Goal: Task Accomplishment & Management: Complete application form

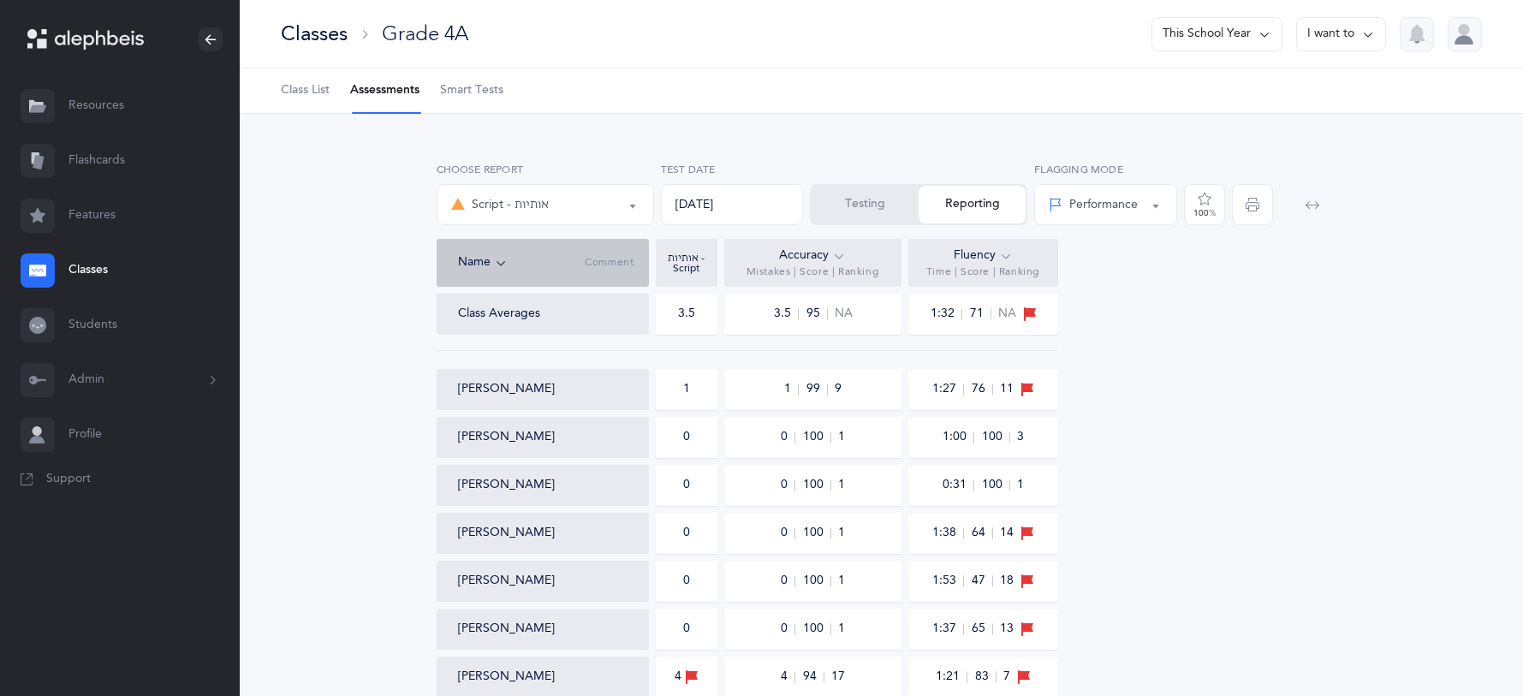
select select "36"
click at [323, 27] on div "Classes" at bounding box center [314, 34] width 67 height 28
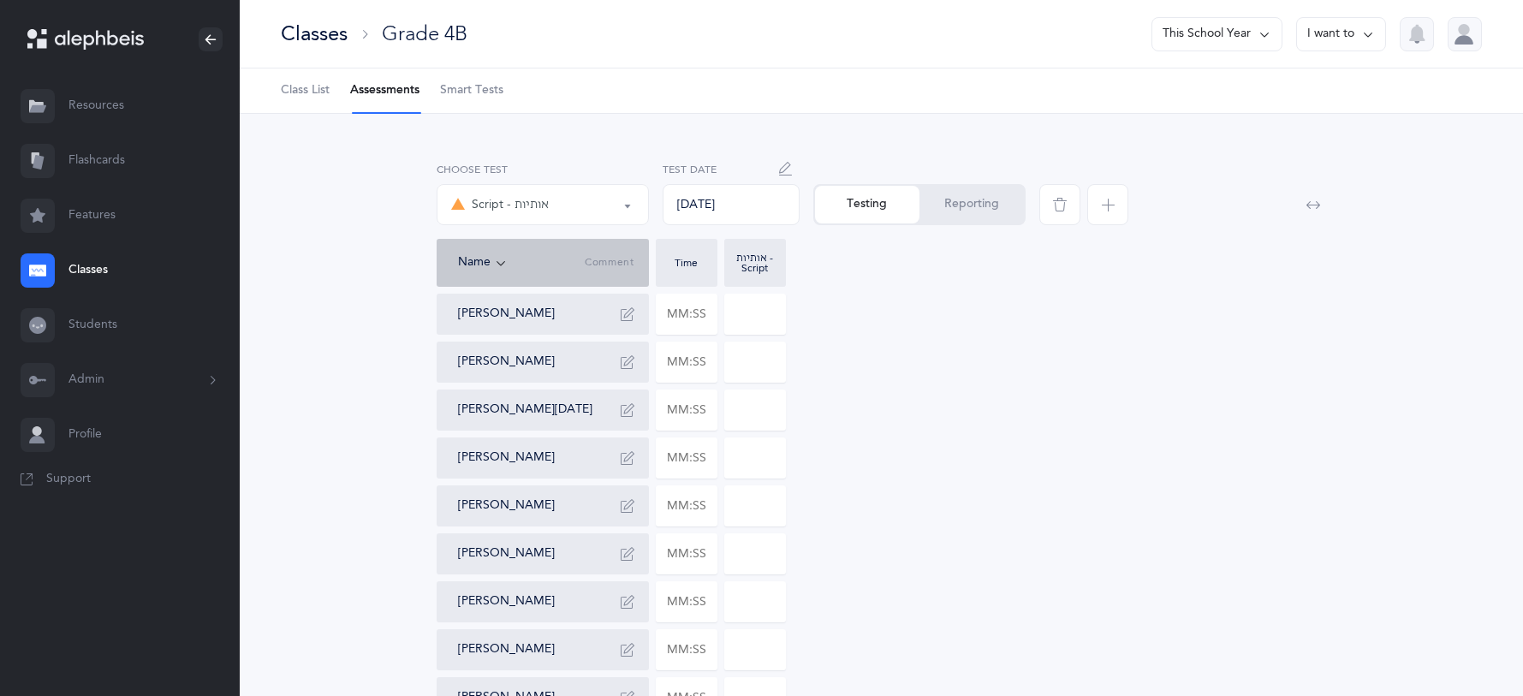
select select "36"
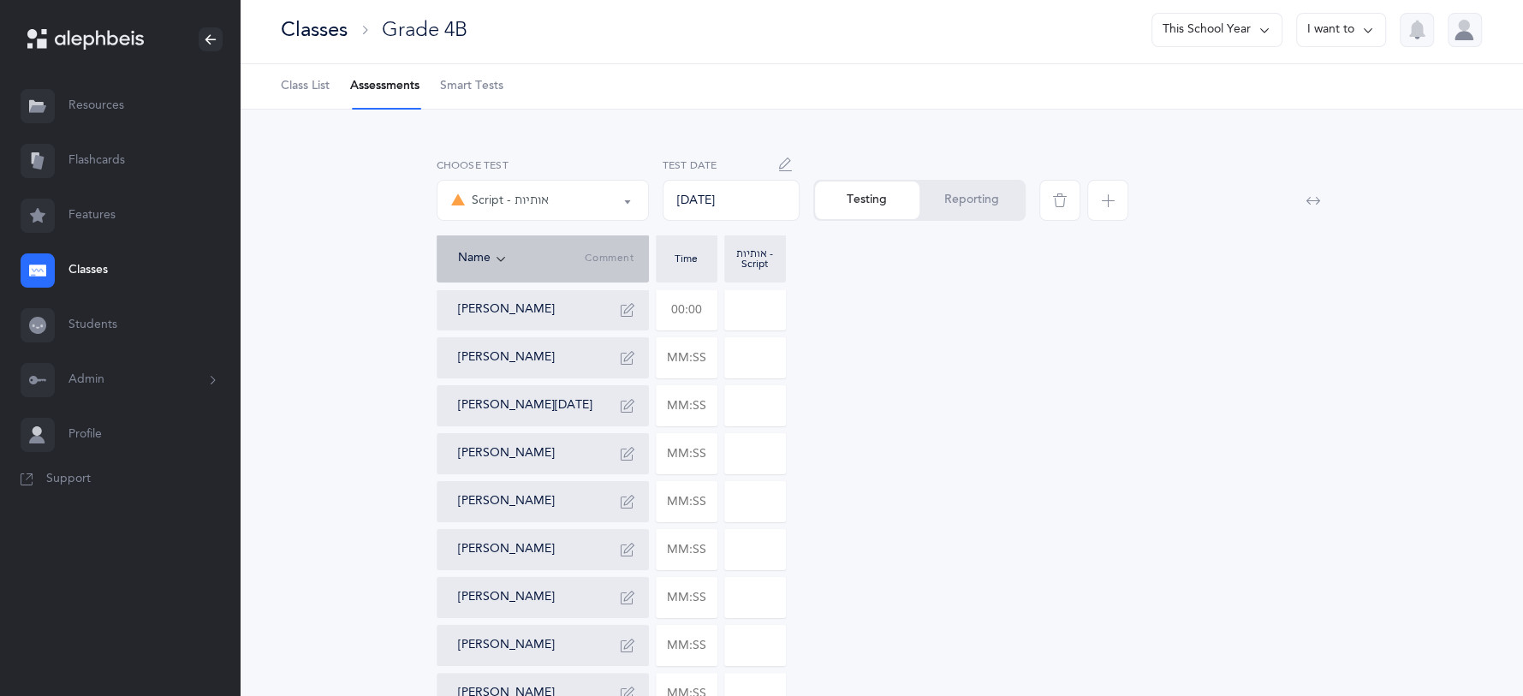
click at [692, 307] on input "text" at bounding box center [686, 309] width 60 height 39
type input "02:28"
click at [780, 305] on input "0" at bounding box center [755, 309] width 60 height 39
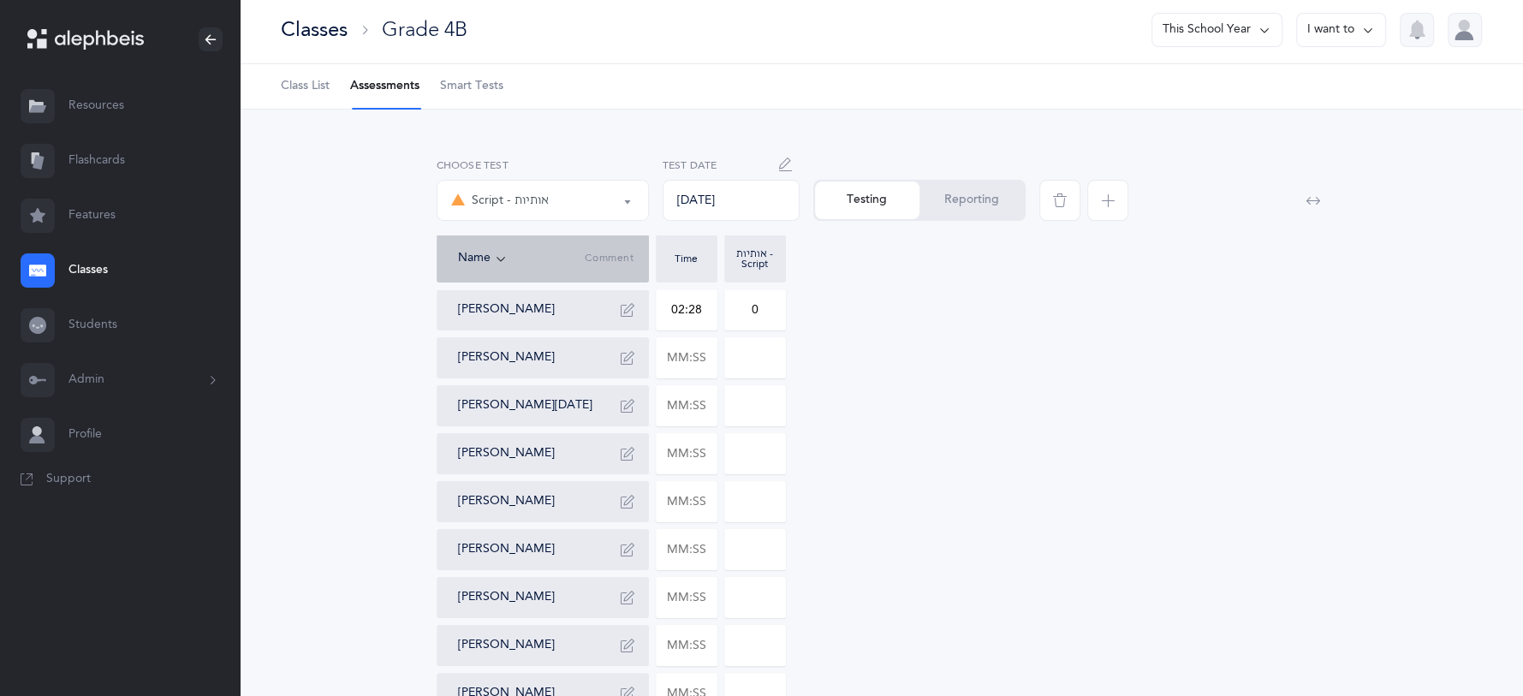
click at [774, 305] on input "0" at bounding box center [755, 309] width 60 height 39
type input "018"
click at [699, 355] on input "text" at bounding box center [686, 357] width 60 height 39
type input "01:25"
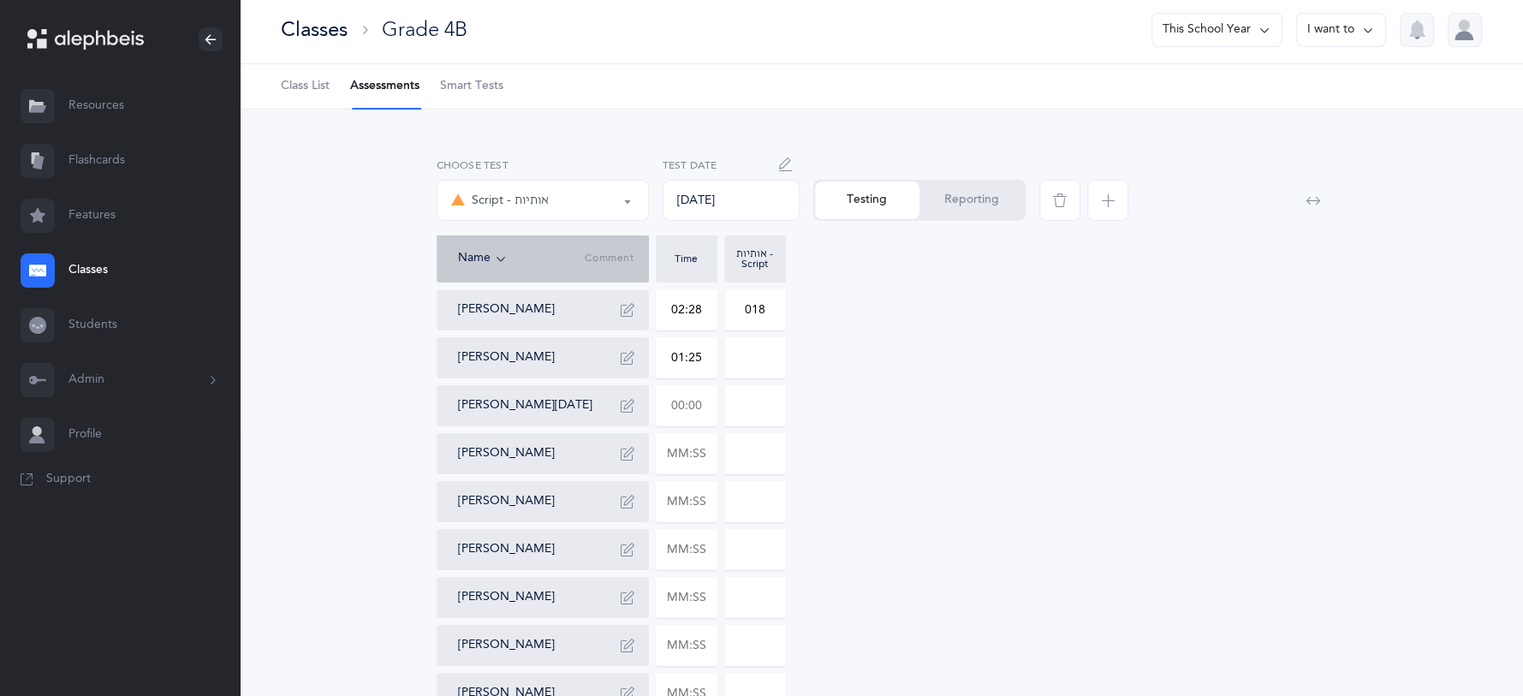
type input "0"
click at [689, 408] on input "text" at bounding box center [686, 405] width 60 height 39
type input "02:12"
click at [768, 415] on input "0" at bounding box center [755, 405] width 60 height 39
type input "09"
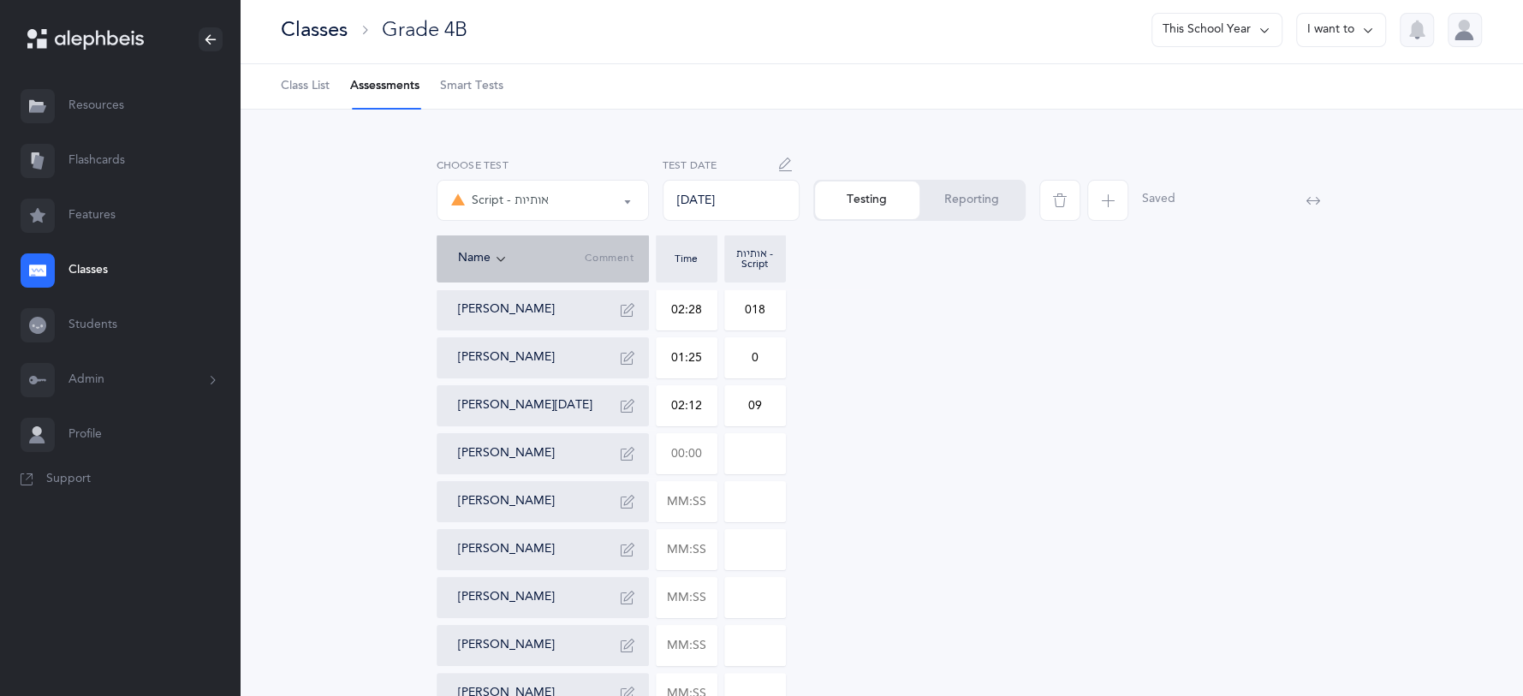
click at [697, 456] on input "text" at bounding box center [686, 453] width 60 height 39
type input "02:03"
click at [777, 463] on input "0" at bounding box center [755, 453] width 60 height 39
type input "05"
click at [714, 501] on input "text" at bounding box center [686, 501] width 60 height 39
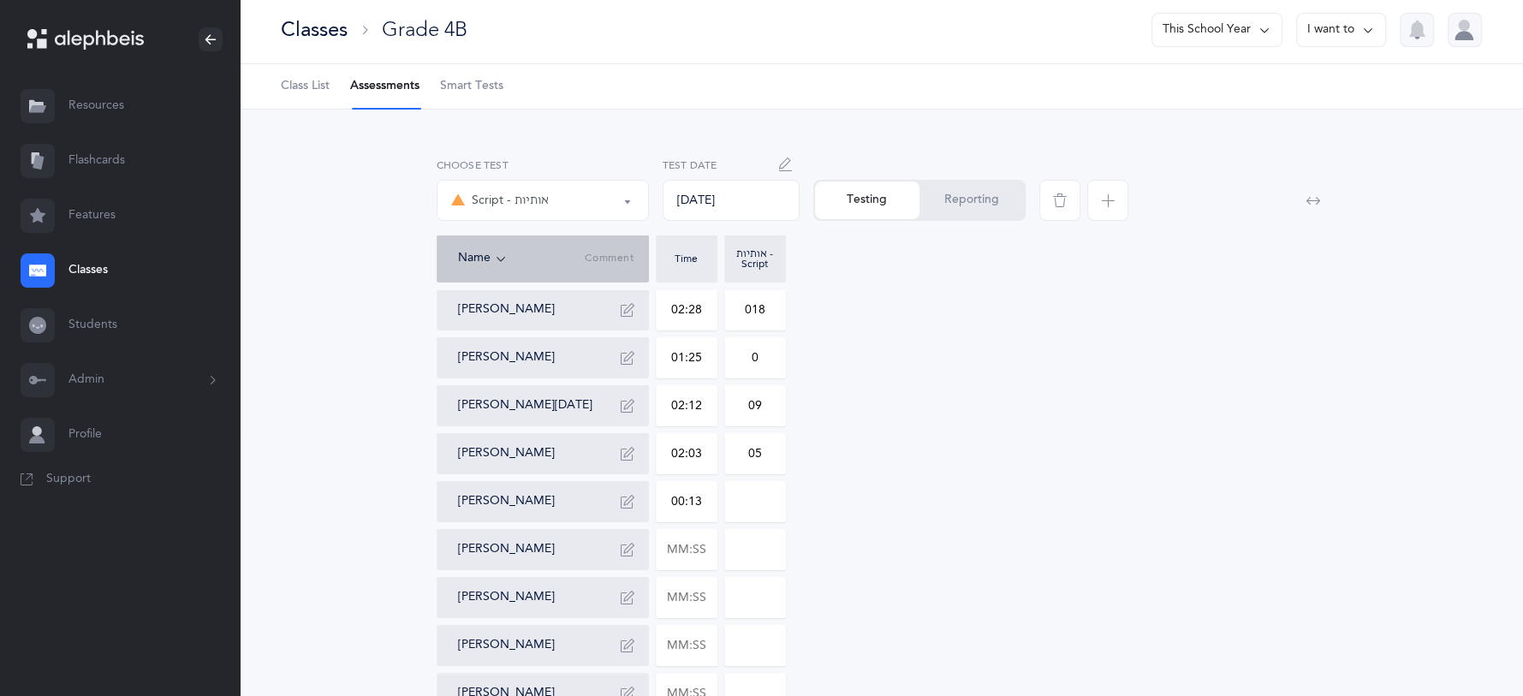
type input "01:34"
click at [769, 508] on input "0" at bounding box center [755, 501] width 60 height 39
type input "04"
click at [709, 548] on input "text" at bounding box center [686, 549] width 60 height 39
type input "01:36"
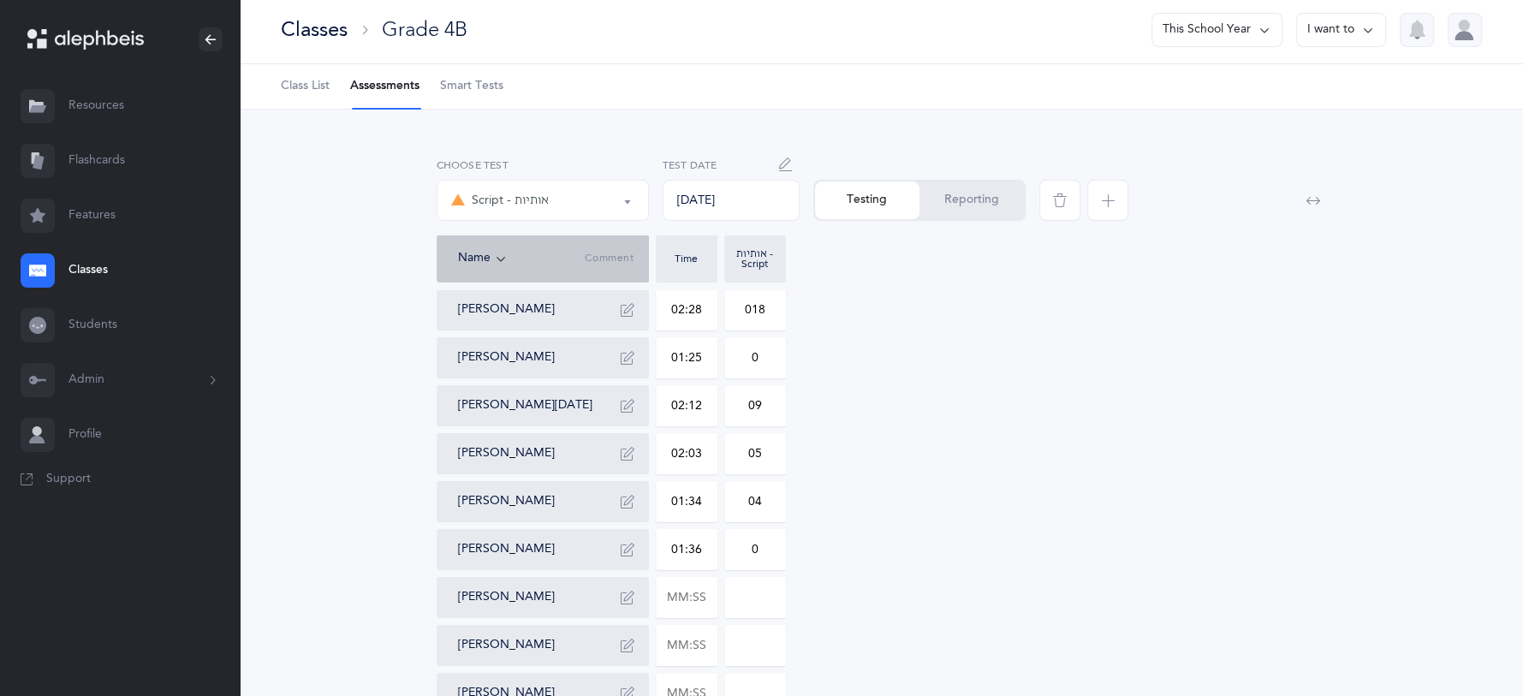
click at [764, 536] on input "0" at bounding box center [755, 549] width 60 height 39
type input "01"
click at [700, 601] on input "text" at bounding box center [686, 597] width 60 height 39
type input "01:13"
click at [768, 591] on input "0" at bounding box center [755, 597] width 60 height 39
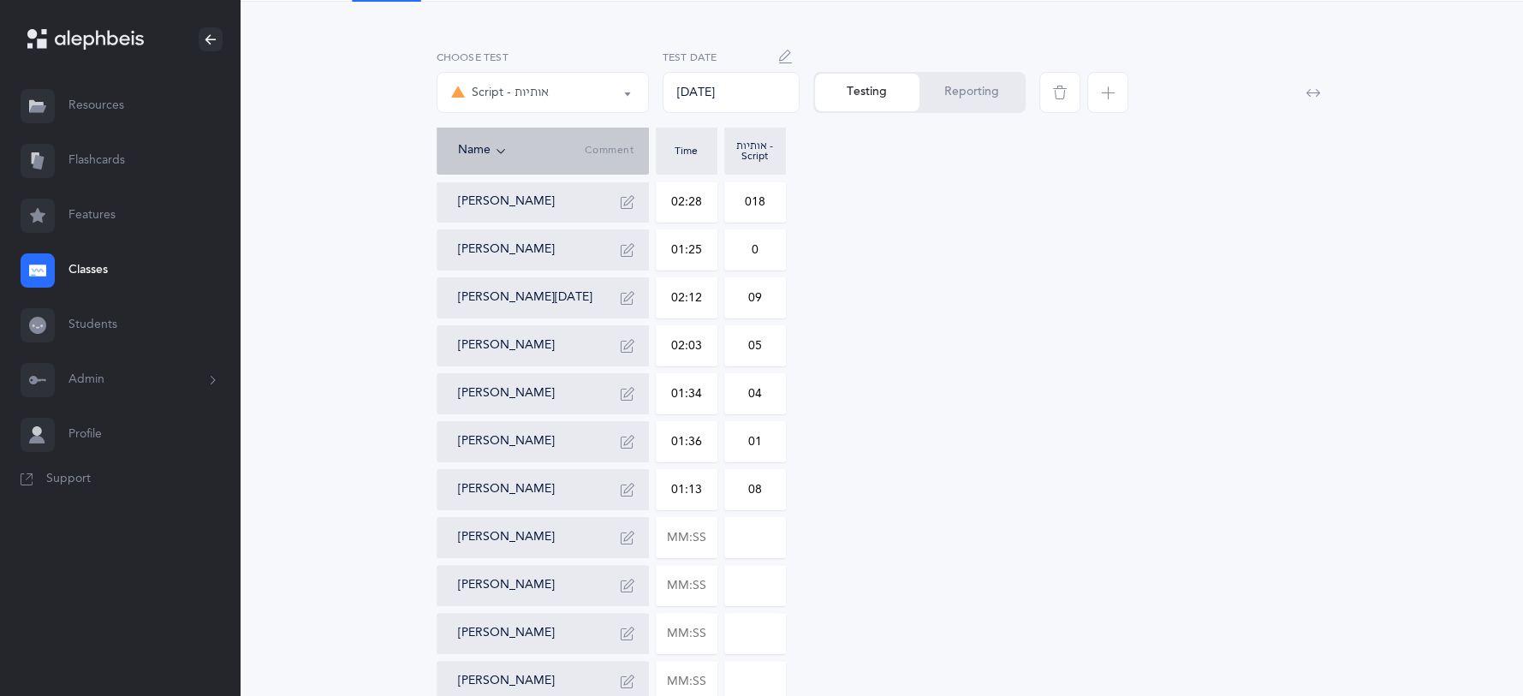
scroll to position [117, 0]
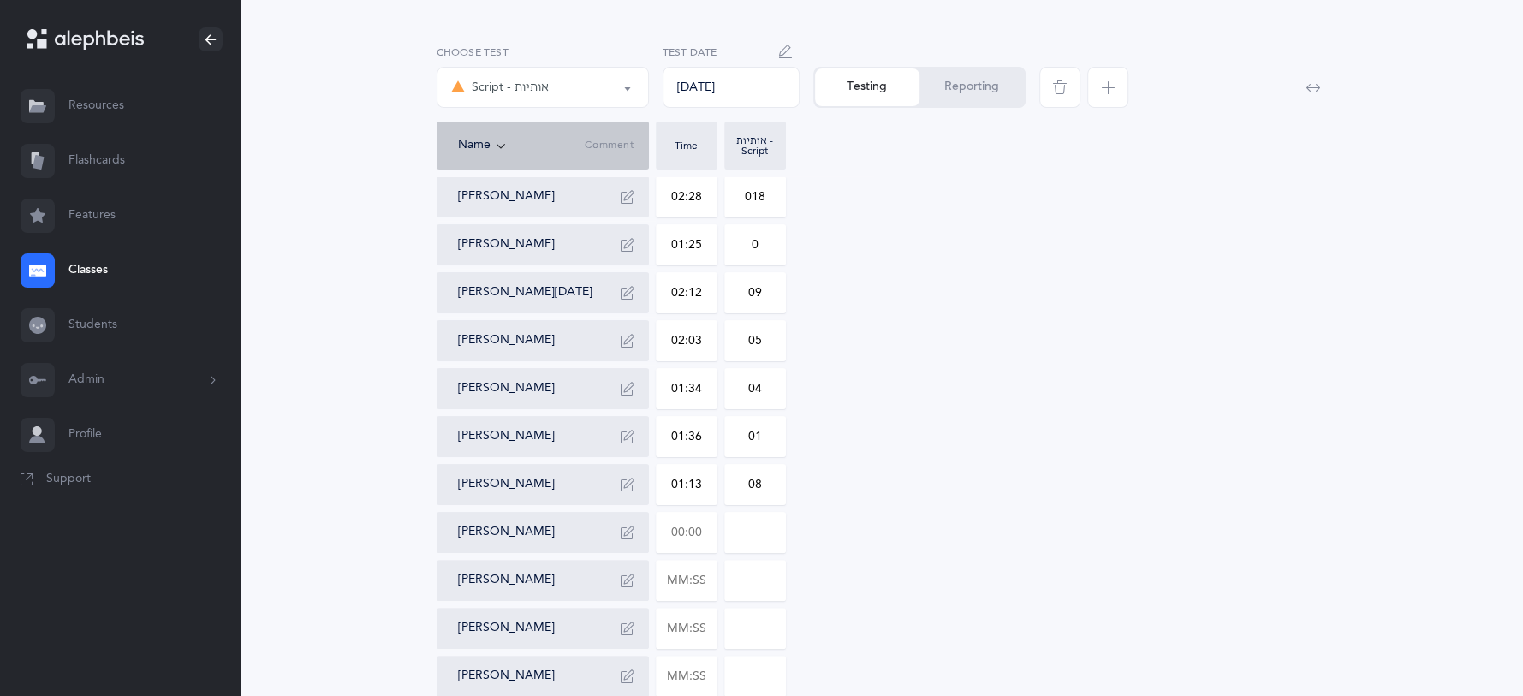
type input "08"
click at [698, 535] on input "text" at bounding box center [686, 532] width 60 height 39
type input "01:34"
click at [763, 543] on input "0" at bounding box center [755, 532] width 60 height 39
type input "02"
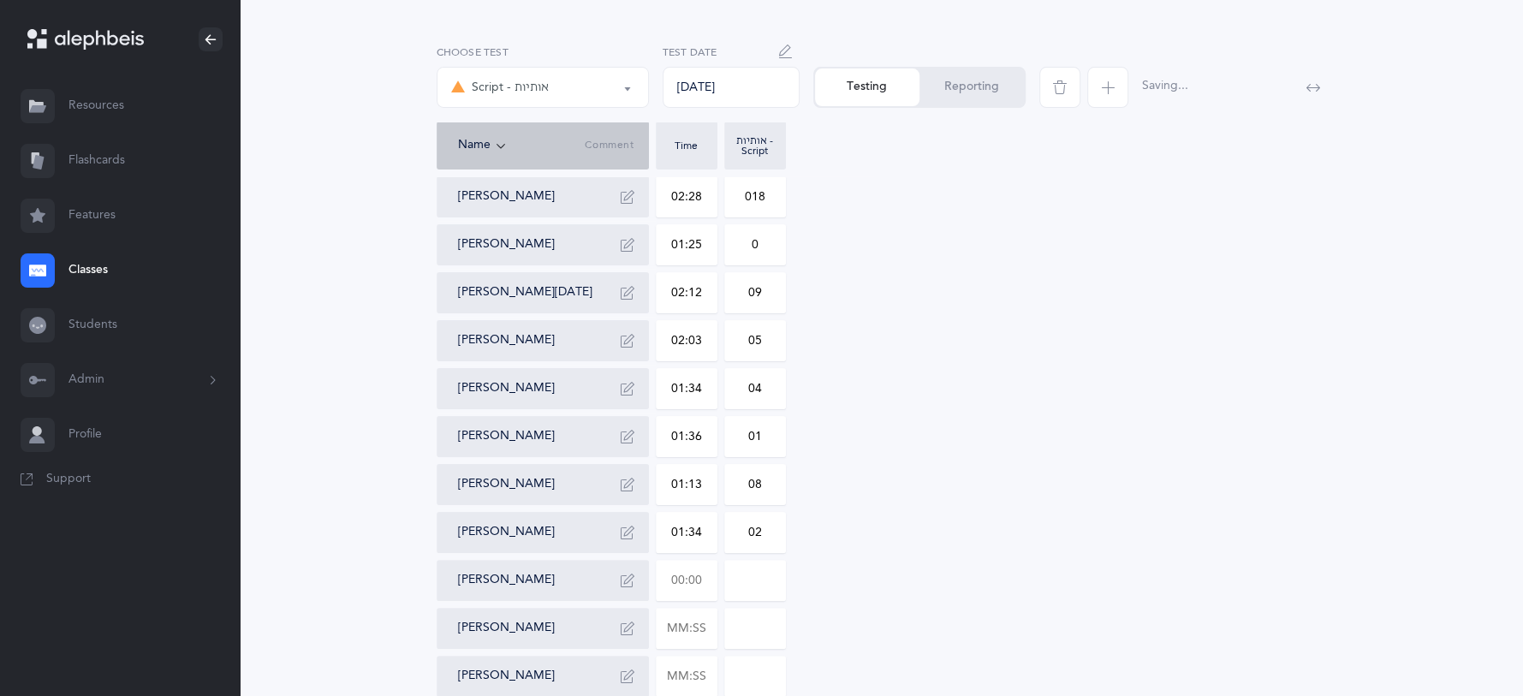
click at [710, 585] on input "text" at bounding box center [686, 580] width 60 height 39
type input "00:43"
click at [760, 587] on input "0" at bounding box center [755, 580] width 60 height 39
type input "02"
click at [696, 629] on input "text" at bounding box center [686, 628] width 60 height 39
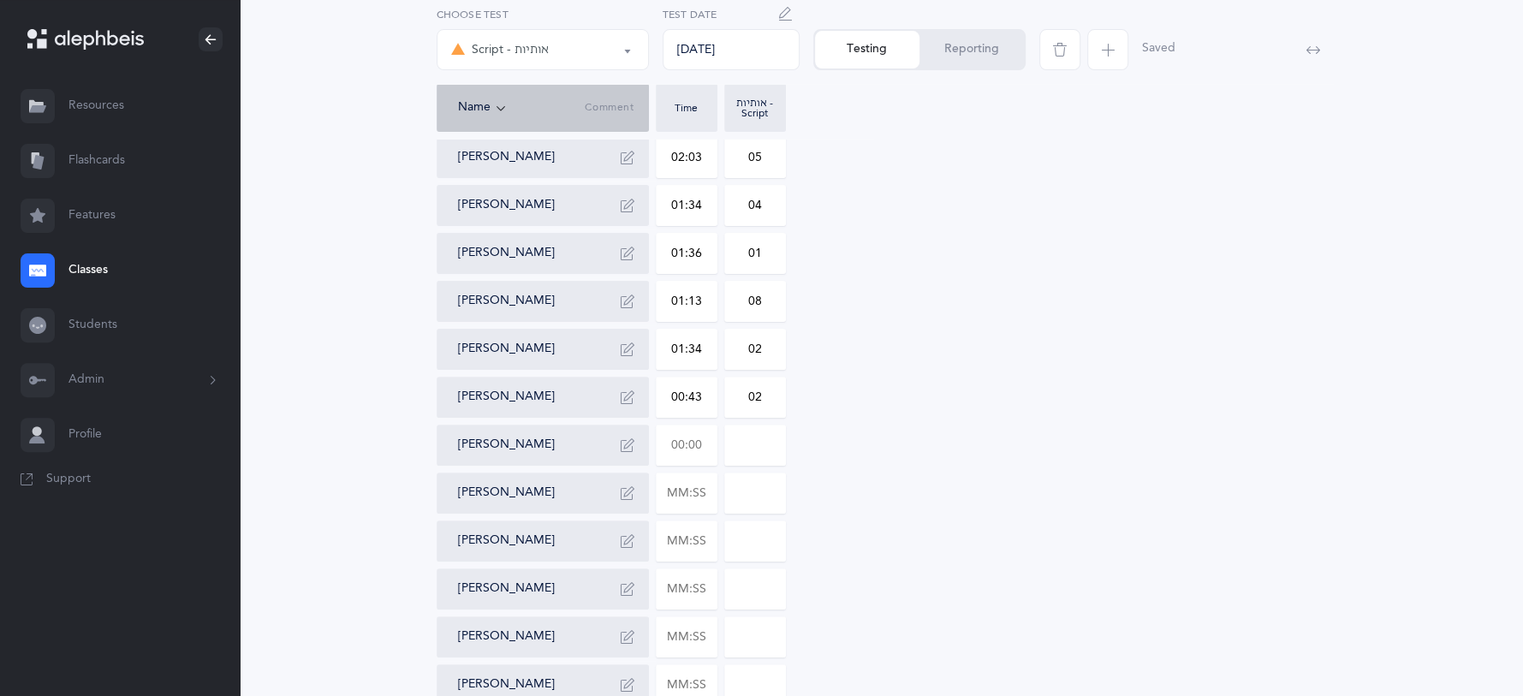
scroll to position [304, 0]
click at [703, 492] on input "text" at bounding box center [686, 489] width 60 height 39
type input "01:01"
click at [766, 491] on input "0" at bounding box center [755, 489] width 60 height 39
type input "06"
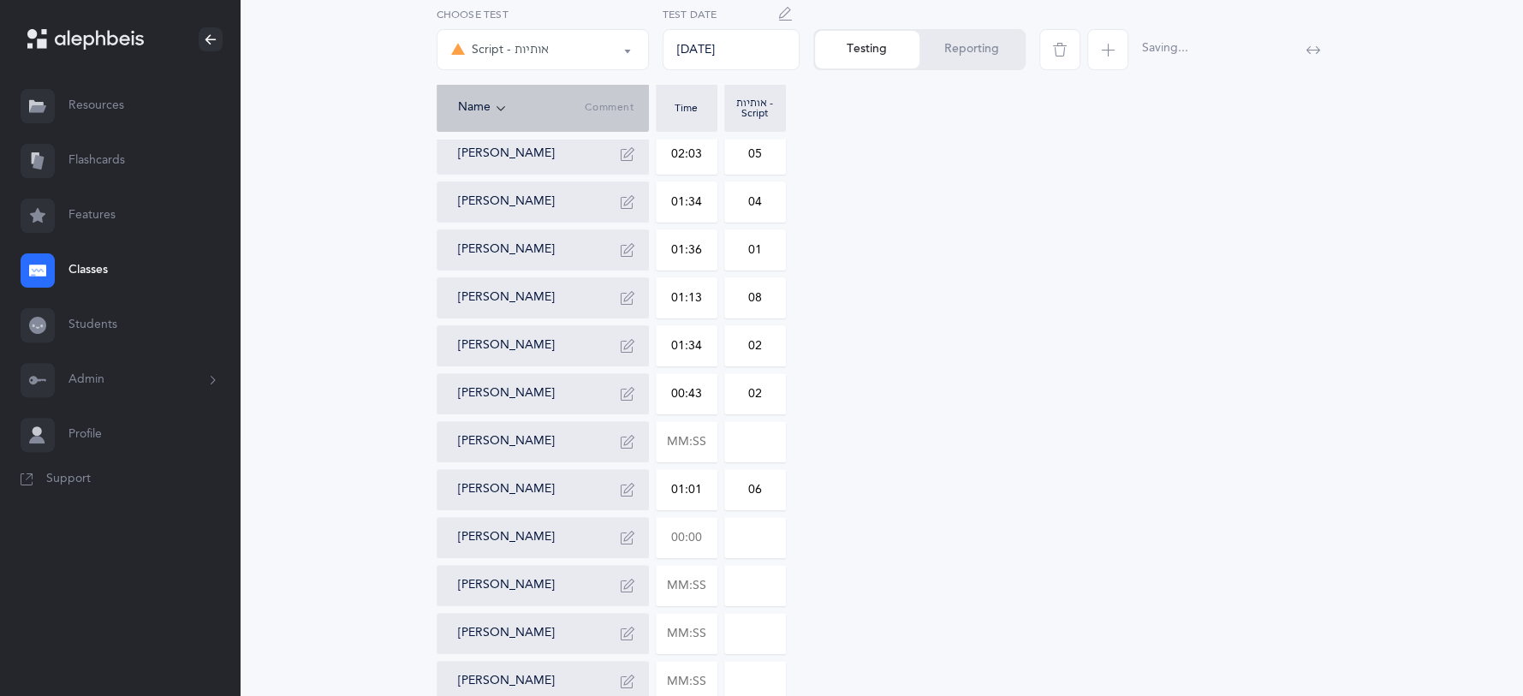
click at [712, 535] on input "text" at bounding box center [686, 537] width 60 height 39
type input "01:51"
click at [774, 540] on input "0" at bounding box center [755, 537] width 60 height 39
type input "07"
click at [698, 588] on input "text" at bounding box center [686, 585] width 60 height 39
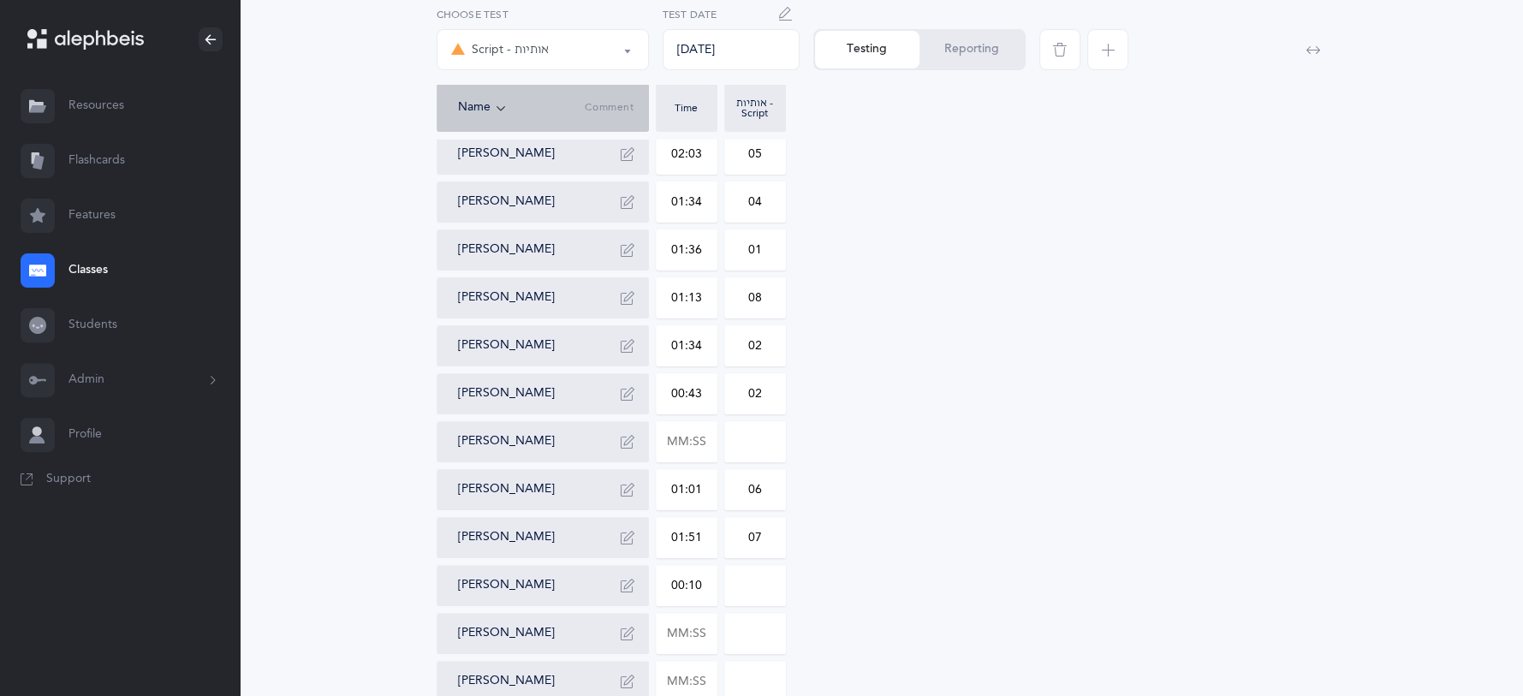
type input "01:07"
click at [767, 586] on input "0" at bounding box center [755, 585] width 60 height 39
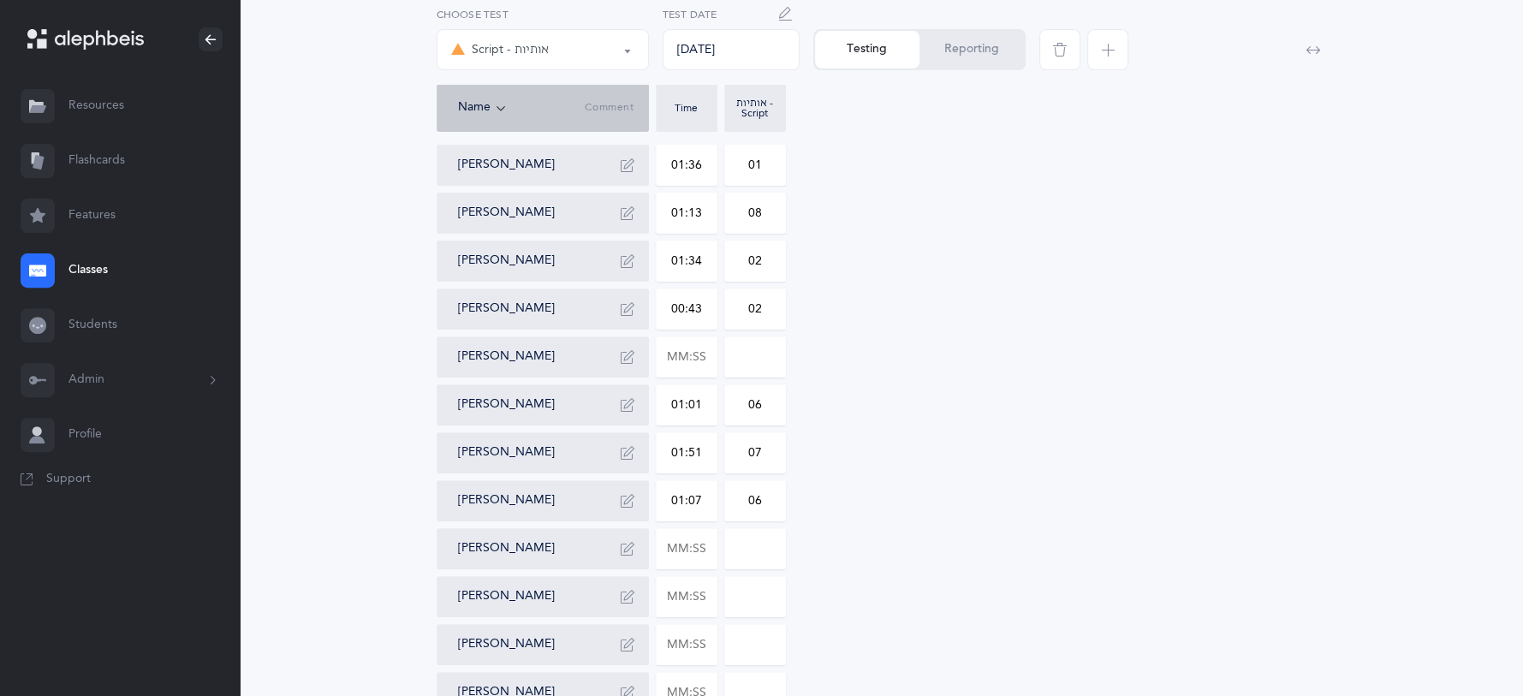
scroll to position [394, 0]
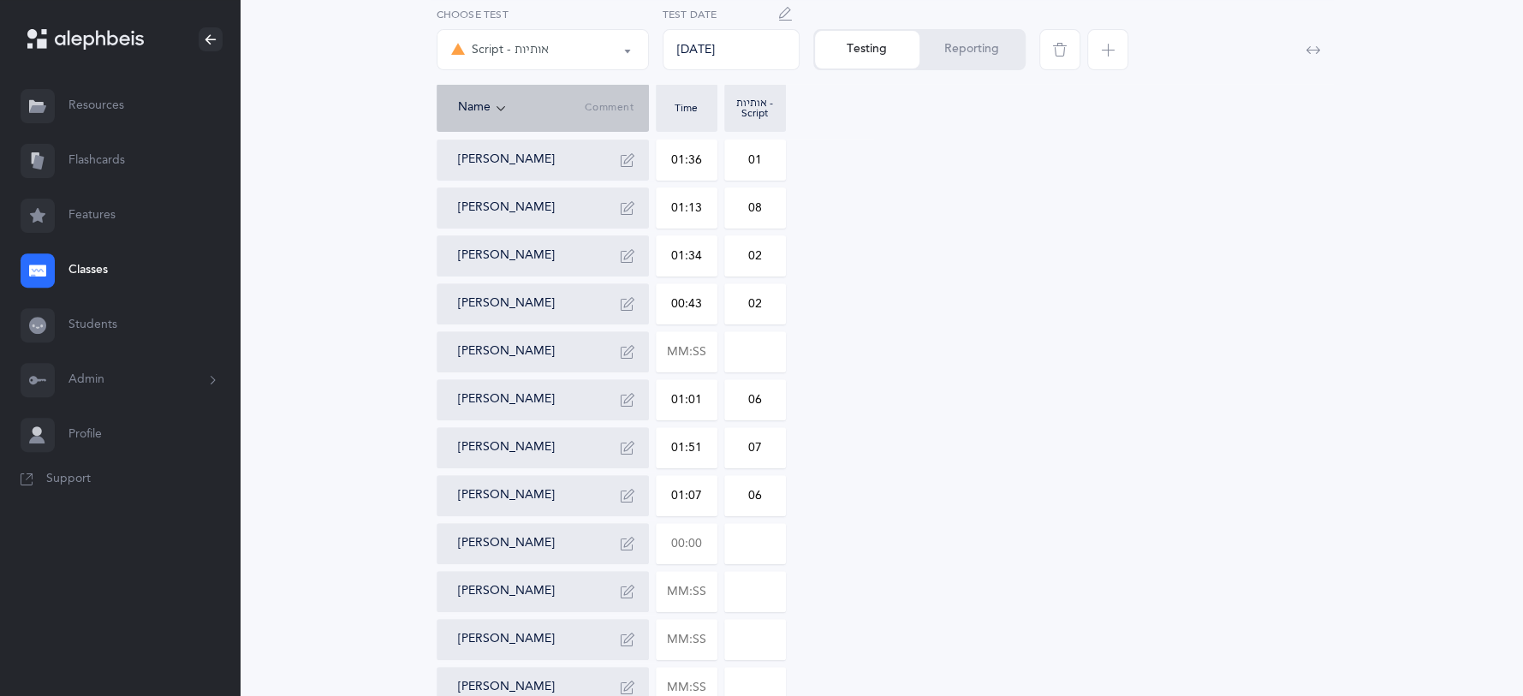
type input "06"
click at [707, 533] on input "text" at bounding box center [686, 543] width 60 height 39
type input "01:00"
click at [698, 585] on input "text" at bounding box center [686, 591] width 60 height 39
type input "0"
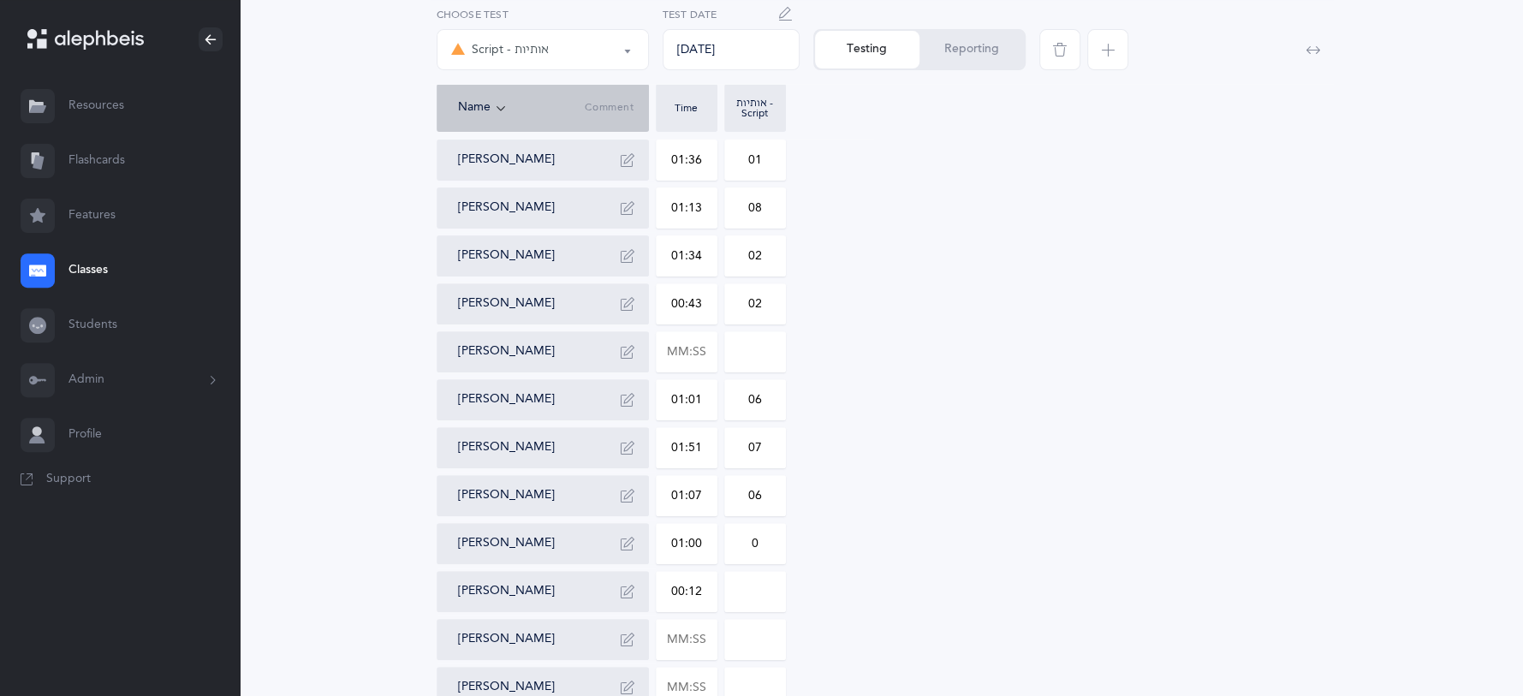
type input "01:24"
click at [758, 589] on input "0" at bounding box center [755, 591] width 60 height 39
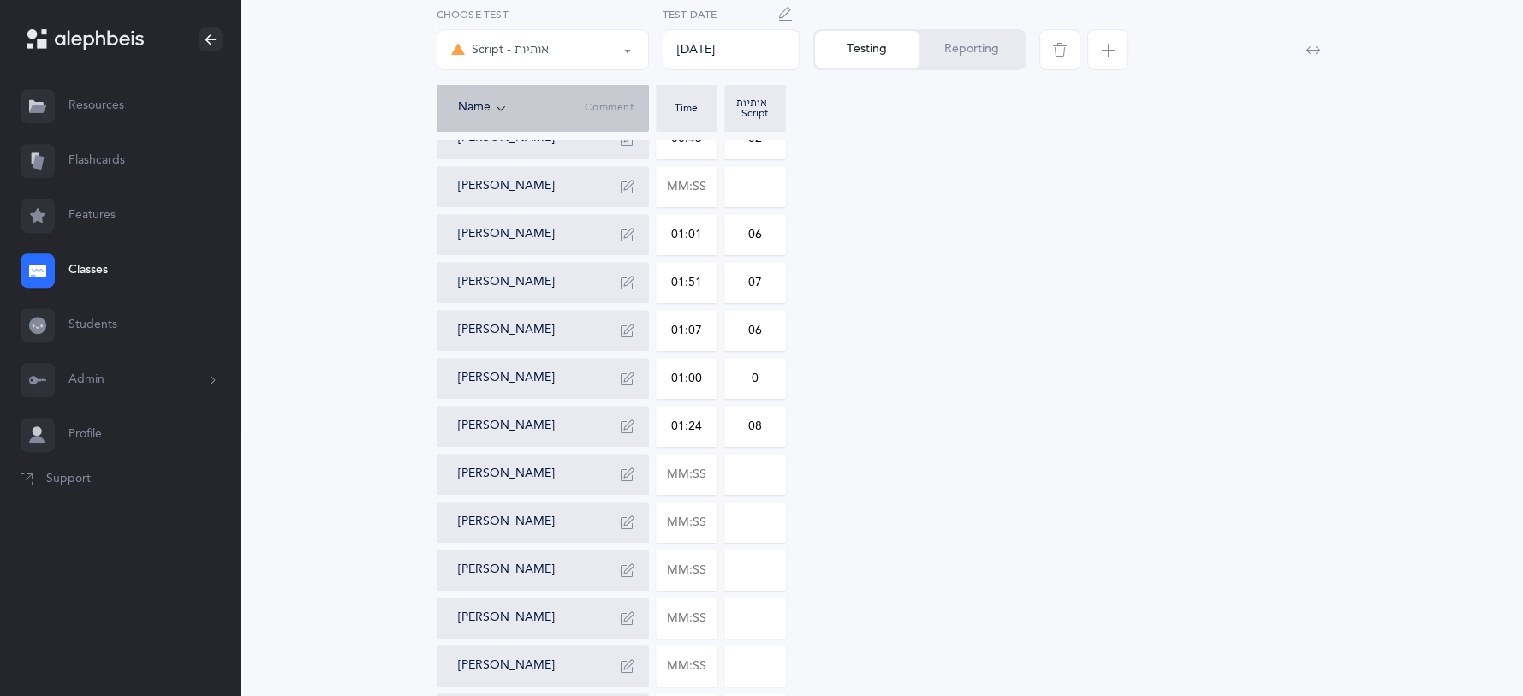
scroll to position [579, 0]
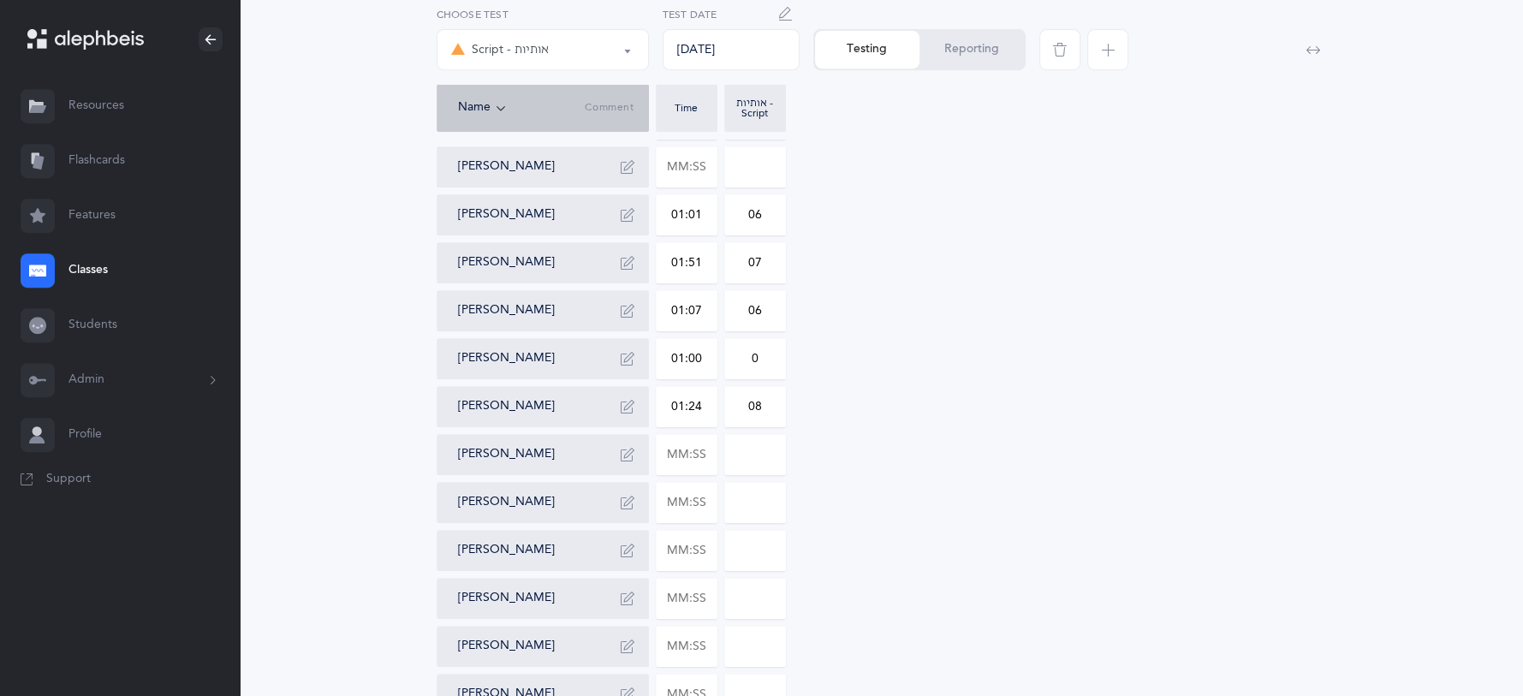
type input "08"
click at [716, 437] on div at bounding box center [687, 454] width 62 height 41
click at [710, 450] on input "text" at bounding box center [686, 454] width 60 height 39
type input "01:15"
type input "0"
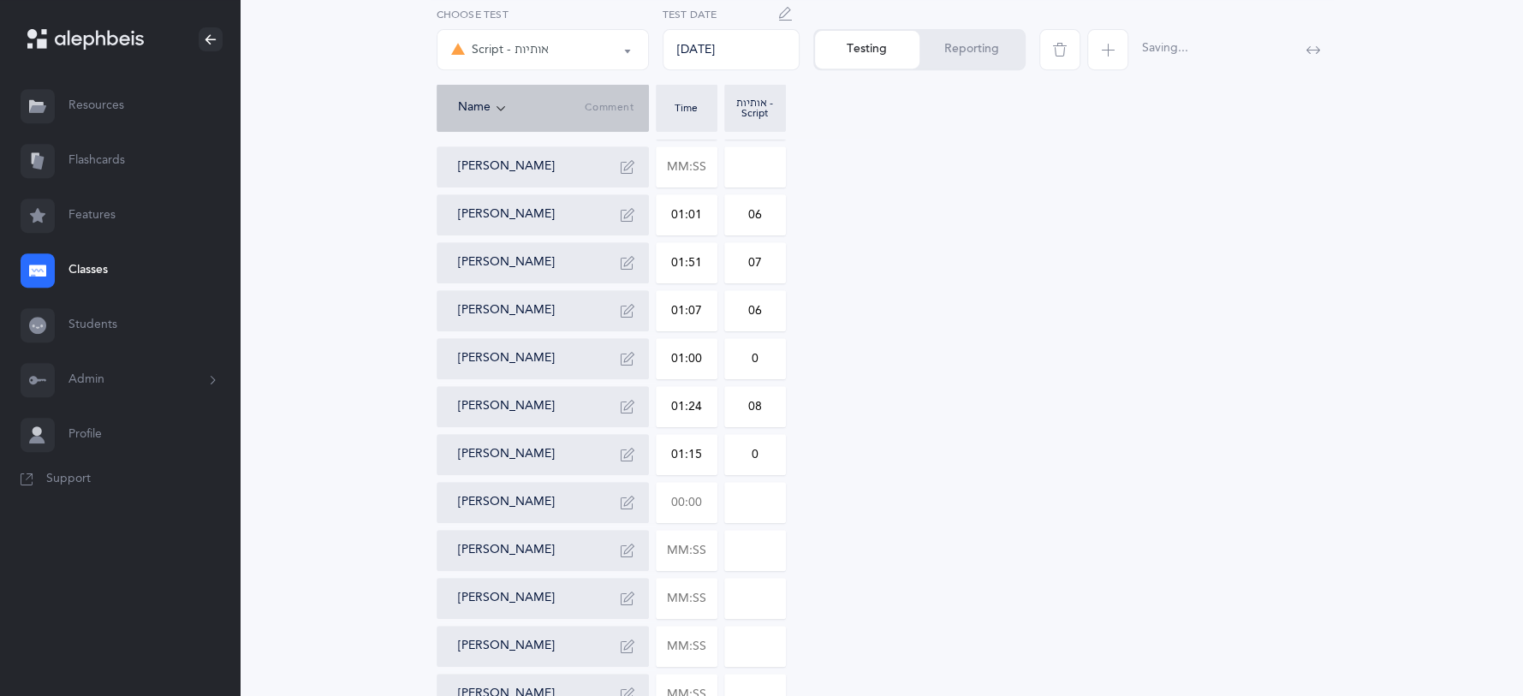
click at [713, 494] on input "text" at bounding box center [686, 502] width 60 height 39
type input "00:47"
type input "0"
click at [711, 546] on input "text" at bounding box center [686, 550] width 60 height 39
type input "01:00"
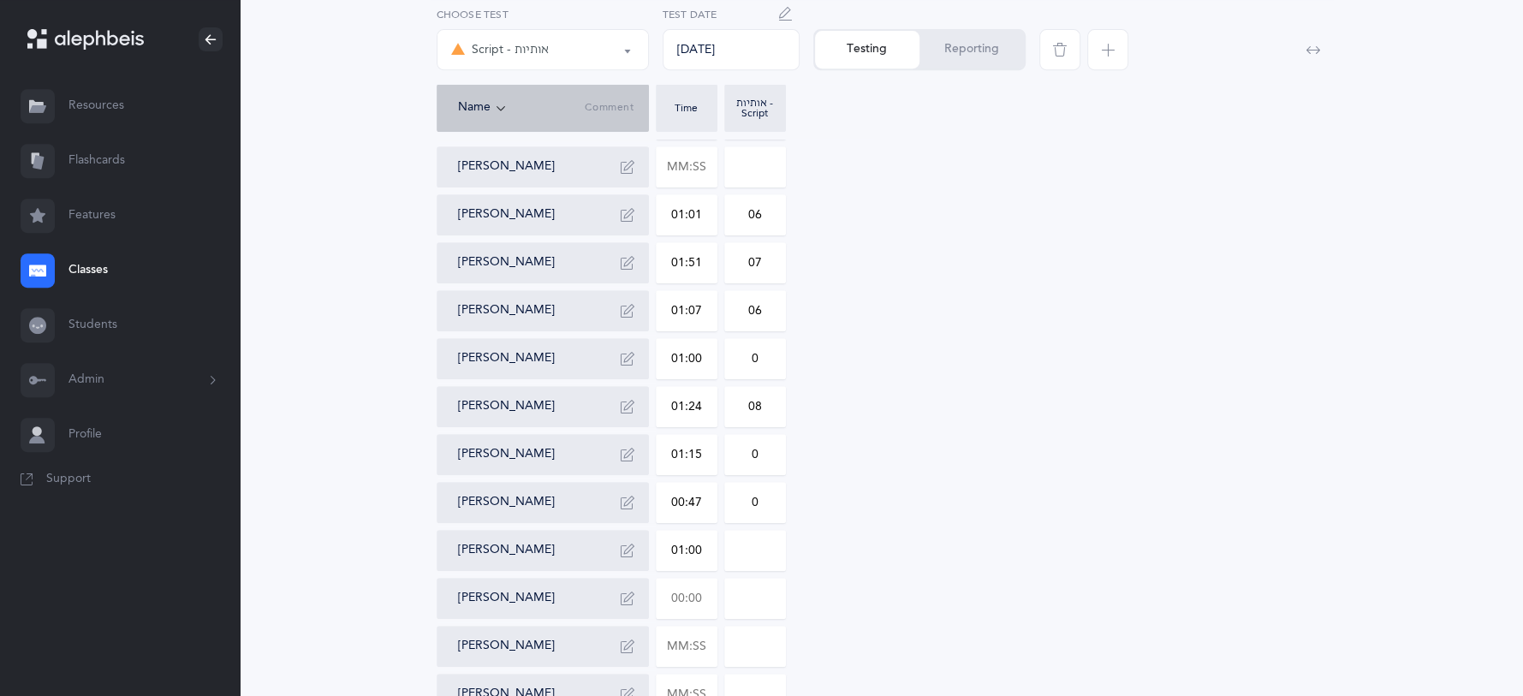
type input "0"
click at [700, 600] on input "text" at bounding box center [686, 598] width 60 height 39
type input "01:31"
type input "0"
click at [765, 593] on input "0" at bounding box center [755, 598] width 60 height 39
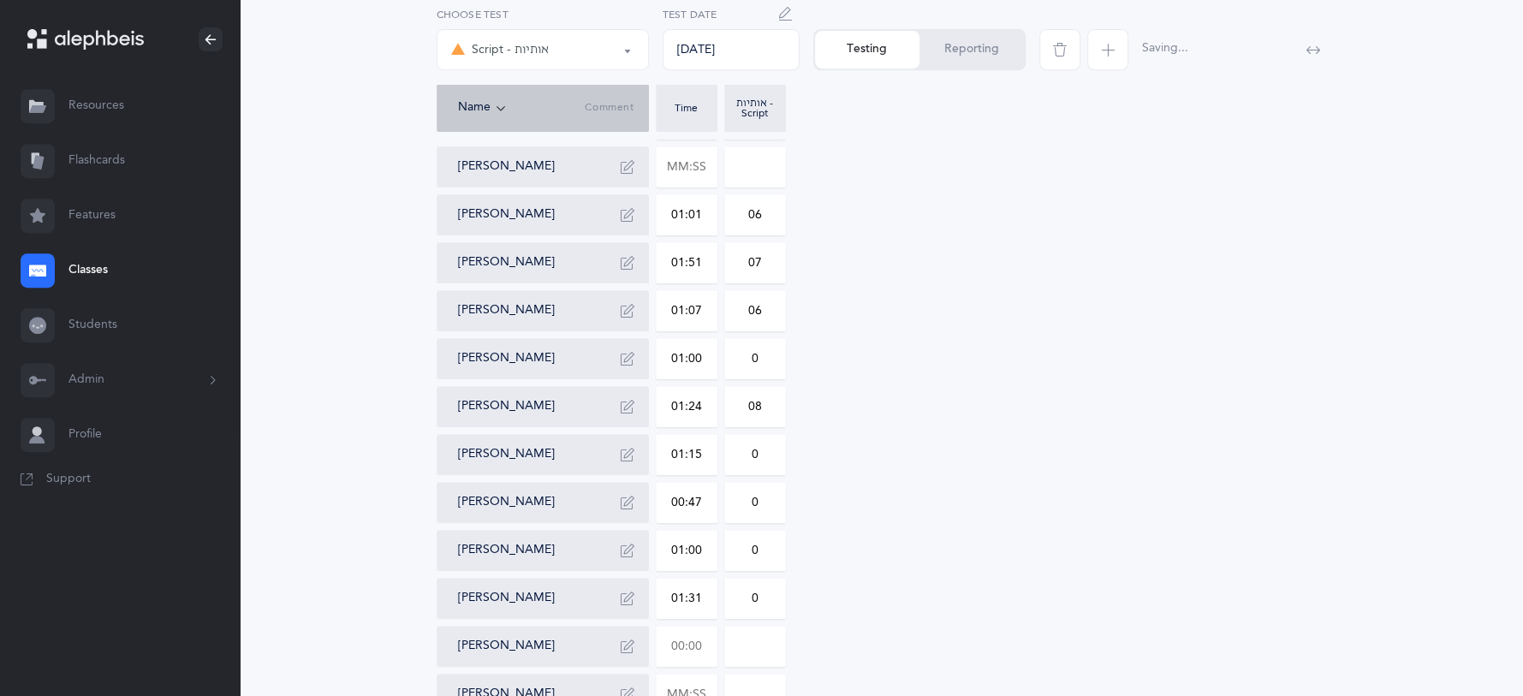
click at [704, 644] on input "text" at bounding box center [686, 646] width 60 height 39
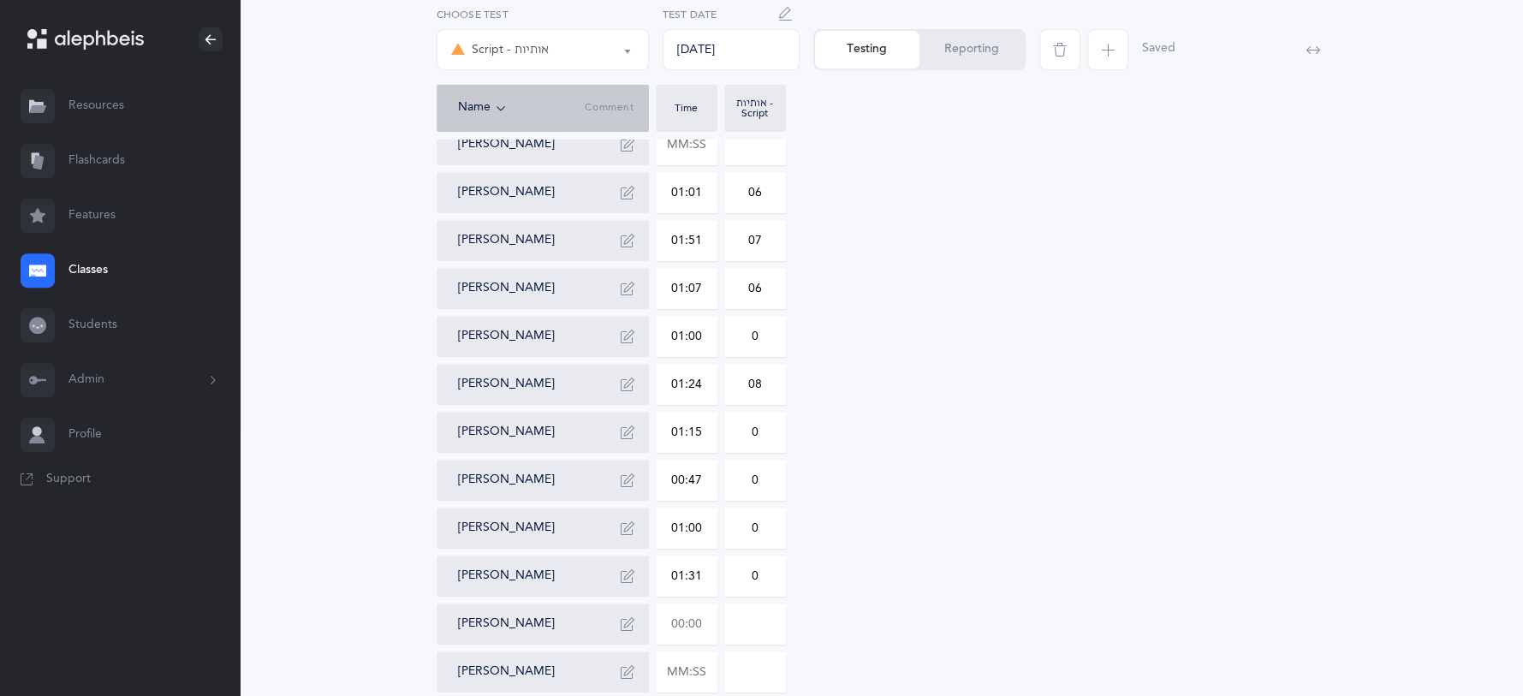
scroll to position [727, 0]
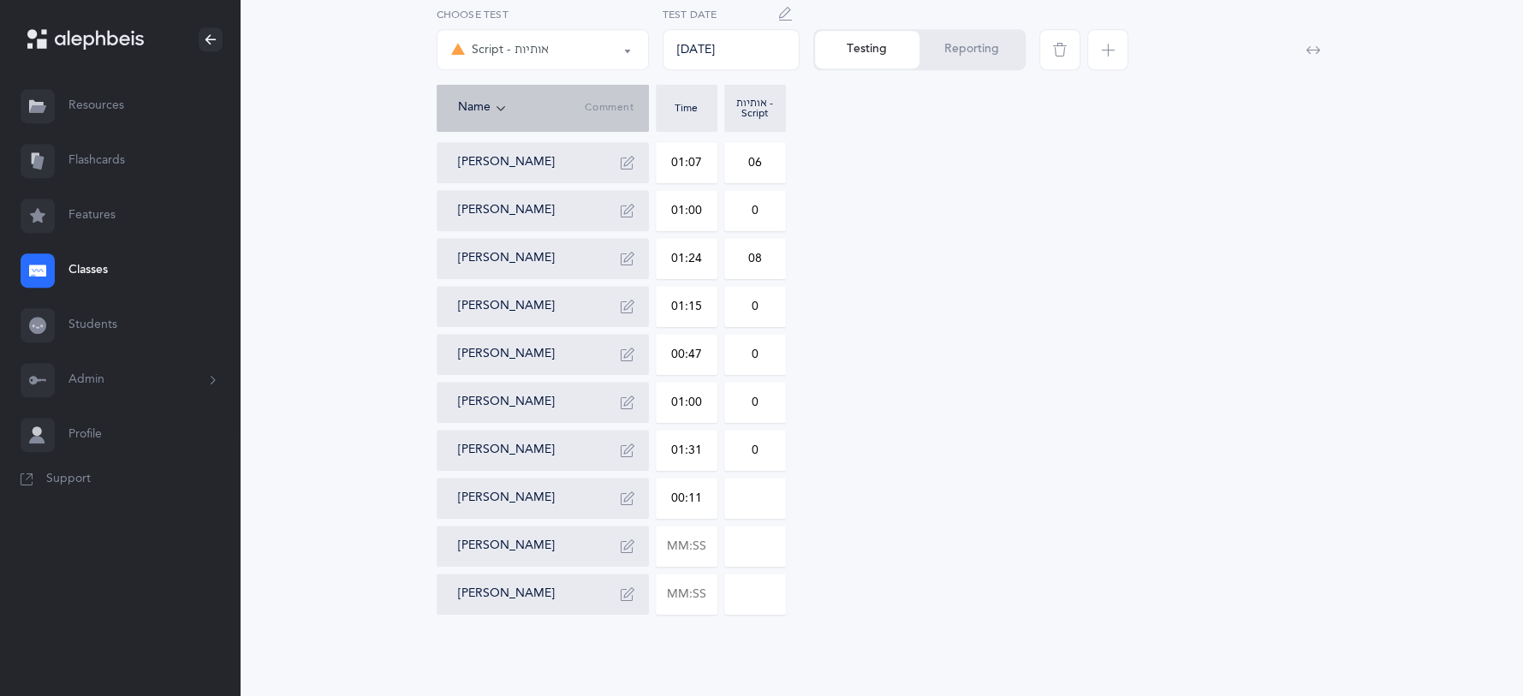
type input "01:16"
click at [761, 502] on input "0" at bounding box center [755, 497] width 60 height 39
type input "01"
click at [706, 551] on input "text" at bounding box center [686, 545] width 60 height 39
type input "01:35"
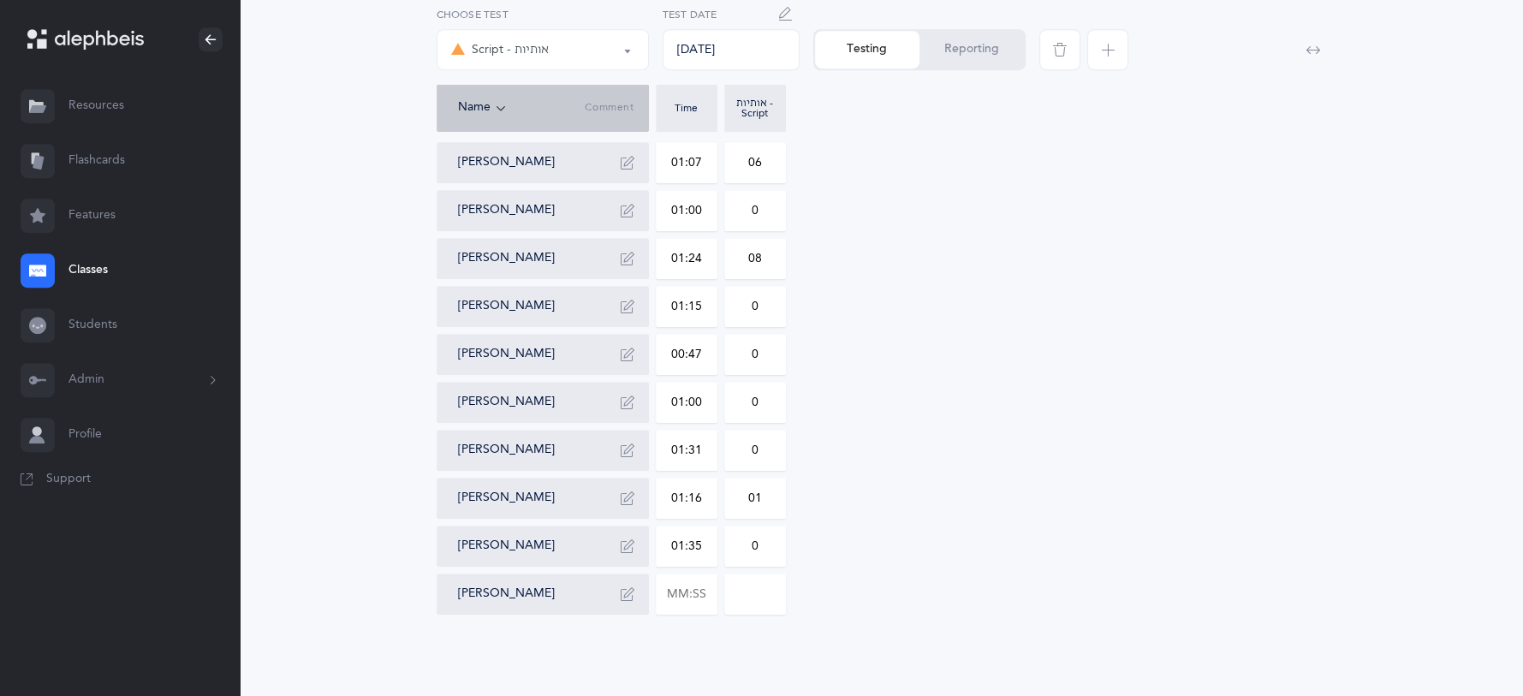
click at [767, 551] on input "0" at bounding box center [755, 545] width 60 height 39
type input "05"
click at [708, 597] on input "text" at bounding box center [686, 593] width 60 height 39
type input "01:54"
drag, startPoint x: 759, startPoint y: 606, endPoint x: 769, endPoint y: 592, distance: 16.6
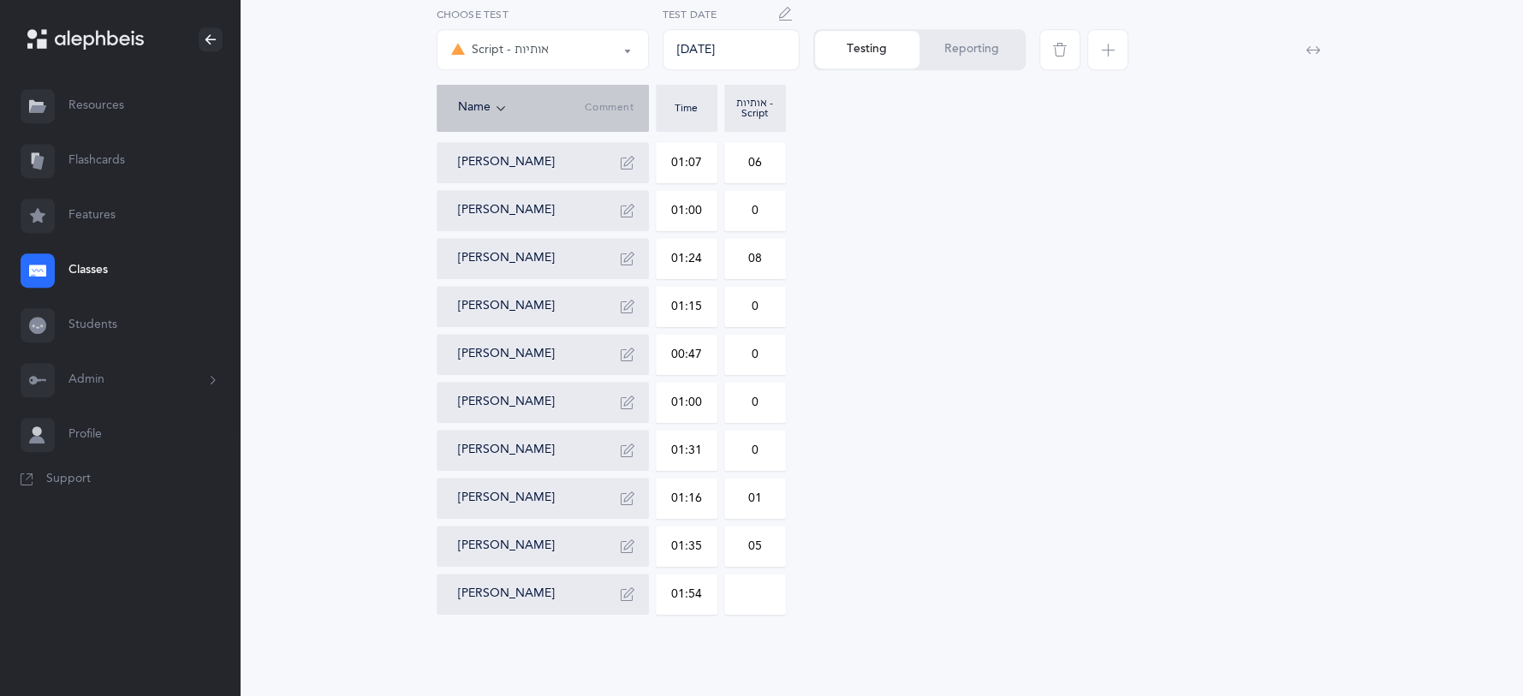
click at [767, 595] on input at bounding box center [755, 593] width 60 height 39
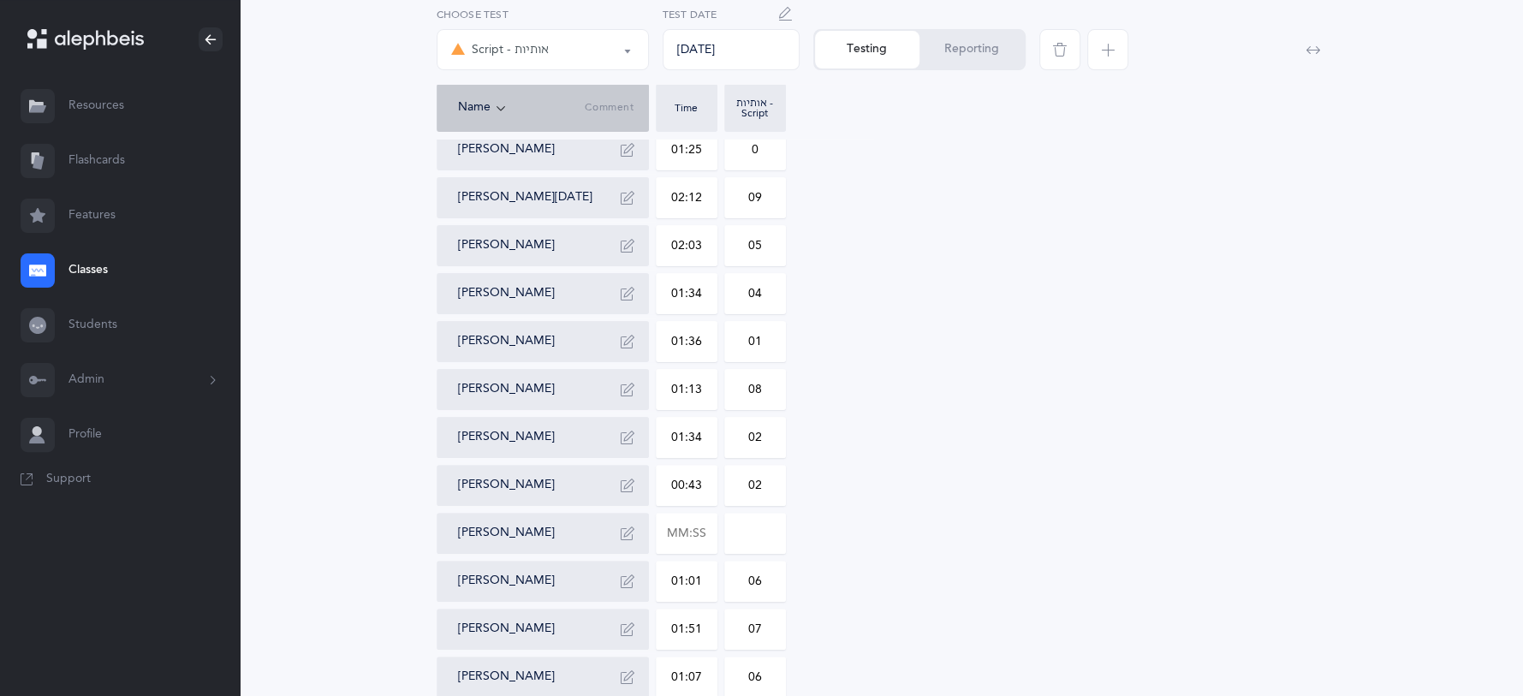
scroll to position [83, 0]
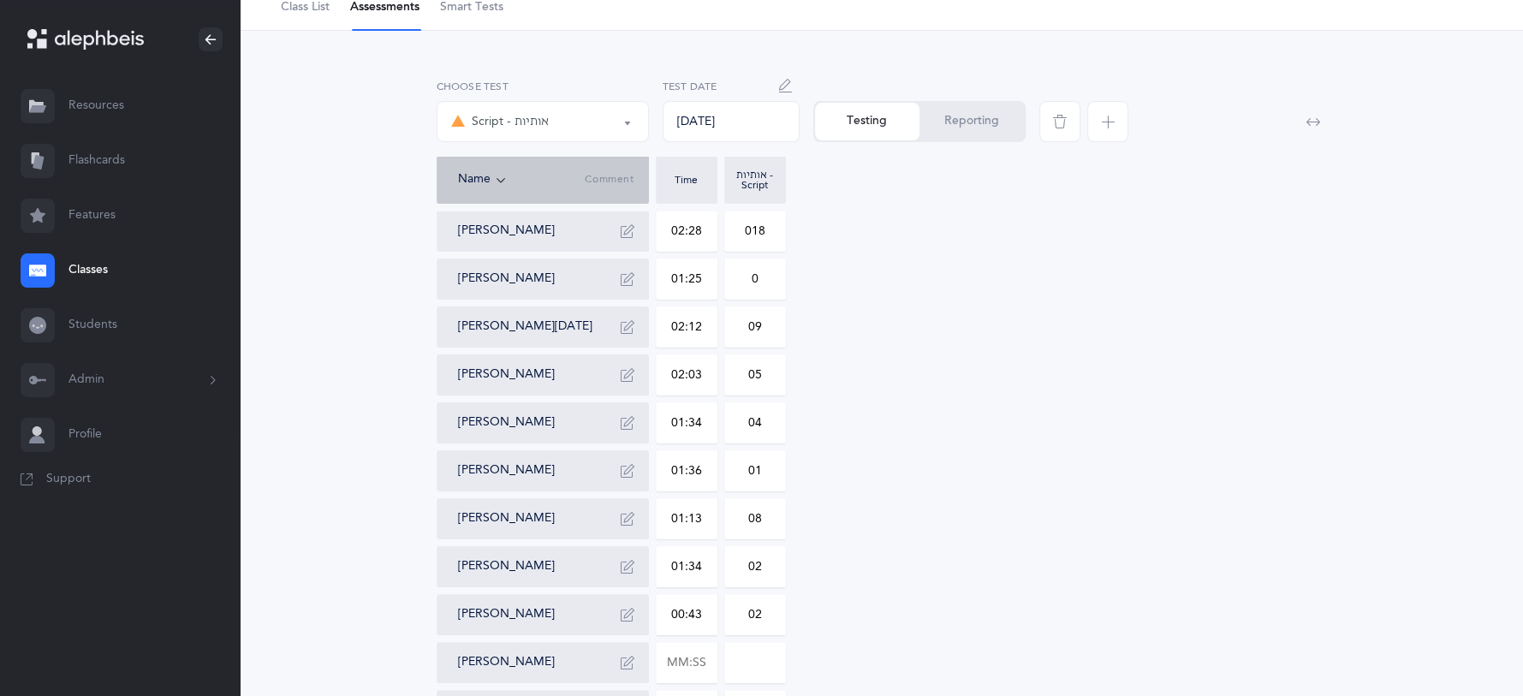
type input "03"
click at [972, 126] on button "Reporting" at bounding box center [971, 122] width 104 height 38
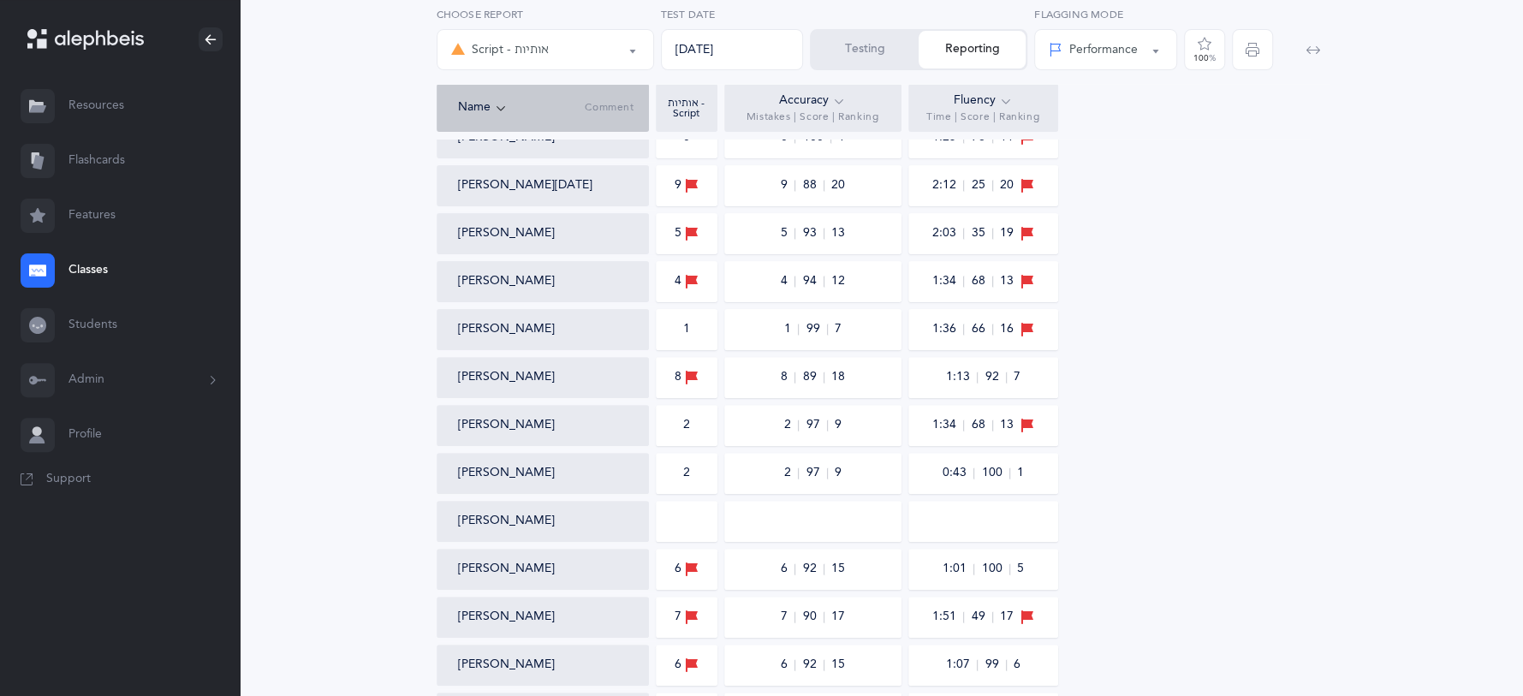
scroll to position [0, 0]
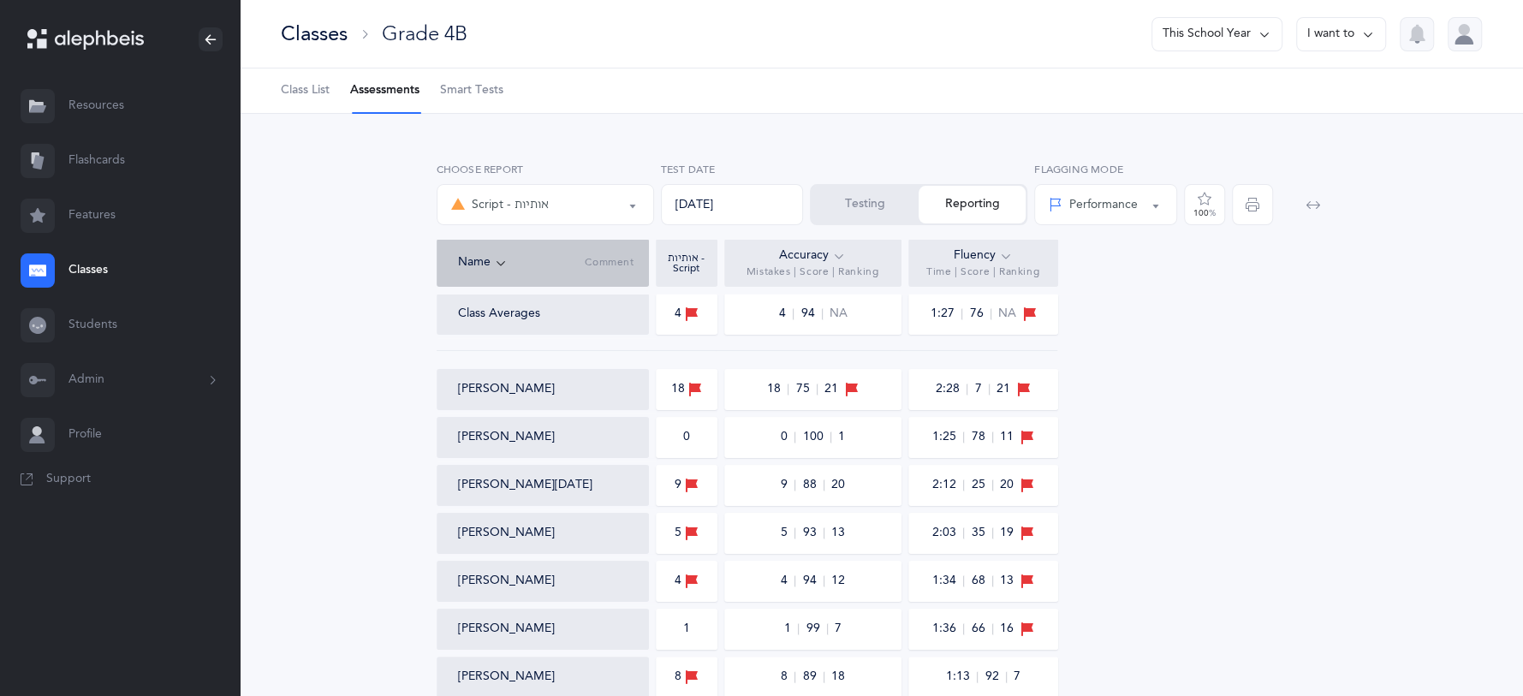
click at [629, 217] on div "Script - אותיות" at bounding box center [545, 204] width 188 height 29
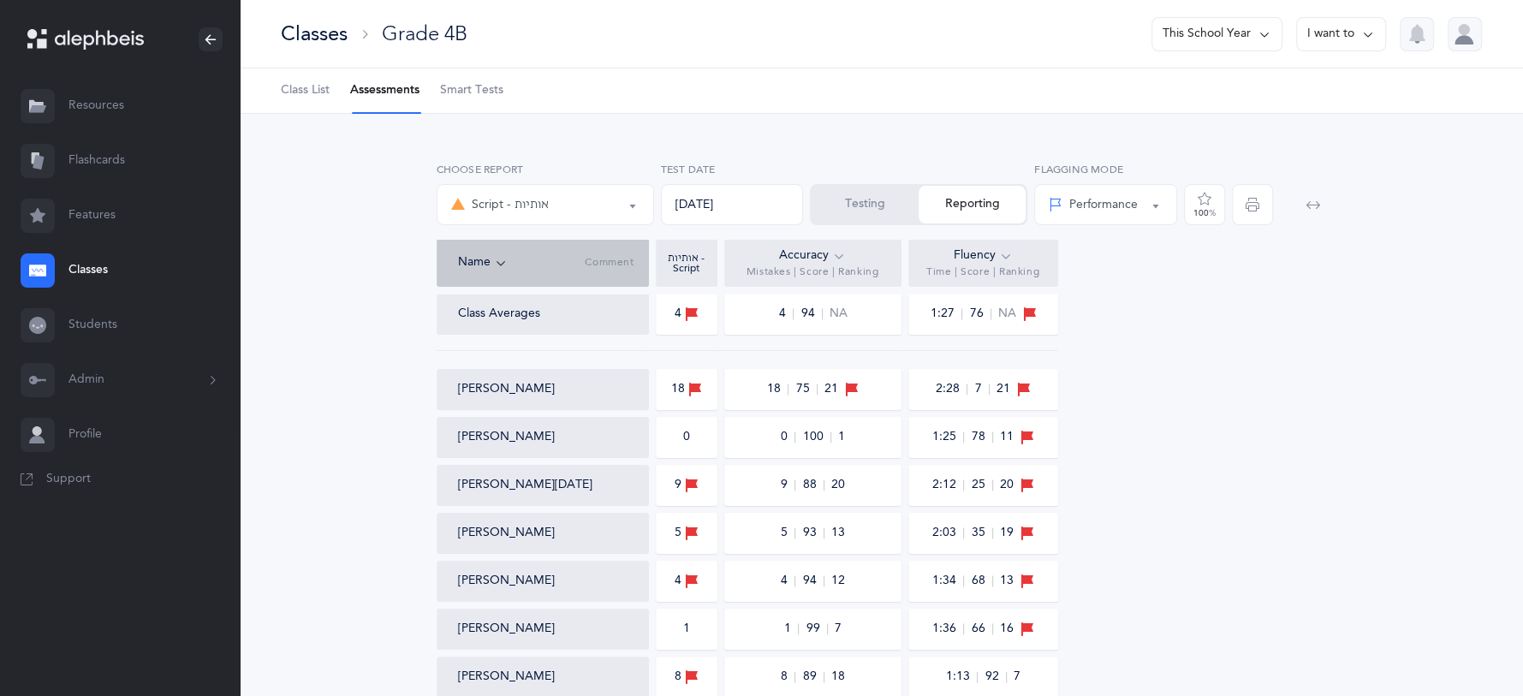
click at [852, 211] on button "Testing" at bounding box center [864, 205] width 107 height 38
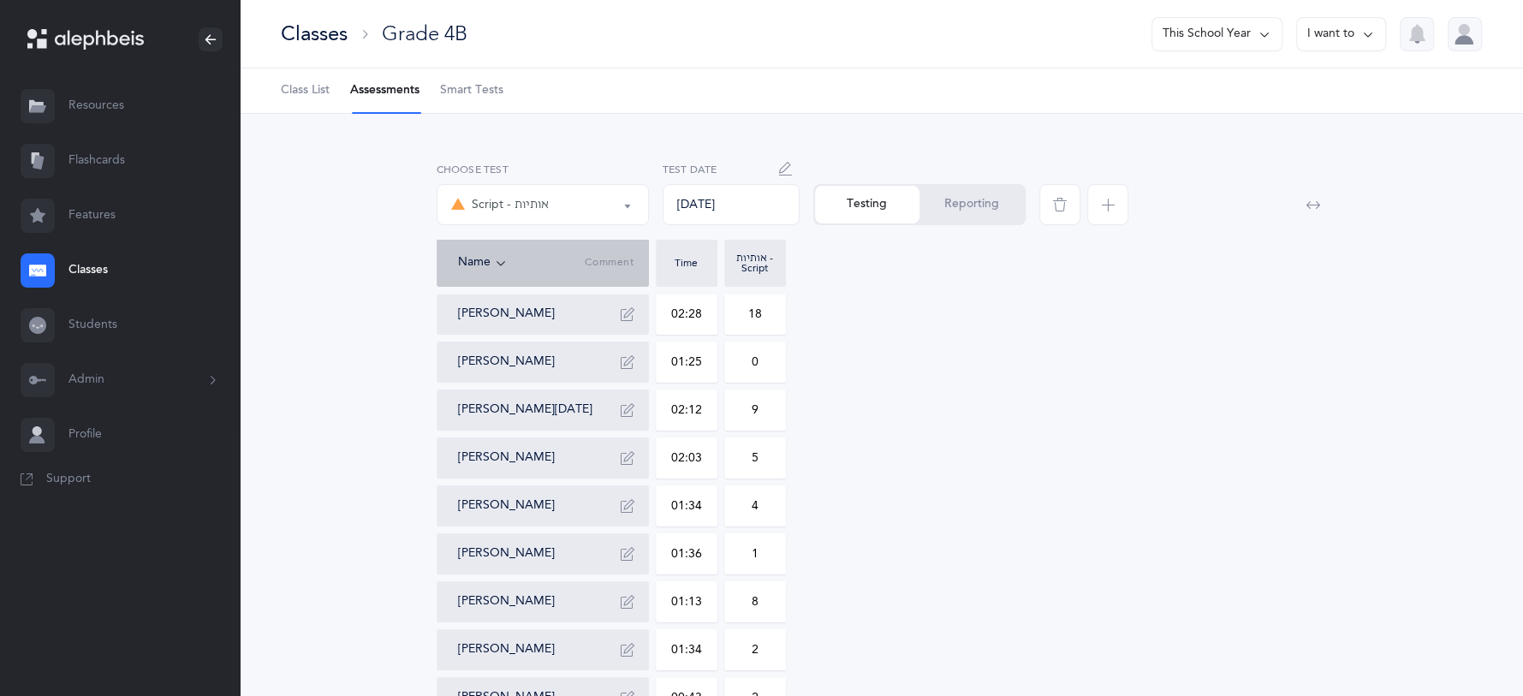
click at [1108, 203] on icon "button" at bounding box center [1108, 205] width 14 height 14
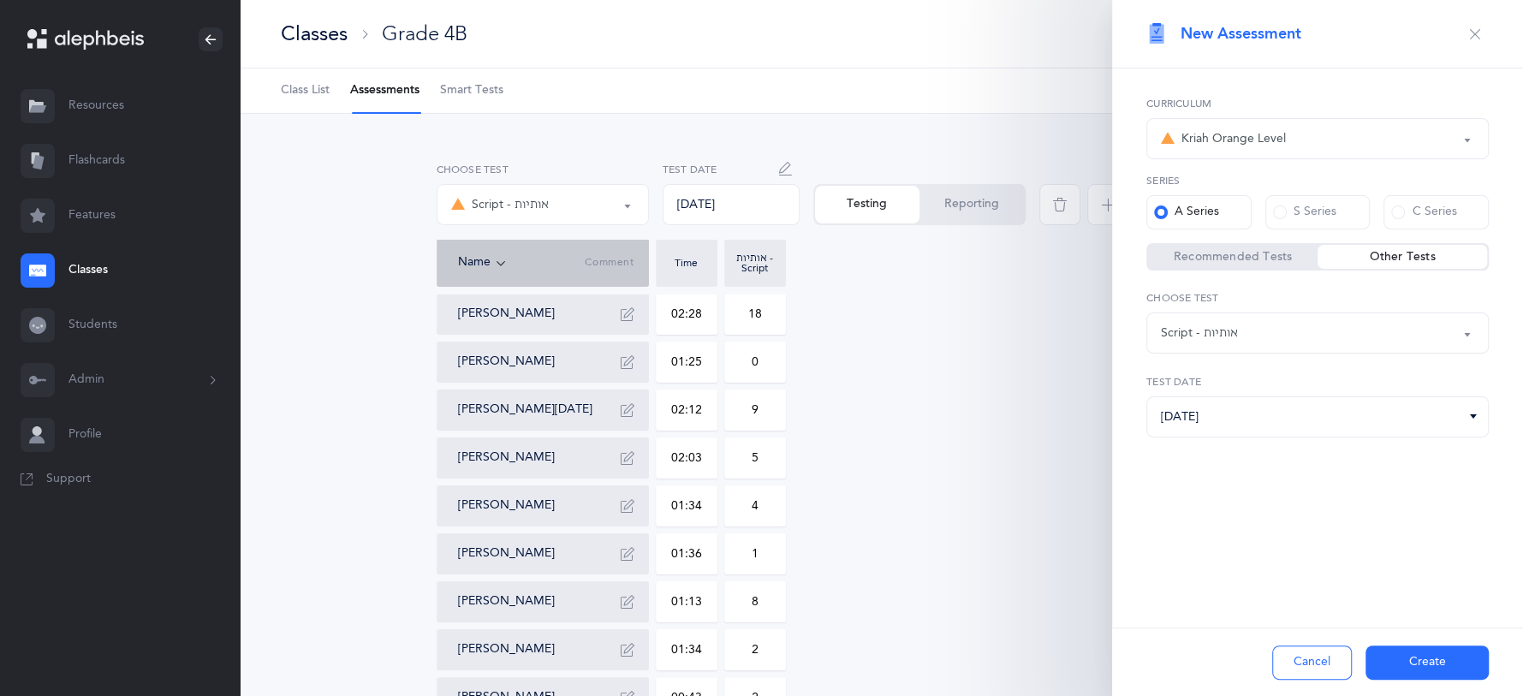
click at [1476, 137] on button "Kriah Orange Level" at bounding box center [1317, 138] width 342 height 41
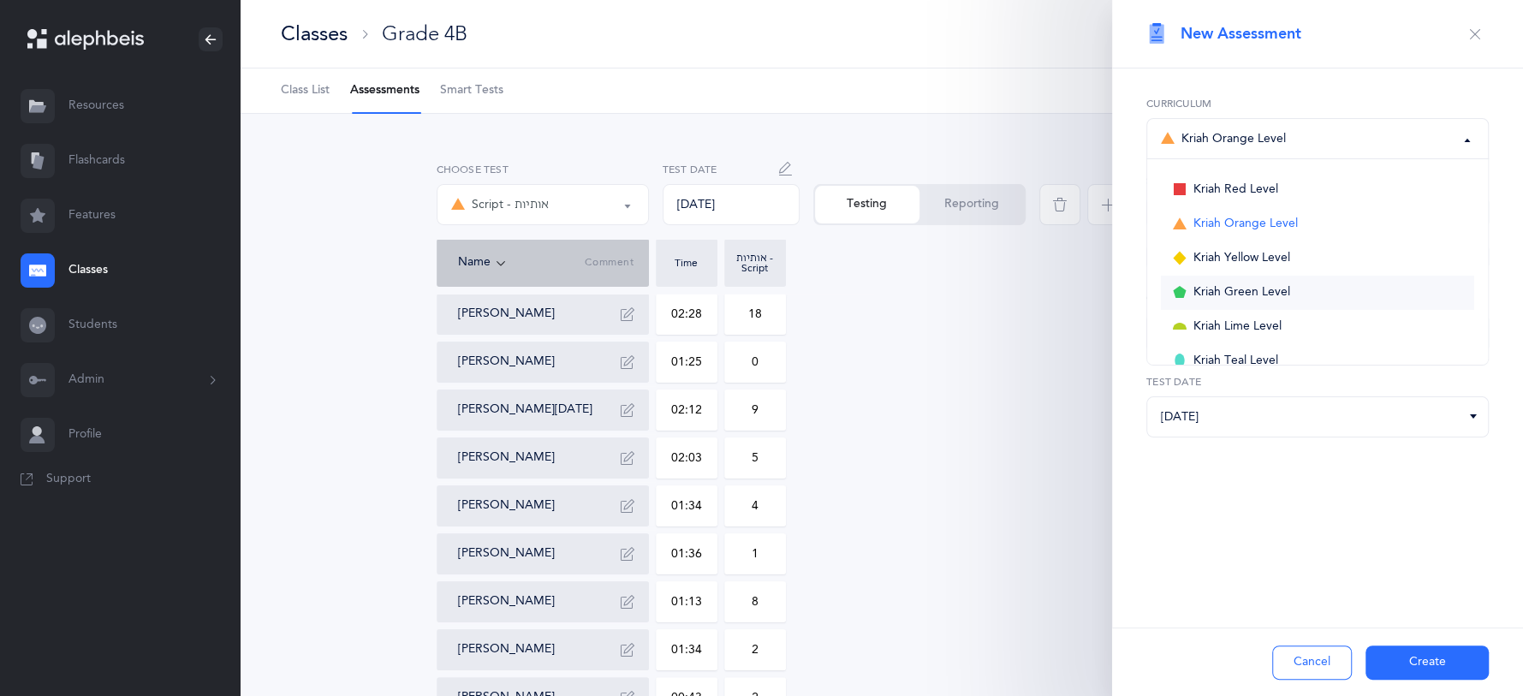
click at [1316, 288] on link "Kriah Green Level" at bounding box center [1317, 293] width 313 height 34
select select "7"
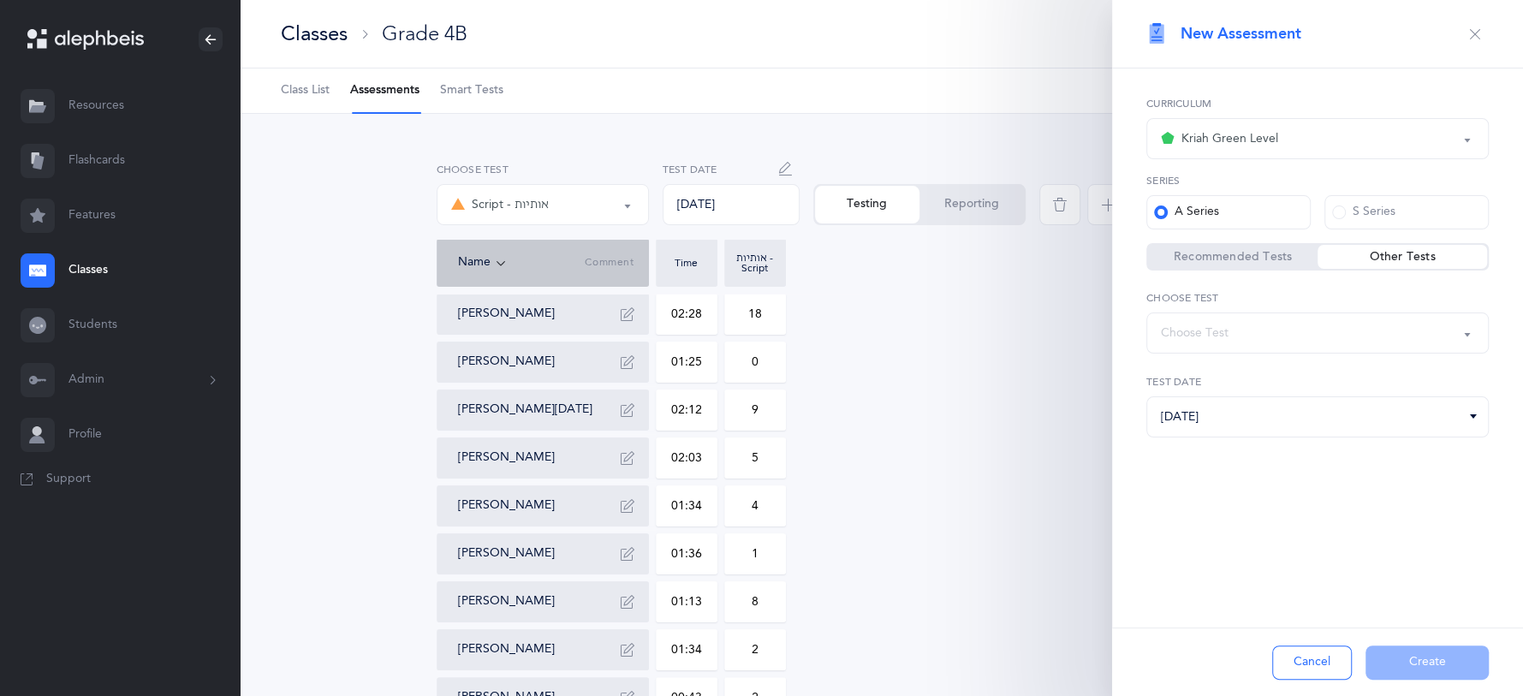
click at [1253, 264] on label "Recommended Tests" at bounding box center [1232, 256] width 169 height 17
click at [0, 0] on input "Recommended Tests" at bounding box center [0, 0] width 0 height 0
click at [1465, 334] on button "אותיות" at bounding box center [1317, 332] width 342 height 41
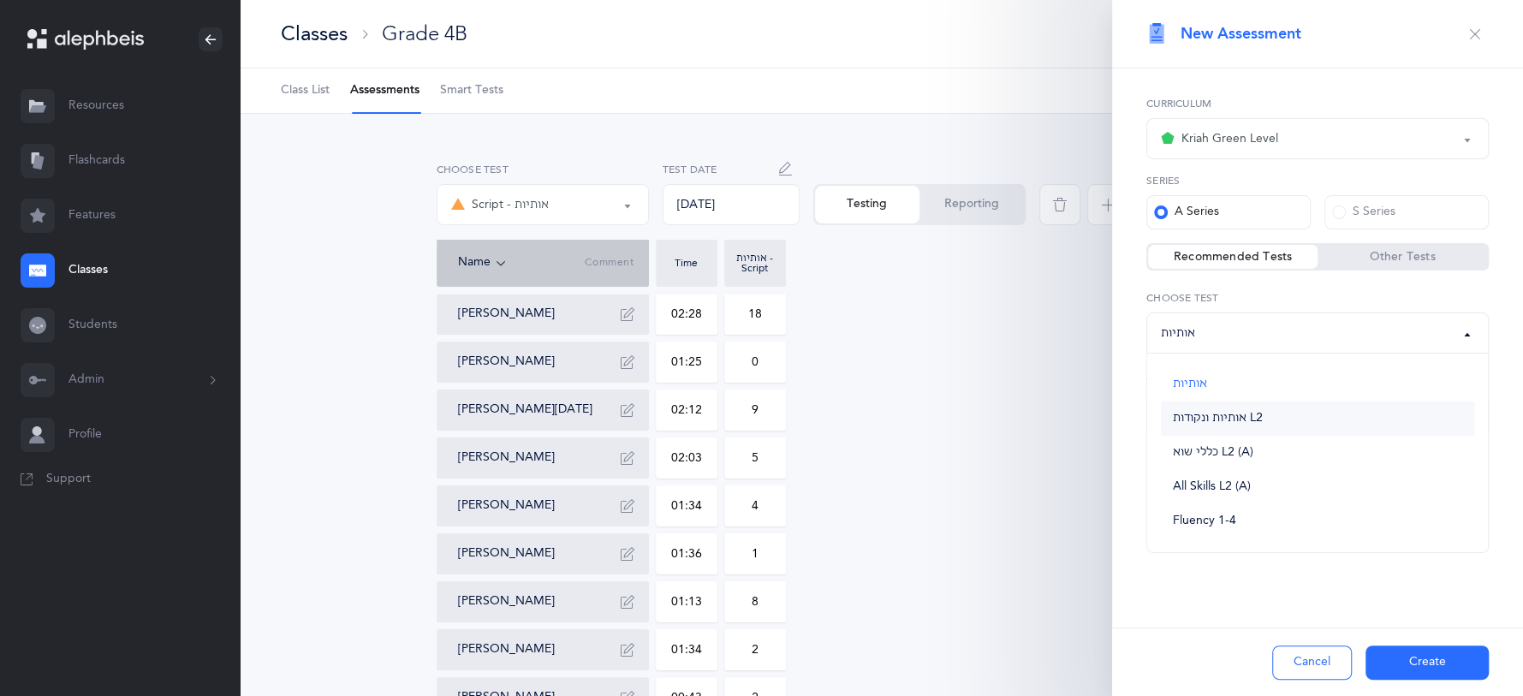
click at [1266, 421] on link "אותיות ונקודות L2" at bounding box center [1317, 418] width 313 height 34
select select "9"
click at [1465, 428] on input "[DATE]" at bounding box center [1317, 416] width 342 height 41
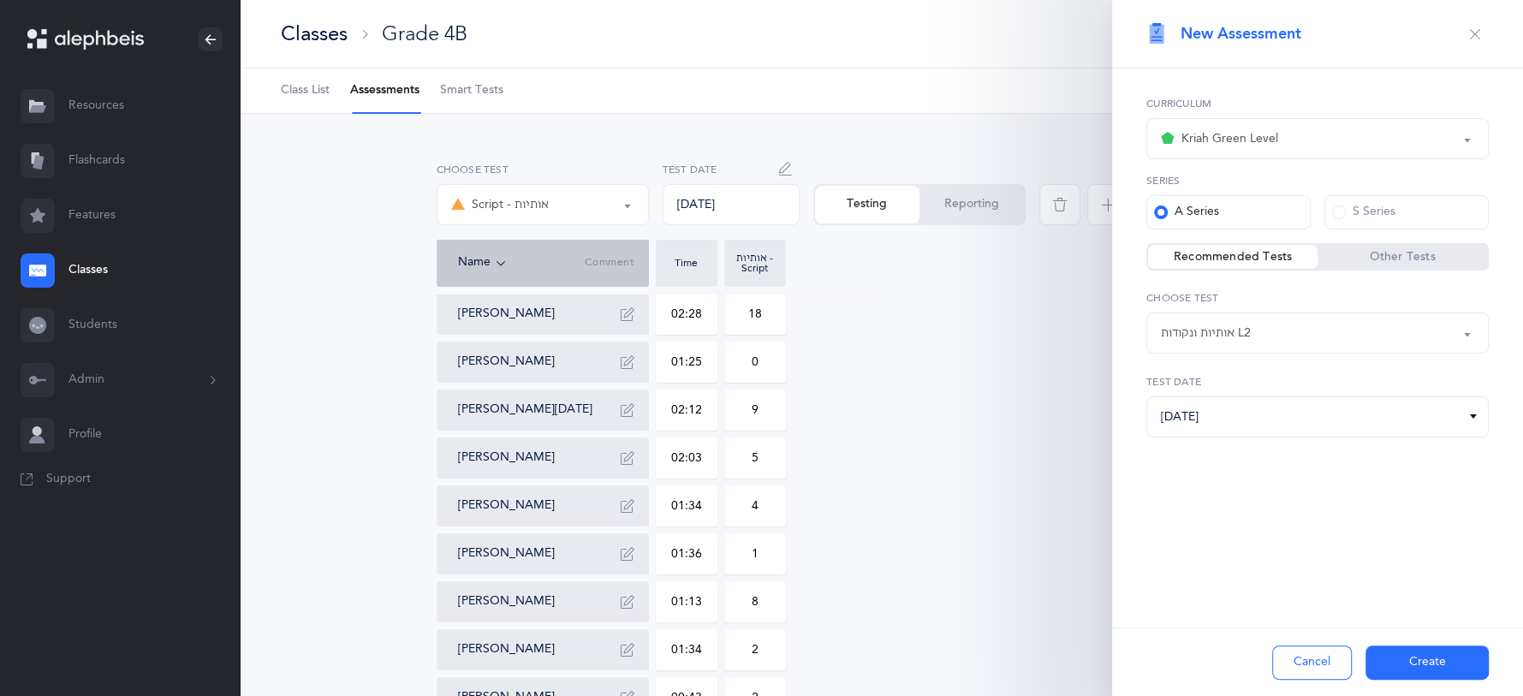
click at [1437, 662] on button "Create" at bounding box center [1426, 662] width 123 height 34
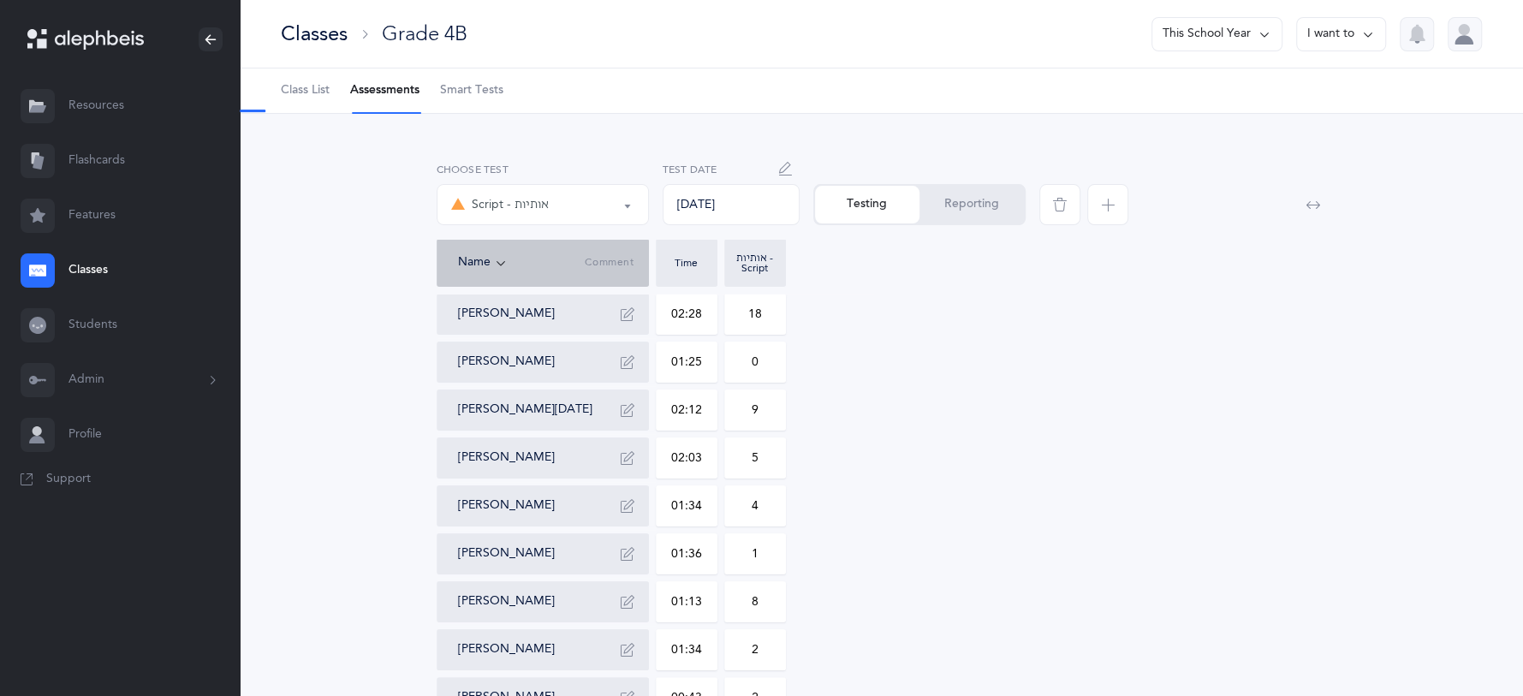
select select "9"
click at [683, 314] on input "02:28" at bounding box center [686, 313] width 60 height 39
type input "01:17"
type input "0"
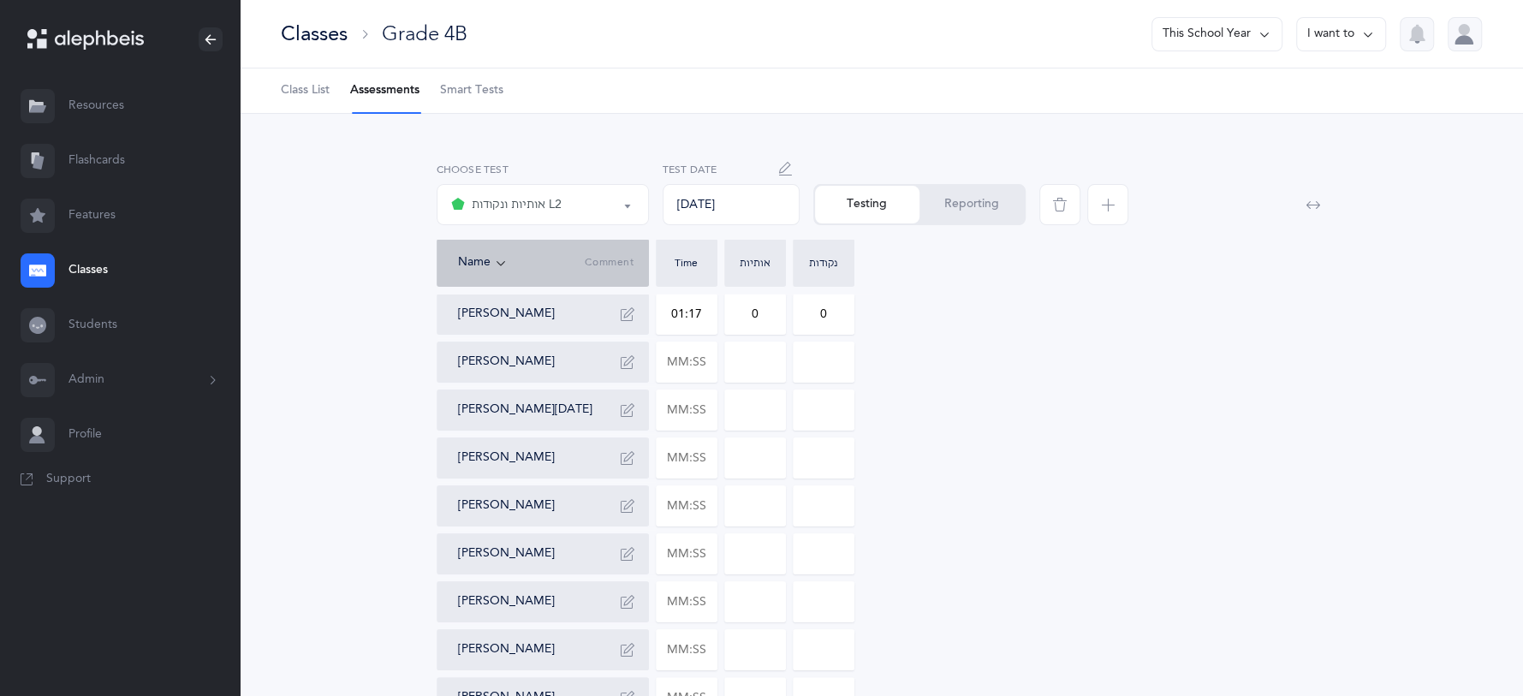
click at [766, 325] on input "0" at bounding box center [755, 313] width 60 height 39
type input "06"
click at [841, 303] on input "0" at bounding box center [823, 313] width 60 height 39
type input "07"
click at [704, 369] on input "text" at bounding box center [686, 361] width 60 height 39
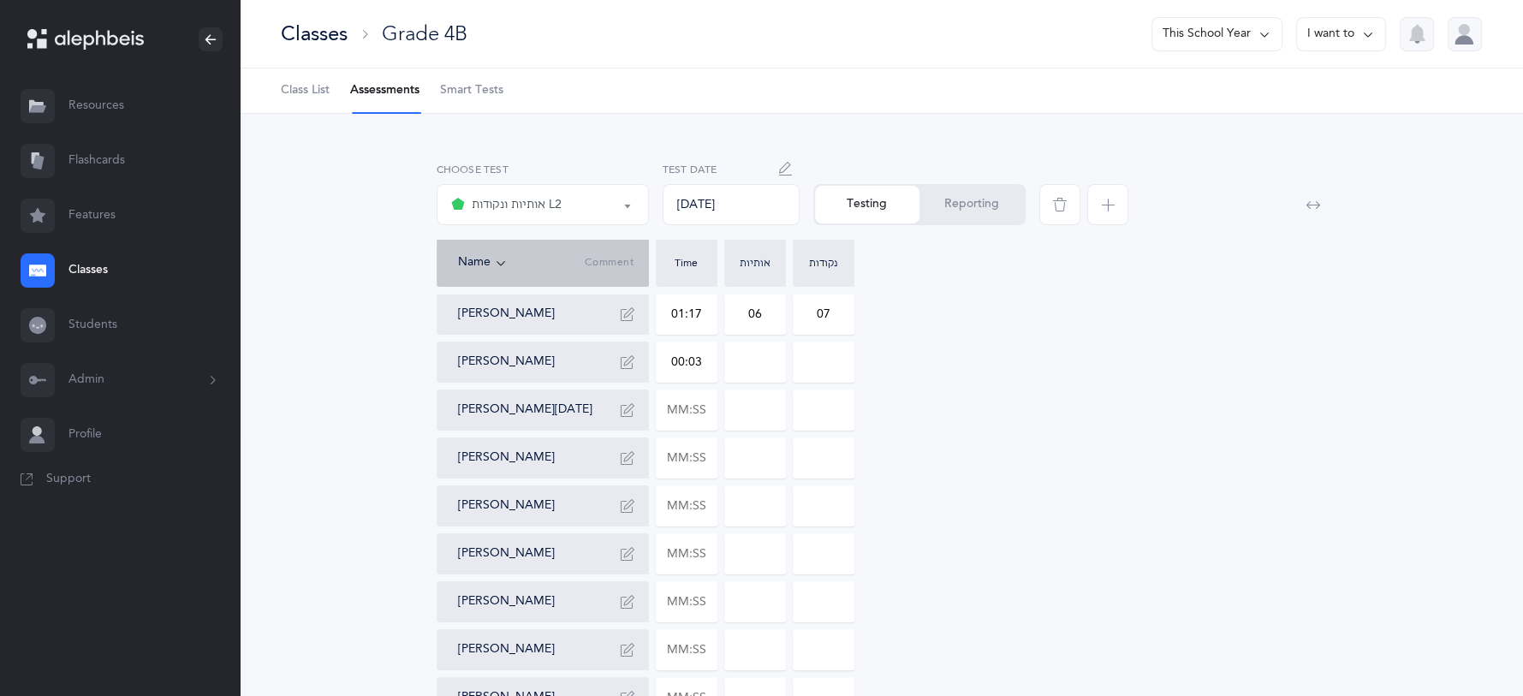
type input "00:35"
type input "0"
click at [704, 418] on input "text" at bounding box center [686, 409] width 60 height 39
type input "01:29"
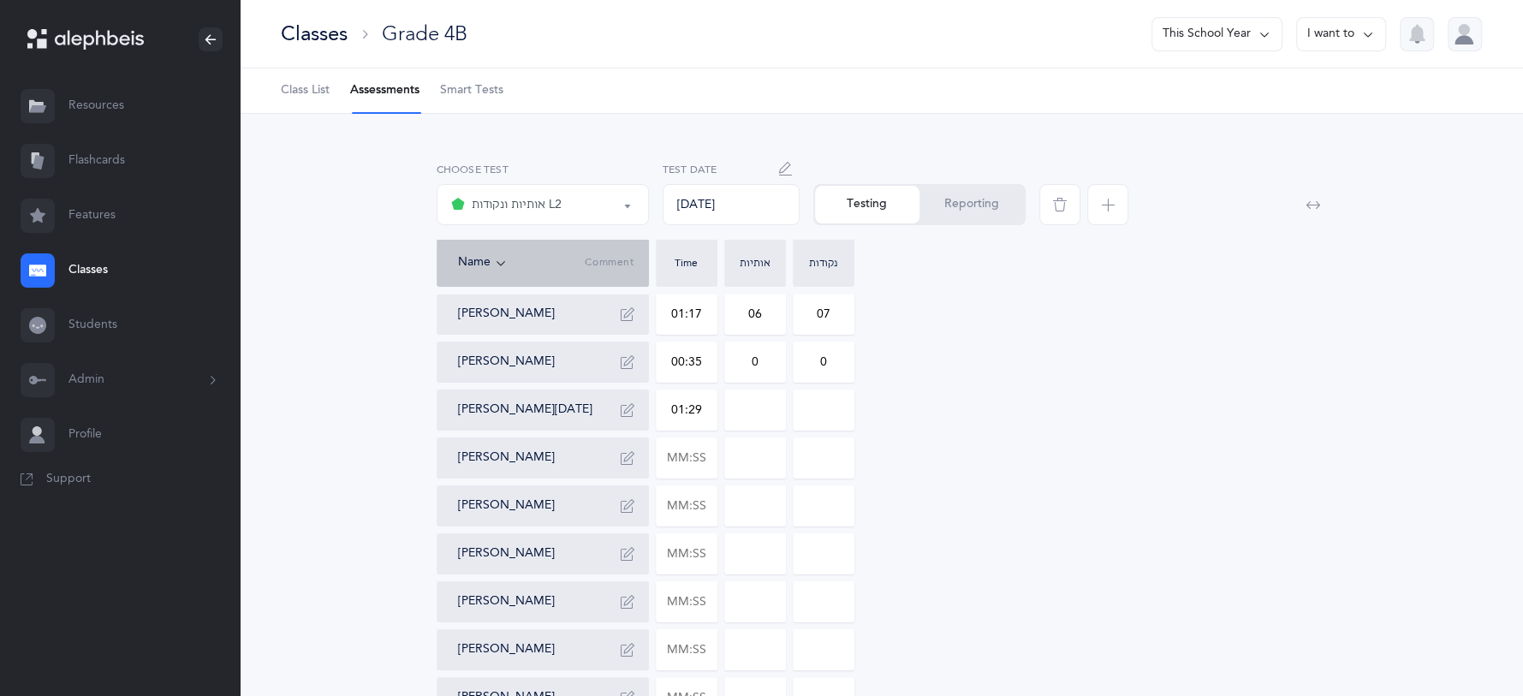
click at [761, 408] on input at bounding box center [755, 409] width 60 height 39
type input "0"
type input "02"
click at [835, 411] on input "0" at bounding box center [823, 409] width 60 height 39
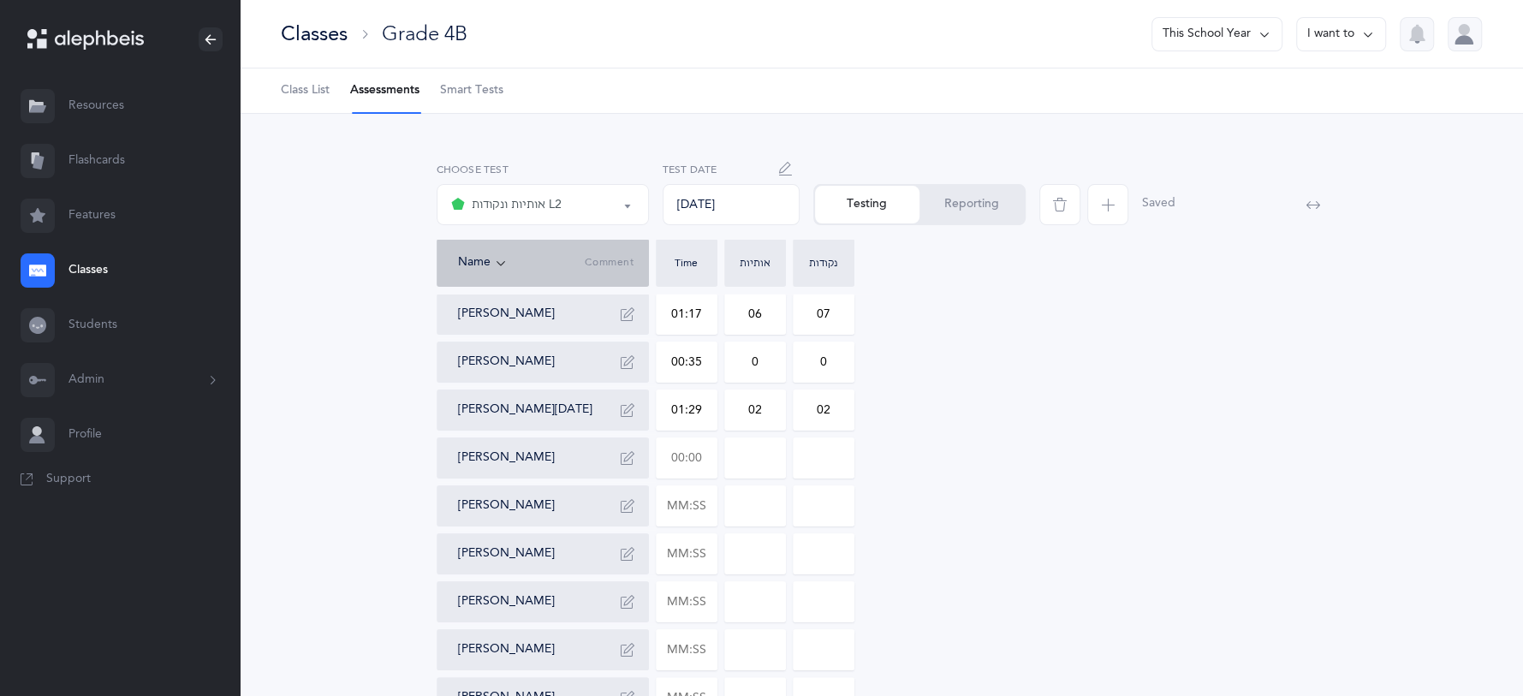
type input "02"
click at [709, 447] on input "text" at bounding box center [686, 457] width 60 height 39
type input "01:14"
click at [767, 466] on input at bounding box center [755, 457] width 60 height 39
type input "0"
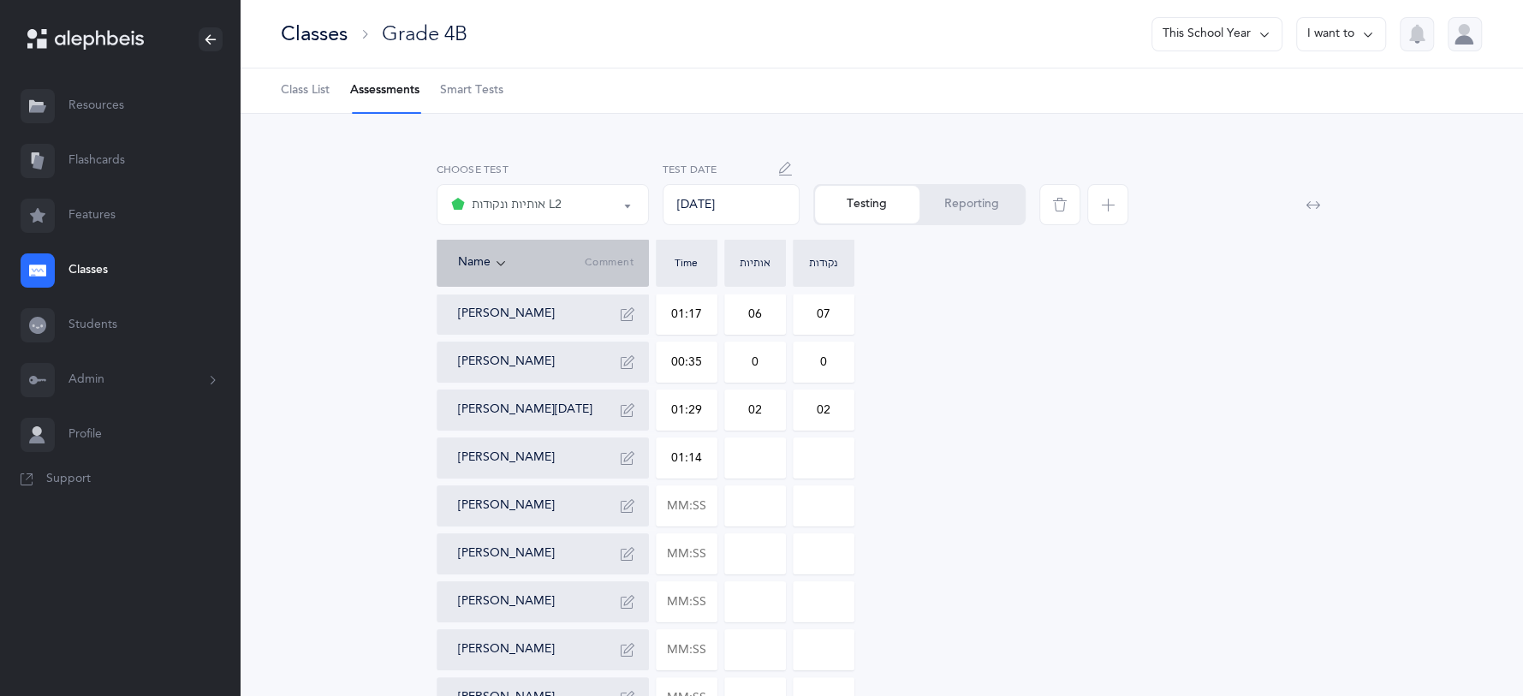
type input "0"
type input "04"
click at [835, 446] on input "0" at bounding box center [823, 457] width 60 height 39
type input "010"
click at [711, 494] on input "text" at bounding box center [686, 505] width 60 height 39
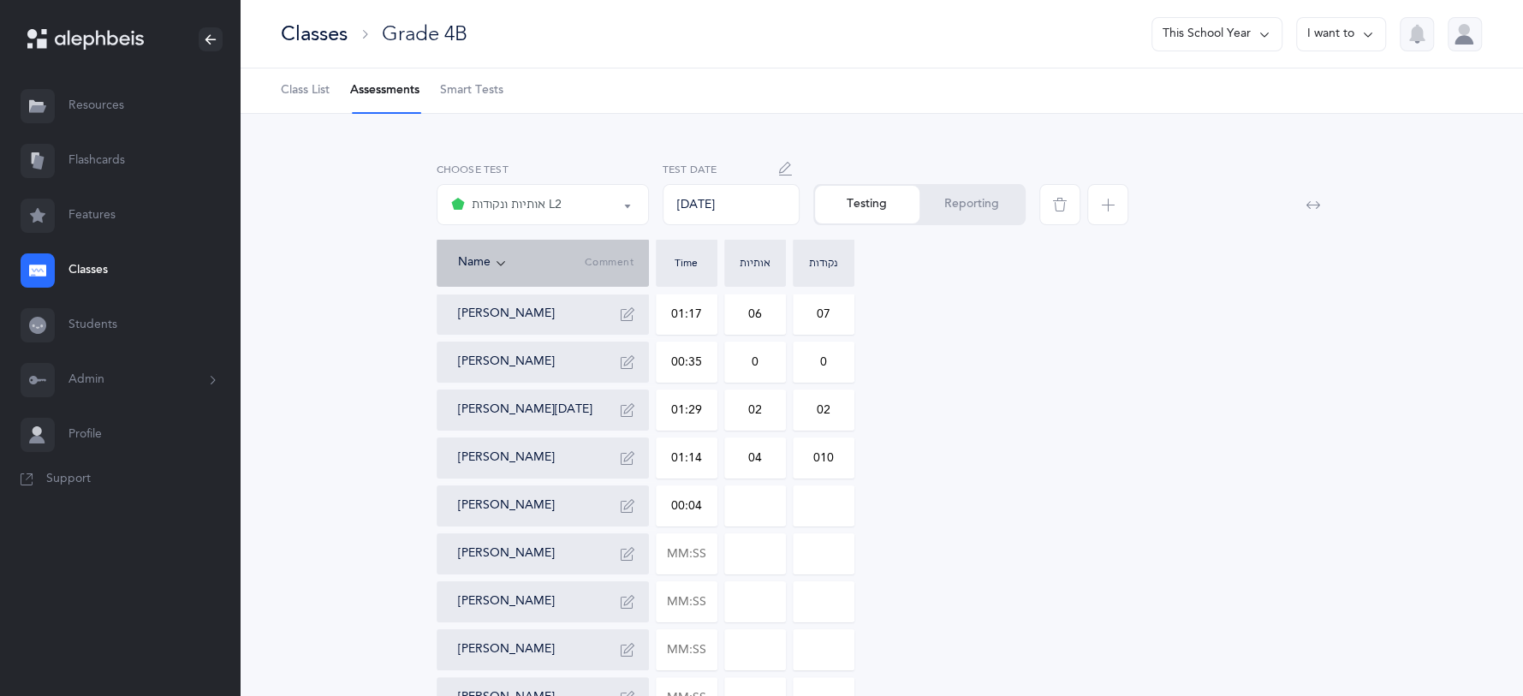
type input "00:47"
type input "0"
click at [779, 502] on input "0" at bounding box center [755, 505] width 60 height 39
type input "01"
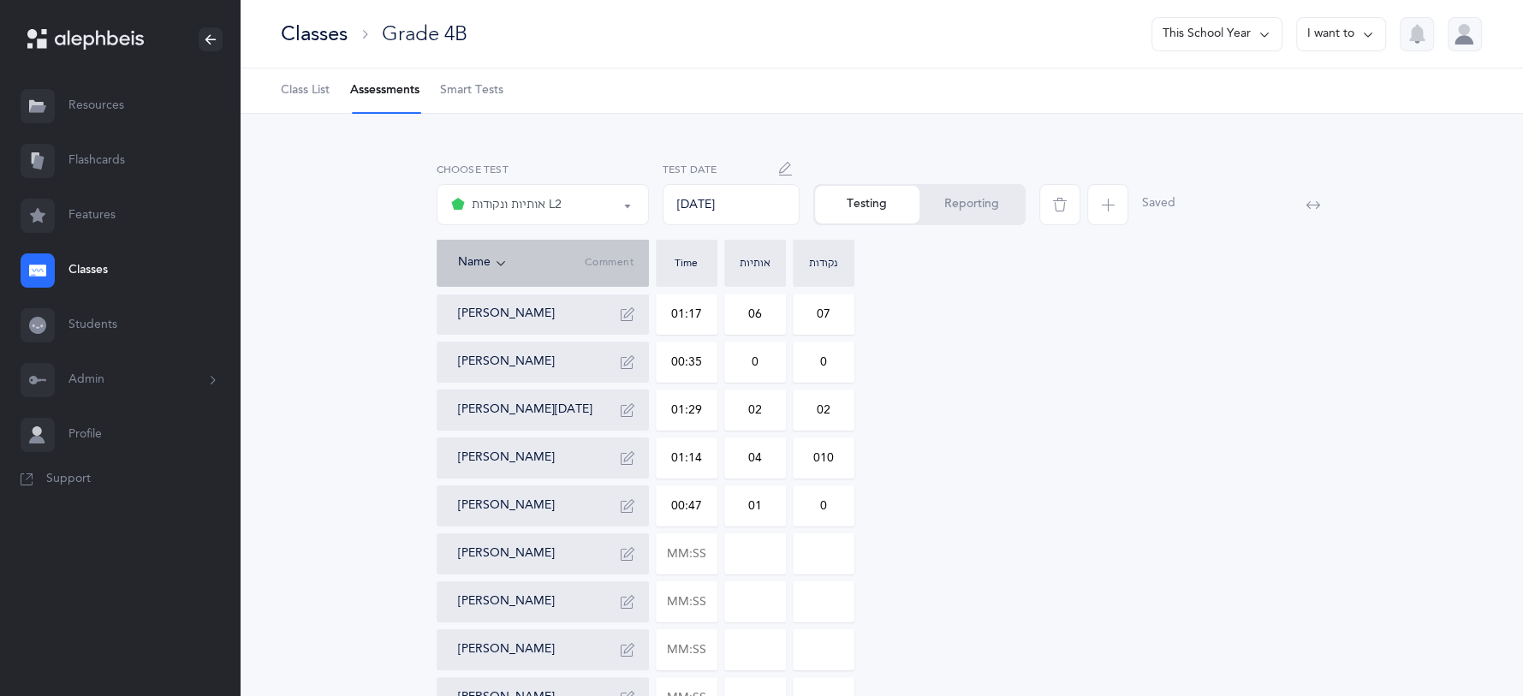
click at [840, 504] on input "0" at bounding box center [823, 505] width 60 height 39
type input "01"
click at [702, 552] on input "text" at bounding box center [686, 553] width 60 height 39
type input "01:23"
type input "0"
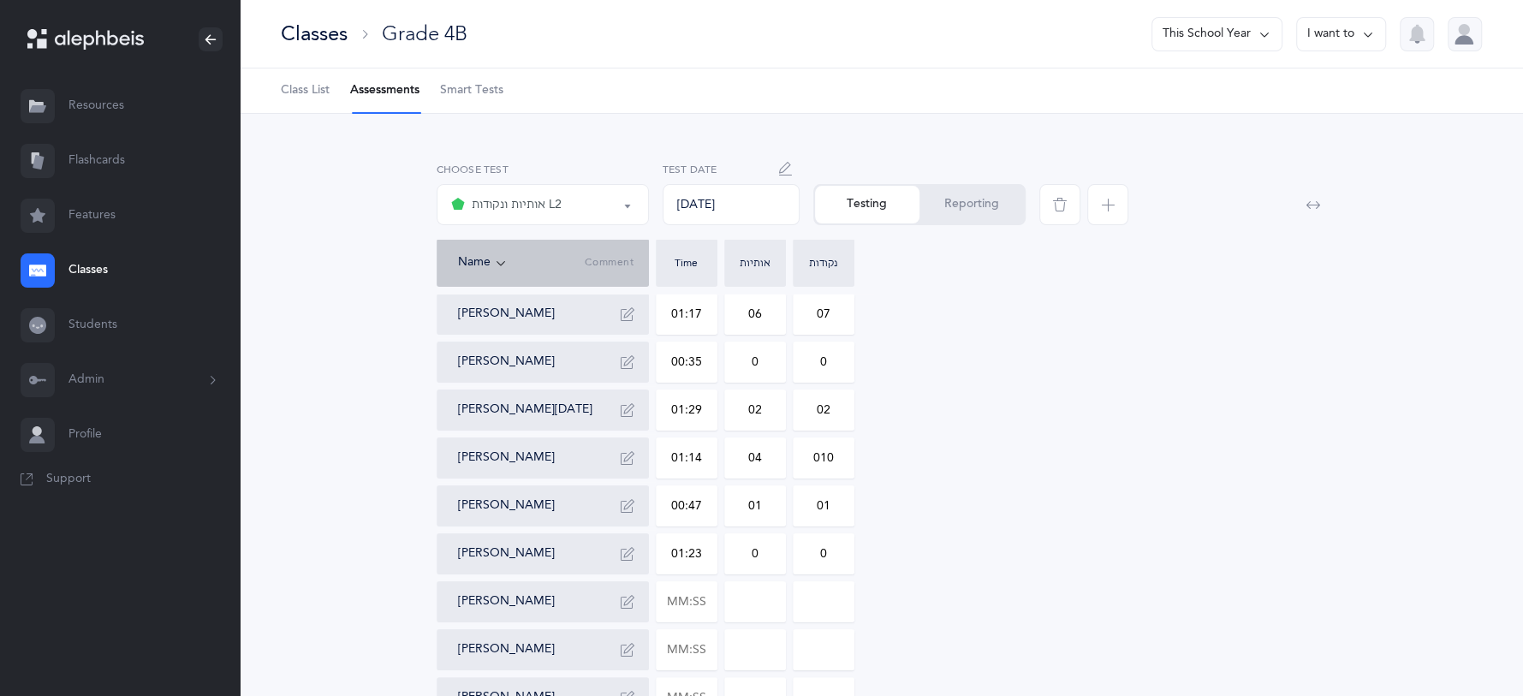
click at [827, 549] on input "0" at bounding box center [823, 553] width 60 height 39
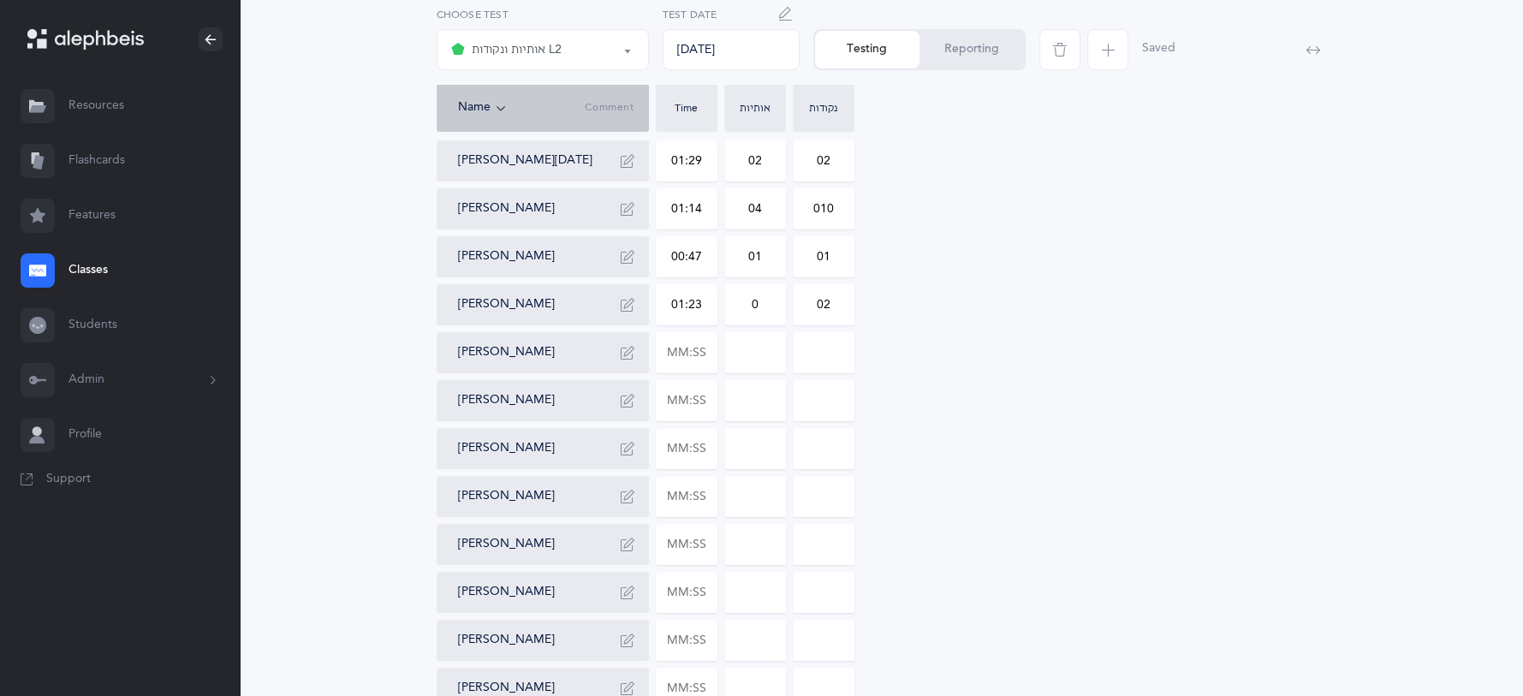
scroll to position [251, 0]
type input "02"
click at [698, 351] on input "text" at bounding box center [686, 350] width 60 height 39
type input "00:34"
click at [695, 413] on input "text" at bounding box center [686, 398] width 60 height 39
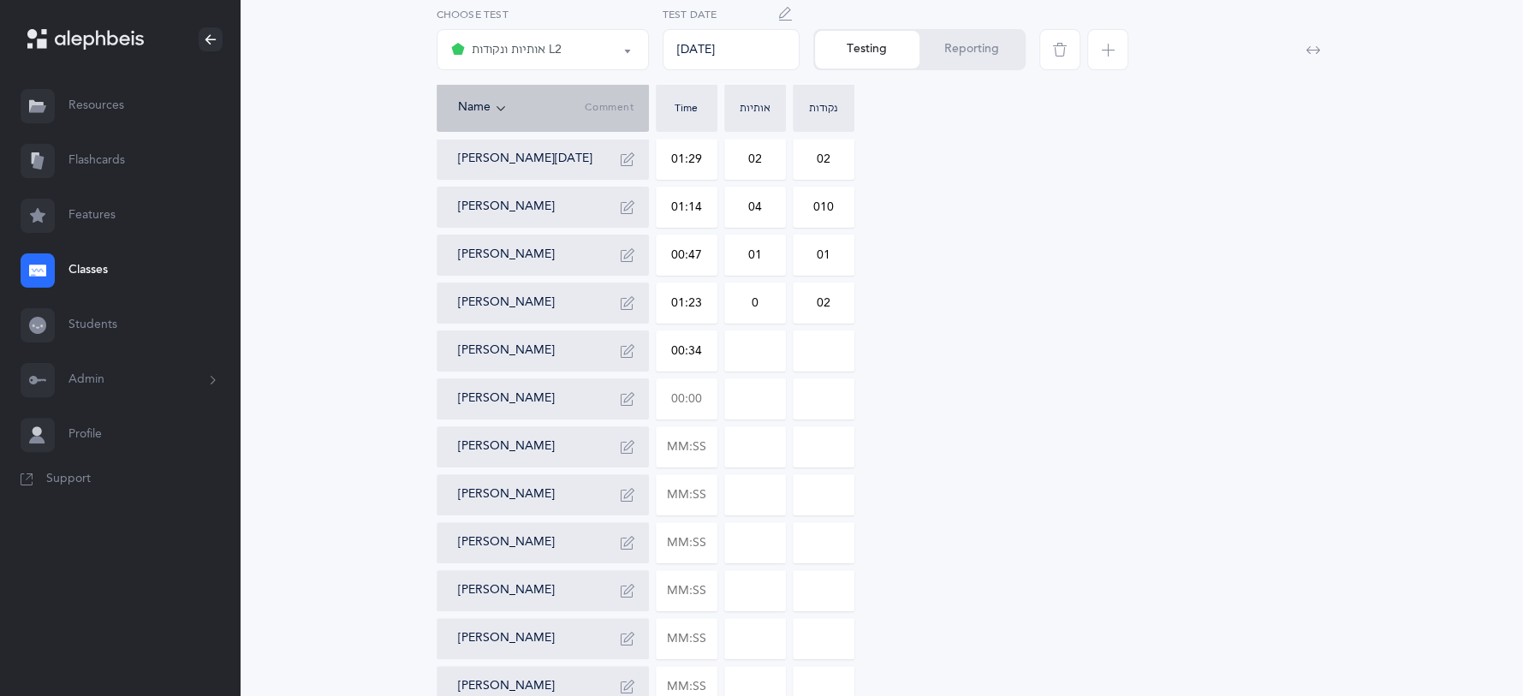
type input "0"
type input "02:03"
type input "0"
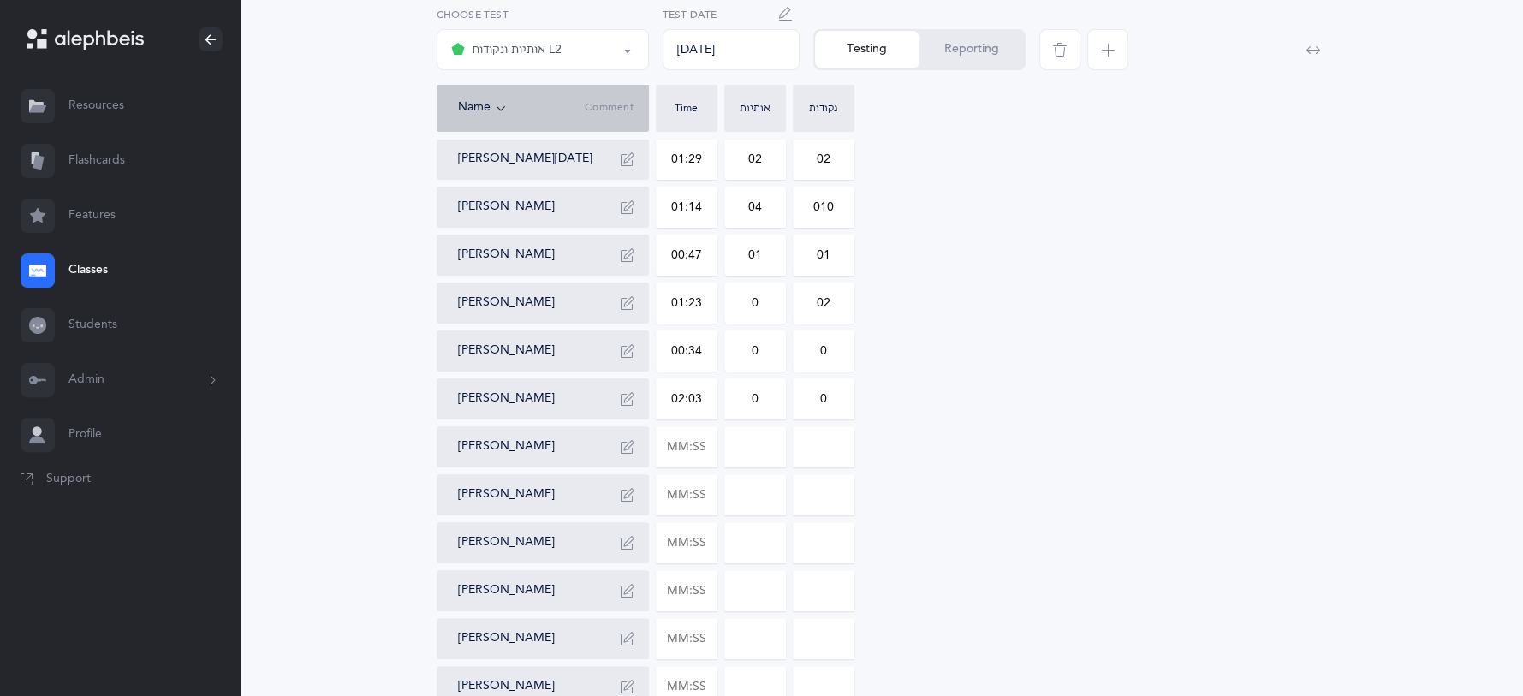
click at [754, 401] on input "0" at bounding box center [755, 398] width 60 height 39
click at [769, 393] on input "0" at bounding box center [755, 398] width 60 height 39
type input "06"
click at [855, 398] on div "[PERSON_NAME] 01:17 06 07 [PERSON_NAME] 00:35 0 0 [PERSON_NAME][DATE] 01:29 02 …" at bounding box center [882, 567] width 890 height 1048
click at [828, 389] on input "0" at bounding box center [823, 398] width 60 height 39
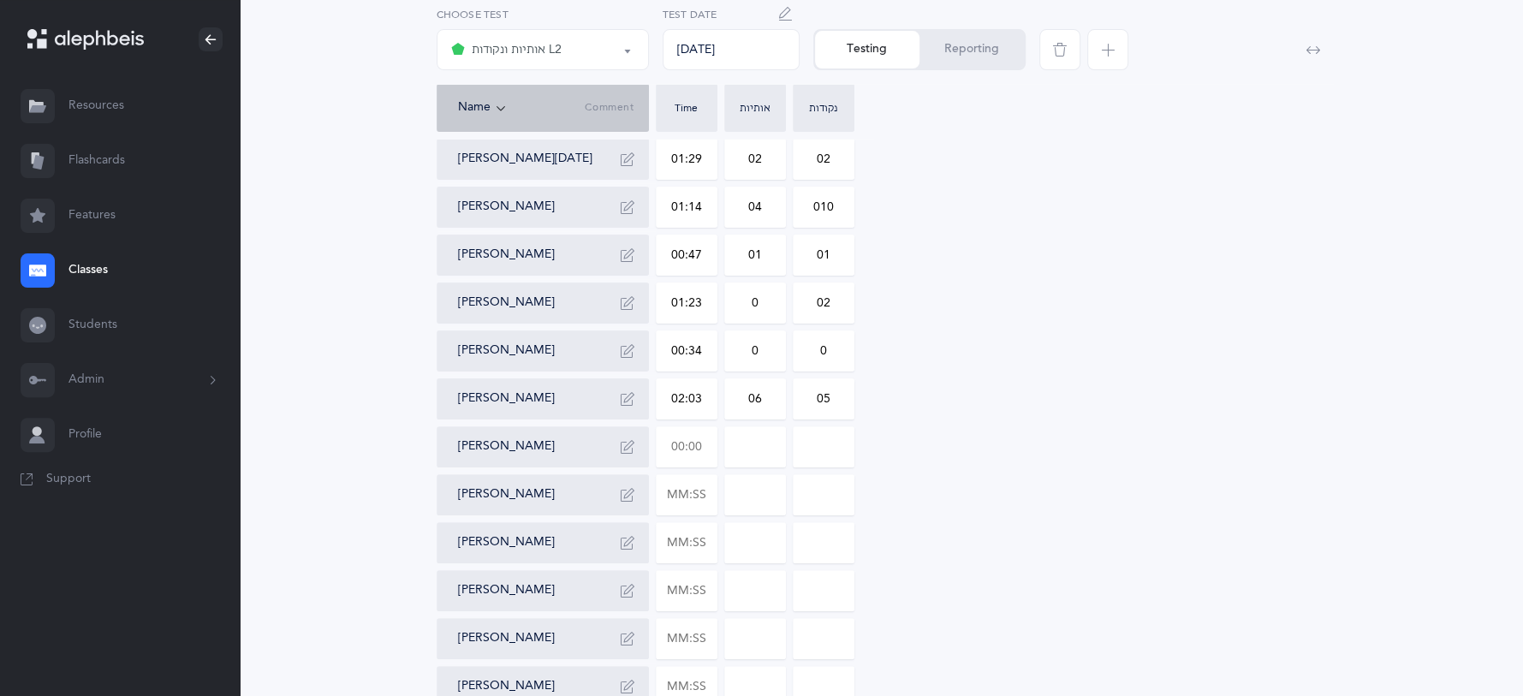
type input "05"
click at [695, 435] on input "text" at bounding box center [686, 446] width 60 height 39
type input "00:24"
type input "0"
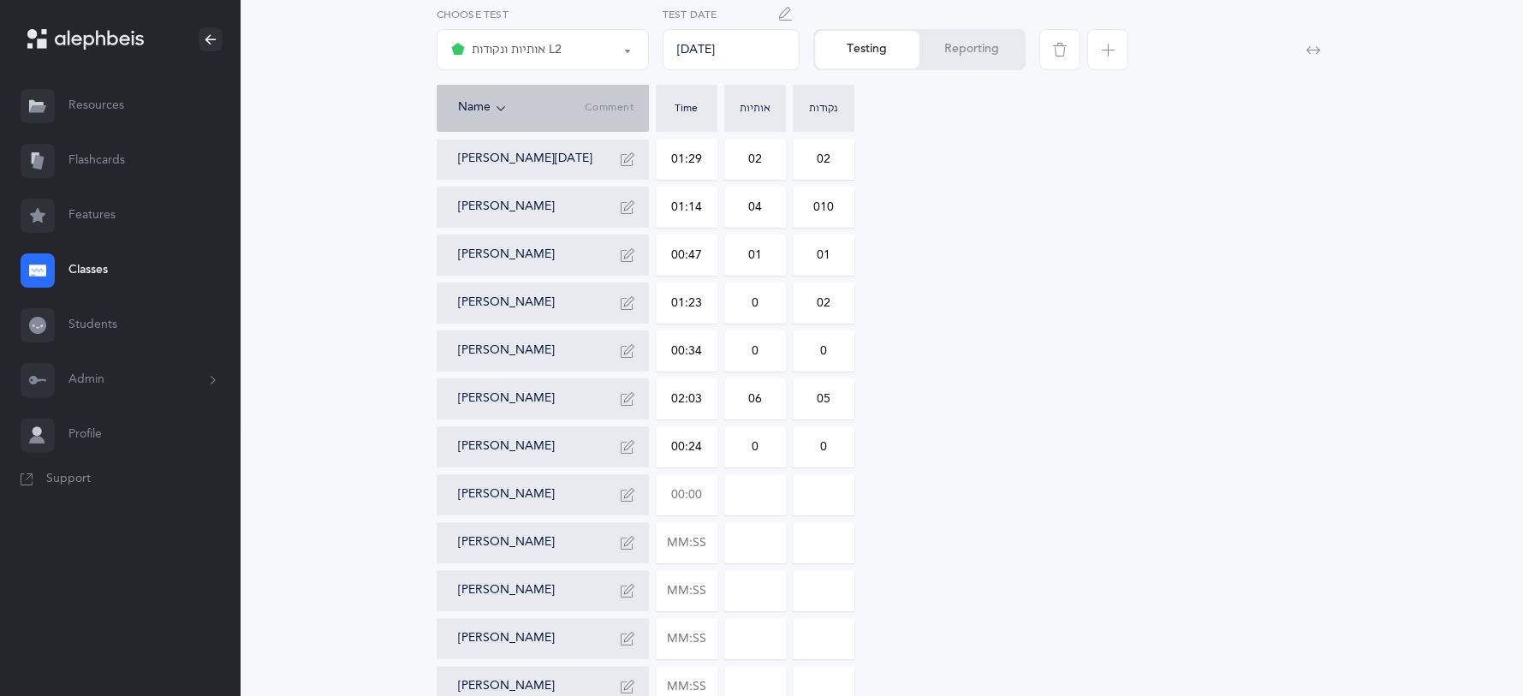
click at [714, 502] on input "text" at bounding box center [686, 494] width 60 height 39
click at [710, 549] on input "text" at bounding box center [686, 542] width 60 height 39
type input "00:32"
type input "0"
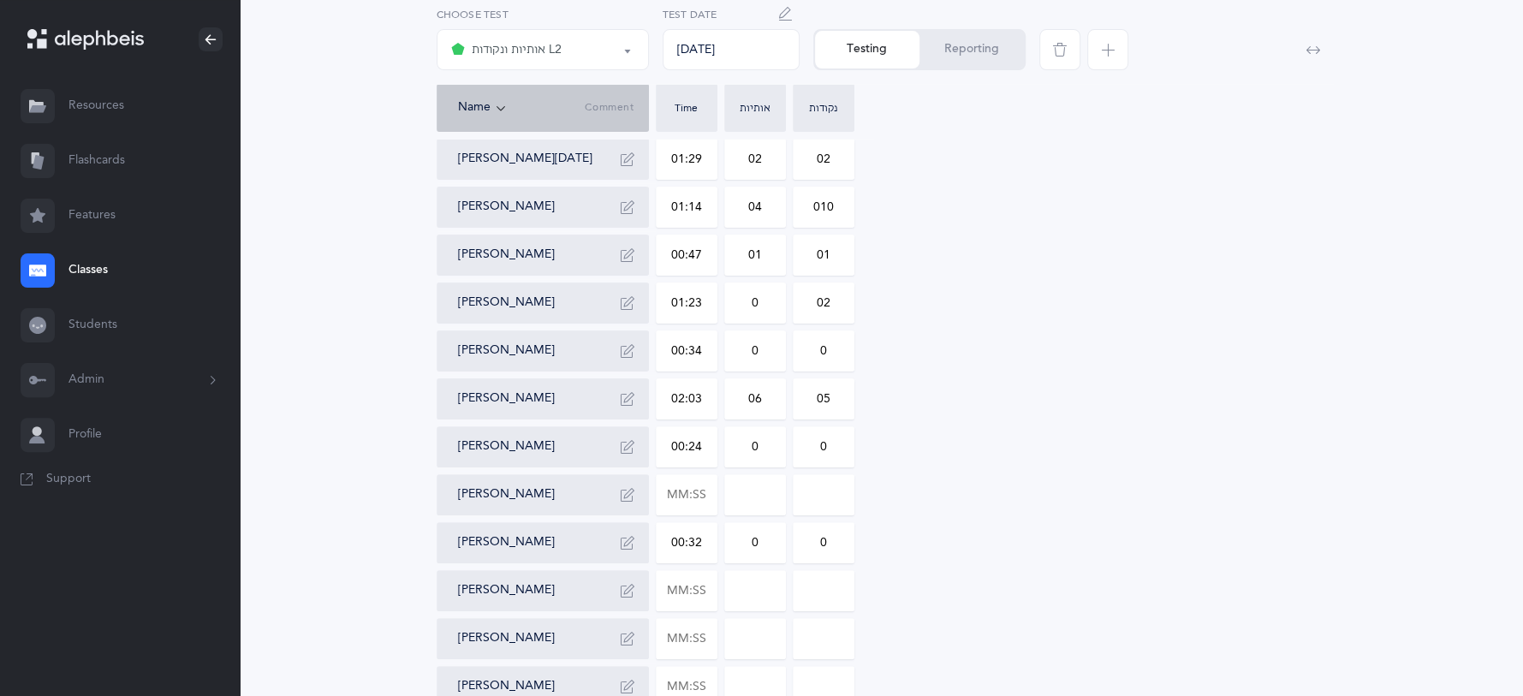
click at [766, 548] on input "0" at bounding box center [755, 542] width 60 height 39
type input "02"
click at [704, 589] on input "text" at bounding box center [686, 590] width 60 height 39
type input "00:48"
type input "0"
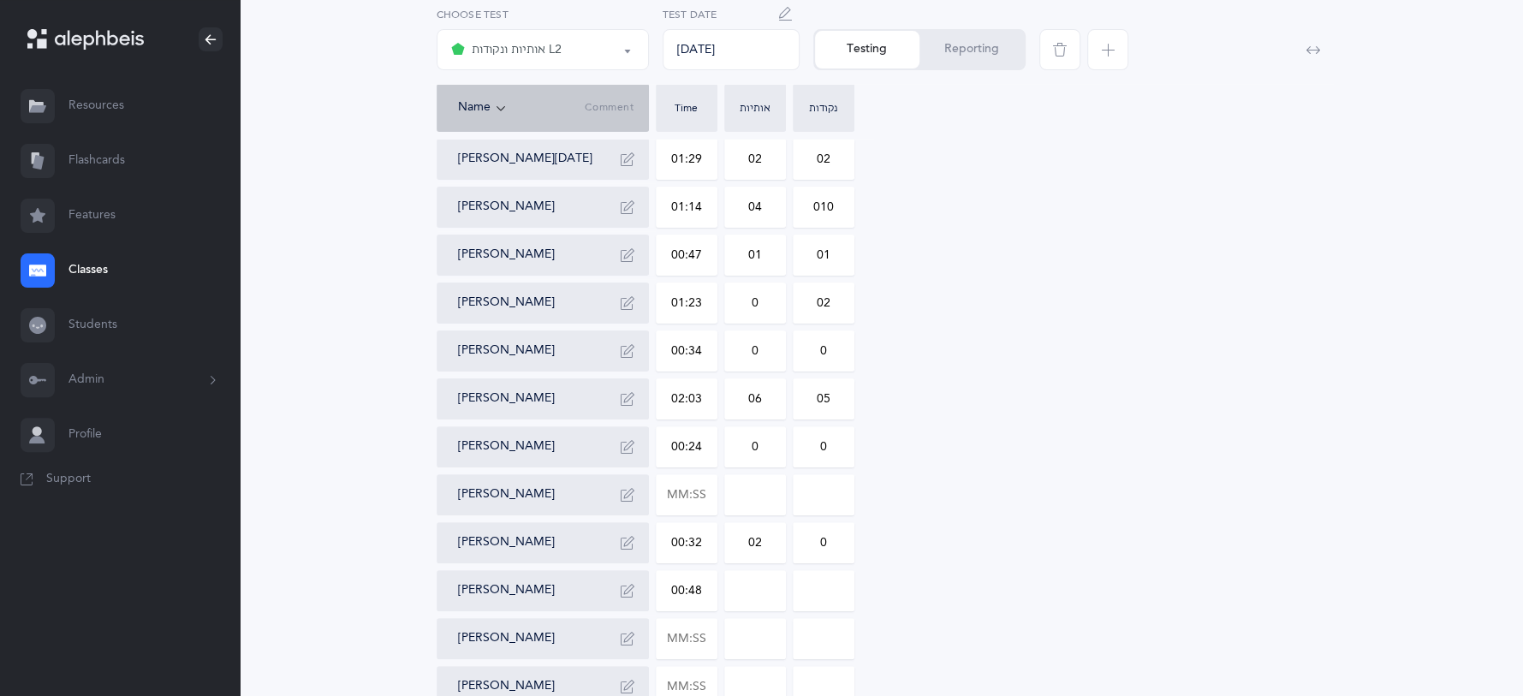
type input "0"
click at [773, 591] on input "0" at bounding box center [755, 590] width 60 height 39
type input "04"
click at [831, 589] on input "0" at bounding box center [823, 590] width 60 height 39
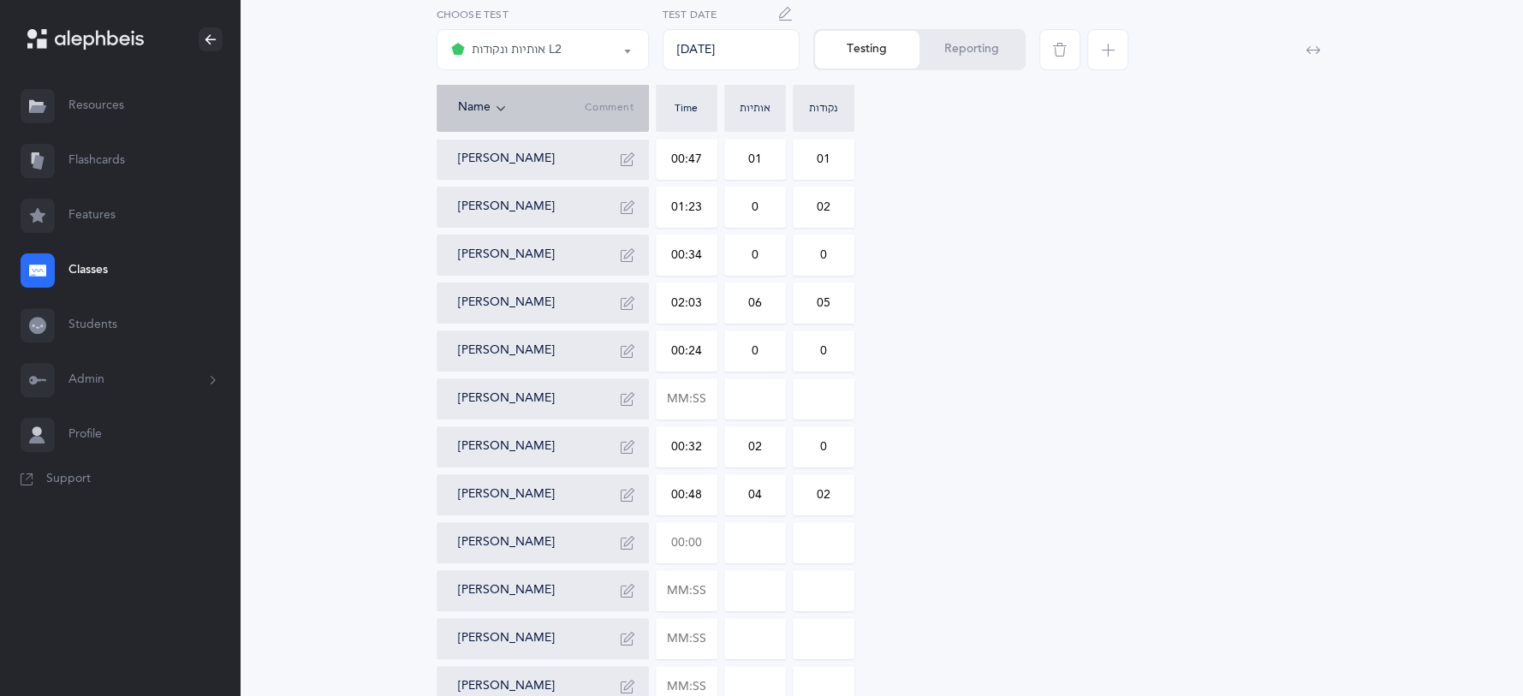
type input "02"
click at [697, 546] on input "text" at bounding box center [686, 542] width 60 height 39
type input "00:05"
type input "00:45"
type input "0"
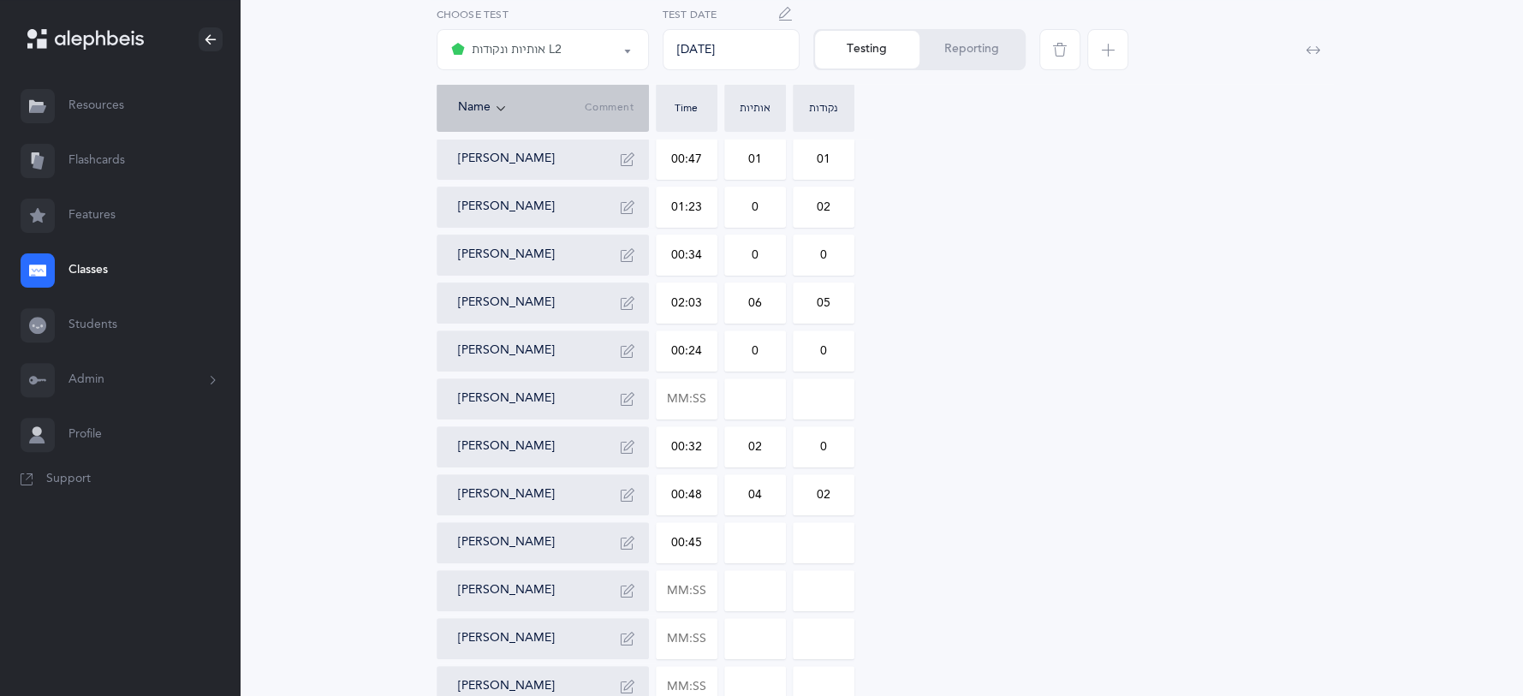
type input "0"
click at [773, 549] on input "0" at bounding box center [755, 542] width 60 height 39
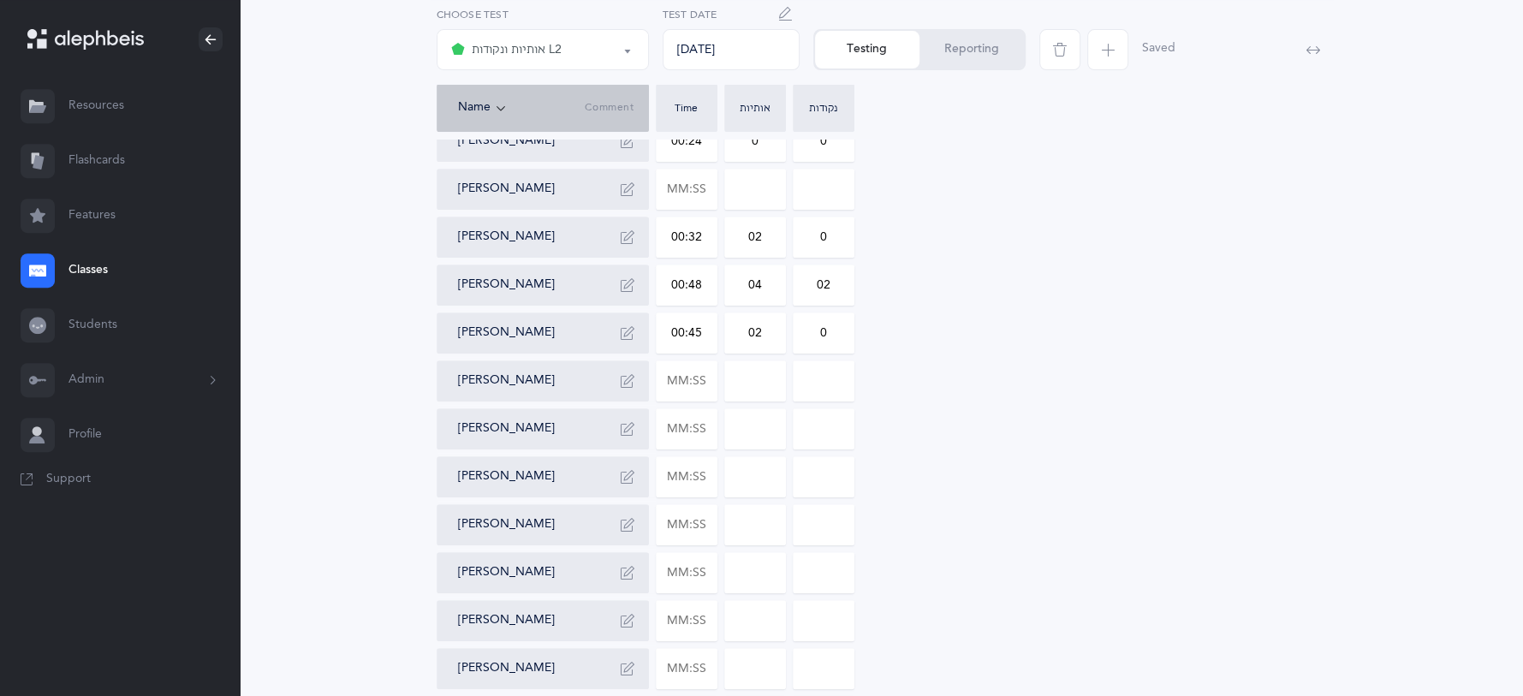
scroll to position [556, 0]
type input "02"
click at [709, 387] on input "text" at bounding box center [686, 380] width 60 height 39
type input "00:27"
type input "0"
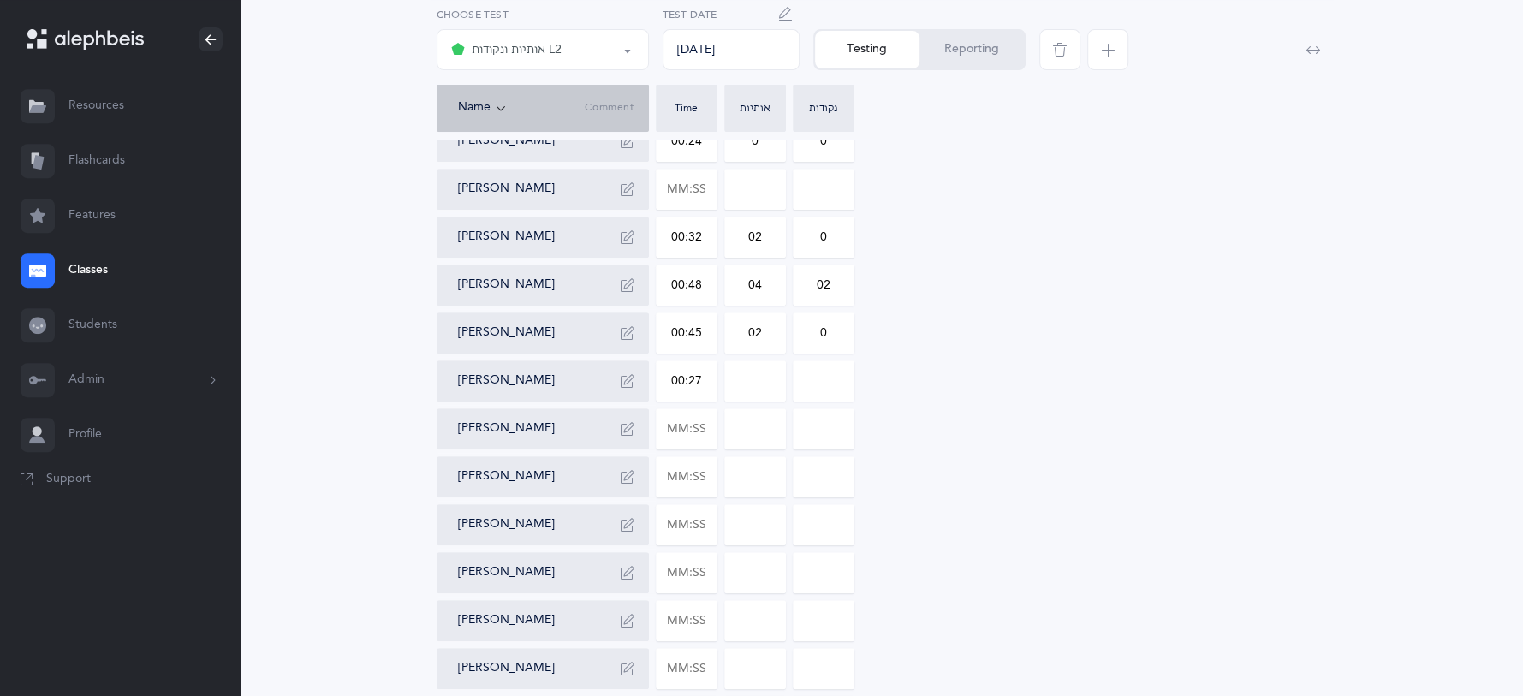
type input "0"
click at [769, 385] on input "0" at bounding box center [755, 380] width 60 height 39
type input "0"
click at [707, 428] on input "text" at bounding box center [686, 428] width 60 height 39
type input "01:00"
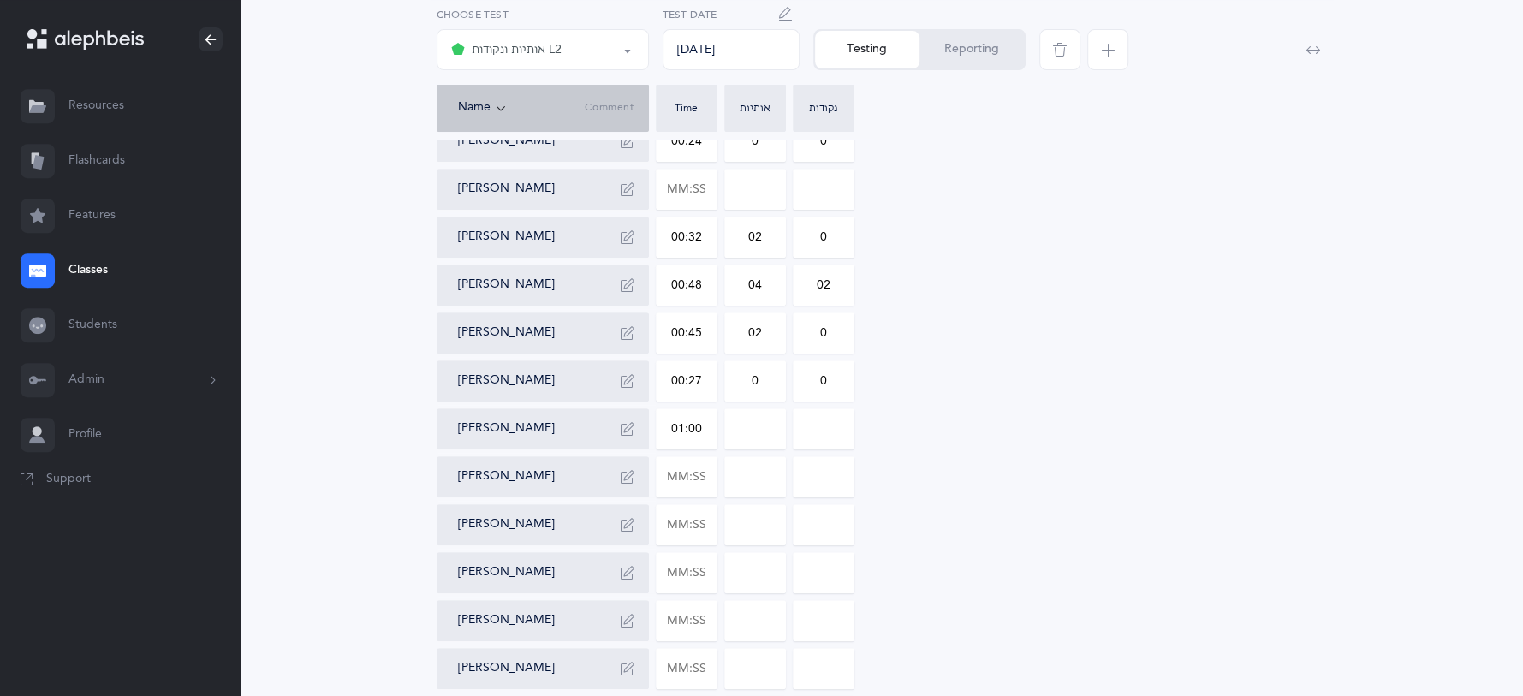
type input "0"
click at [774, 425] on input "0" at bounding box center [755, 428] width 60 height 39
type input "04"
click at [837, 431] on input "0" at bounding box center [823, 428] width 60 height 39
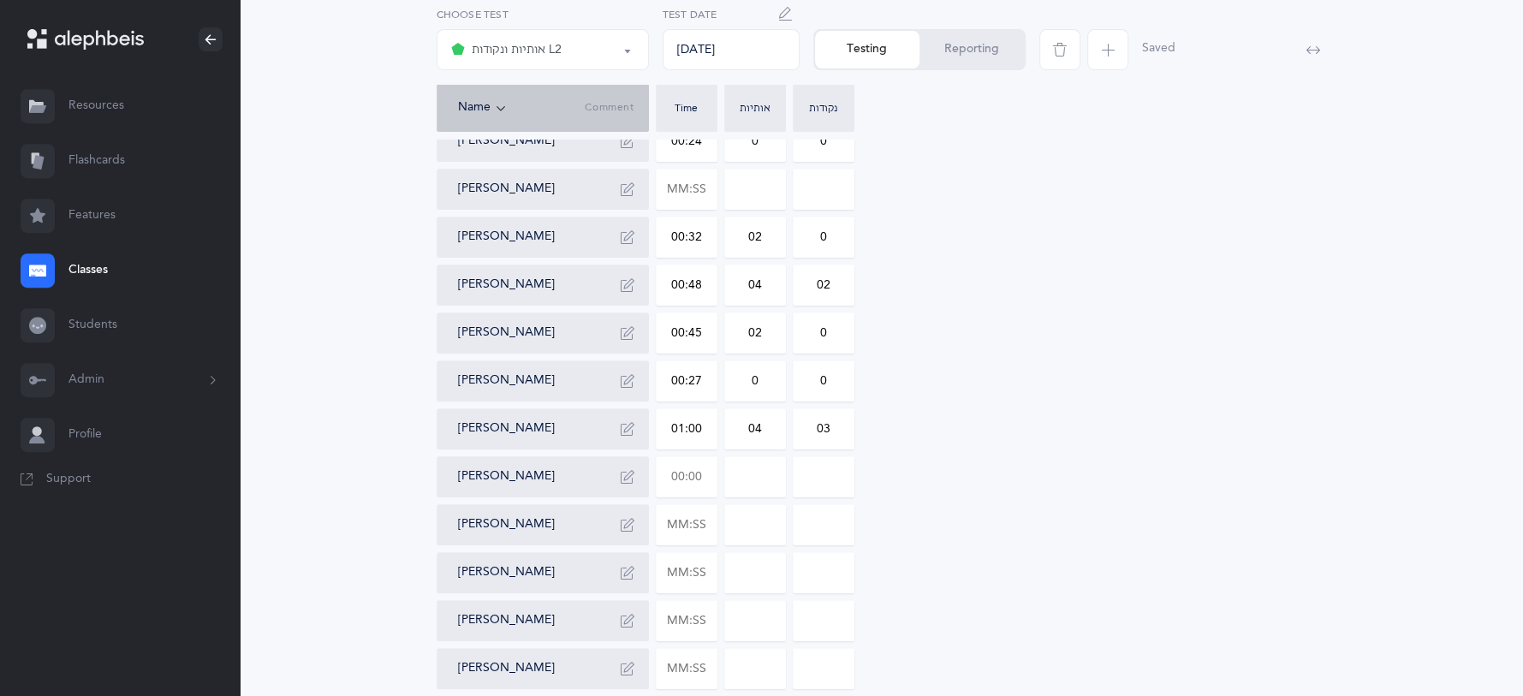
type input "03"
click at [694, 468] on input "text" at bounding box center [686, 476] width 60 height 39
type input "01:07"
type input "0"
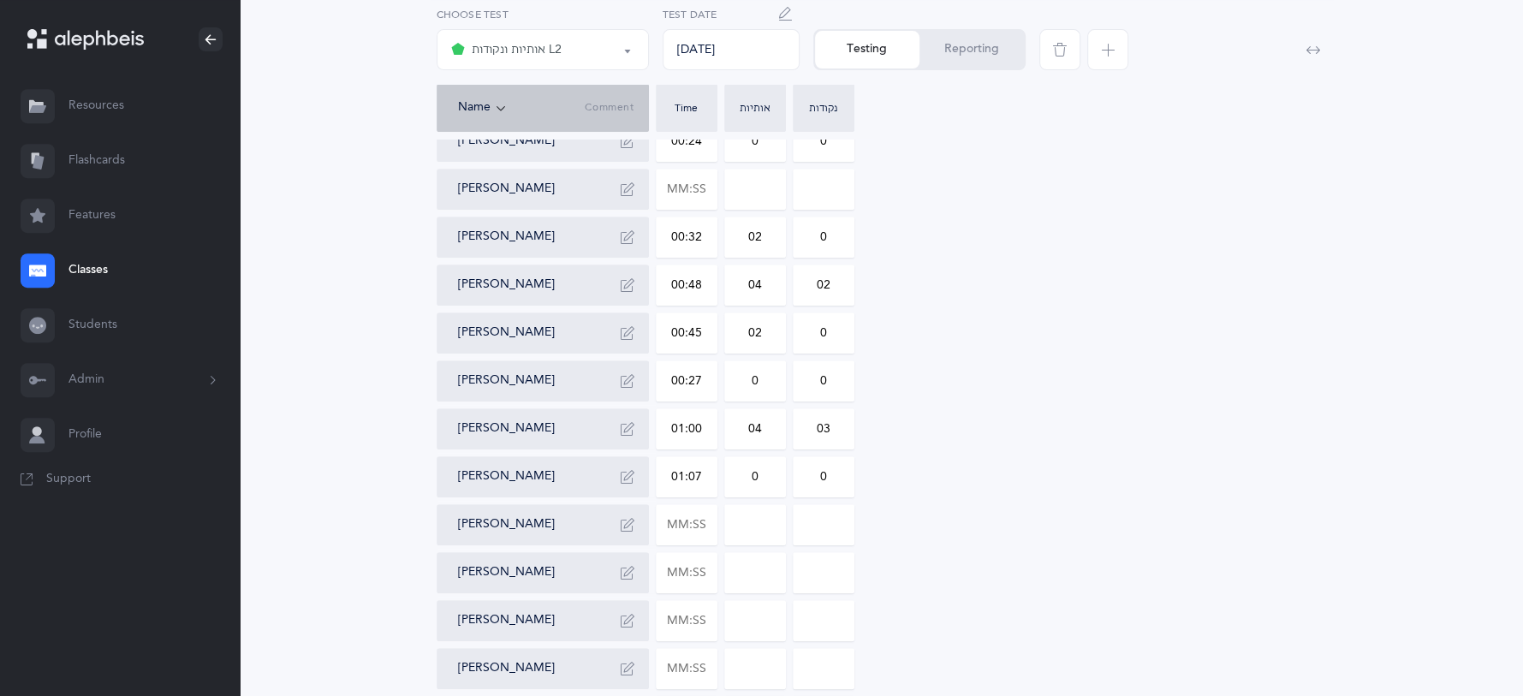
click at [716, 525] on div "[PERSON_NAME] 01:17 06 07 [PERSON_NAME] 00:35 0 0 [PERSON_NAME][DATE] 01:29 02 …" at bounding box center [882, 261] width 890 height 1048
click at [710, 520] on input "text" at bounding box center [686, 524] width 60 height 39
type input "00:28"
type input "0"
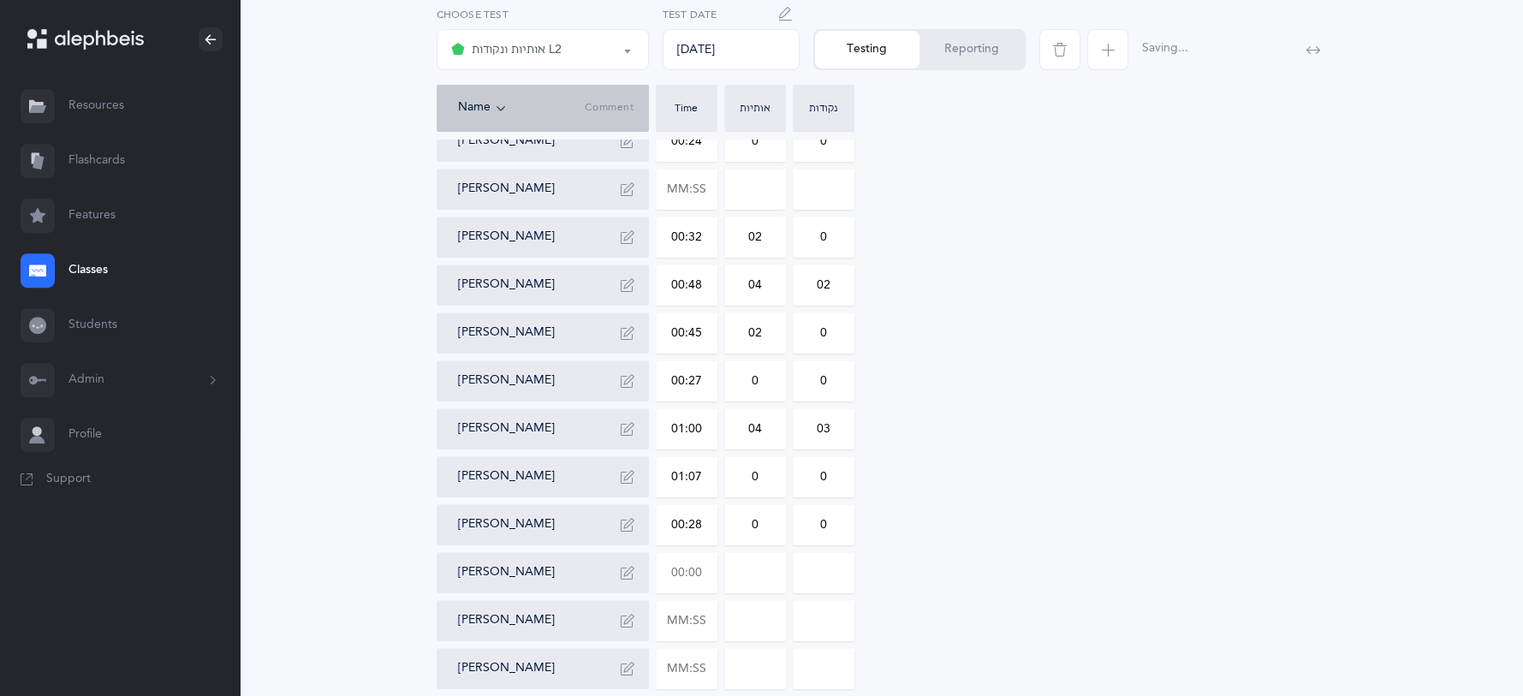
click at [702, 573] on input "text" at bounding box center [686, 572] width 60 height 39
type input "00:52"
type input "0"
click at [697, 633] on input "text" at bounding box center [686, 620] width 60 height 39
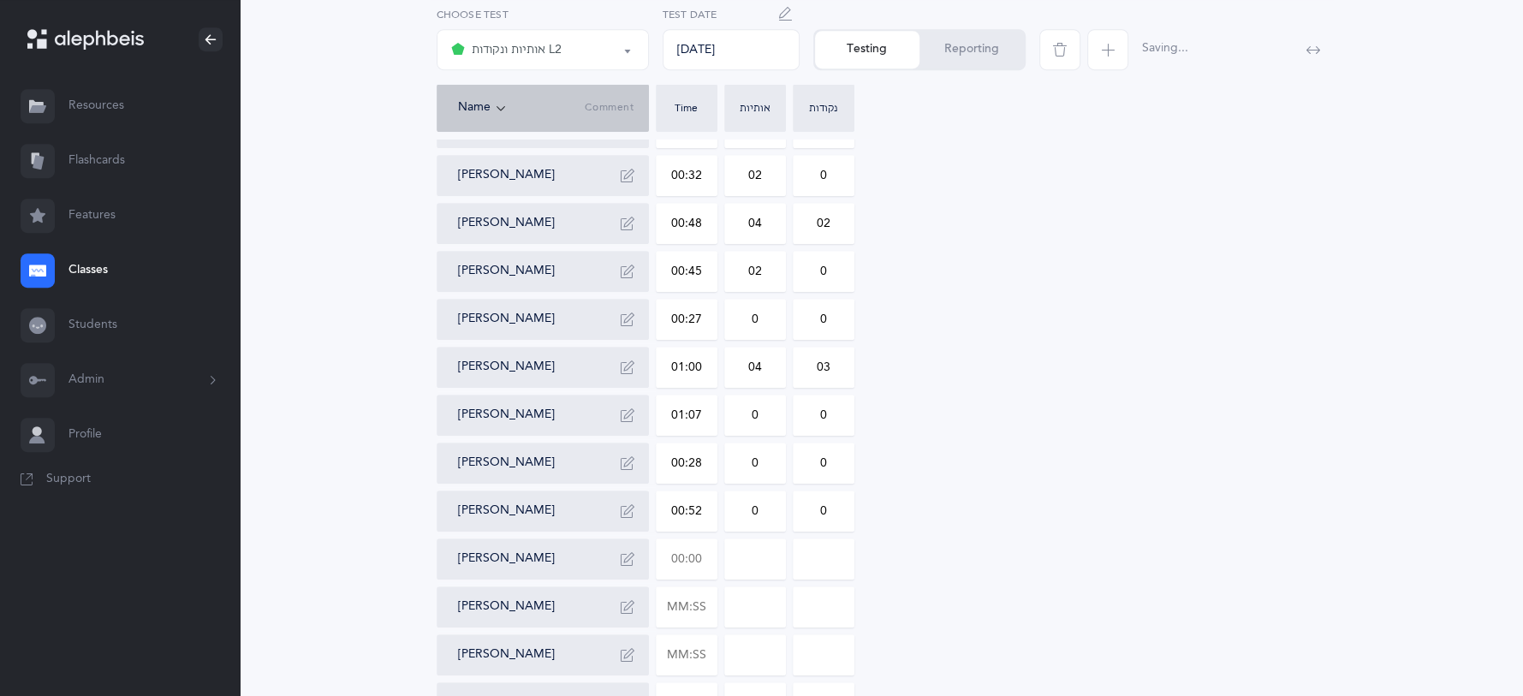
scroll to position [629, 0]
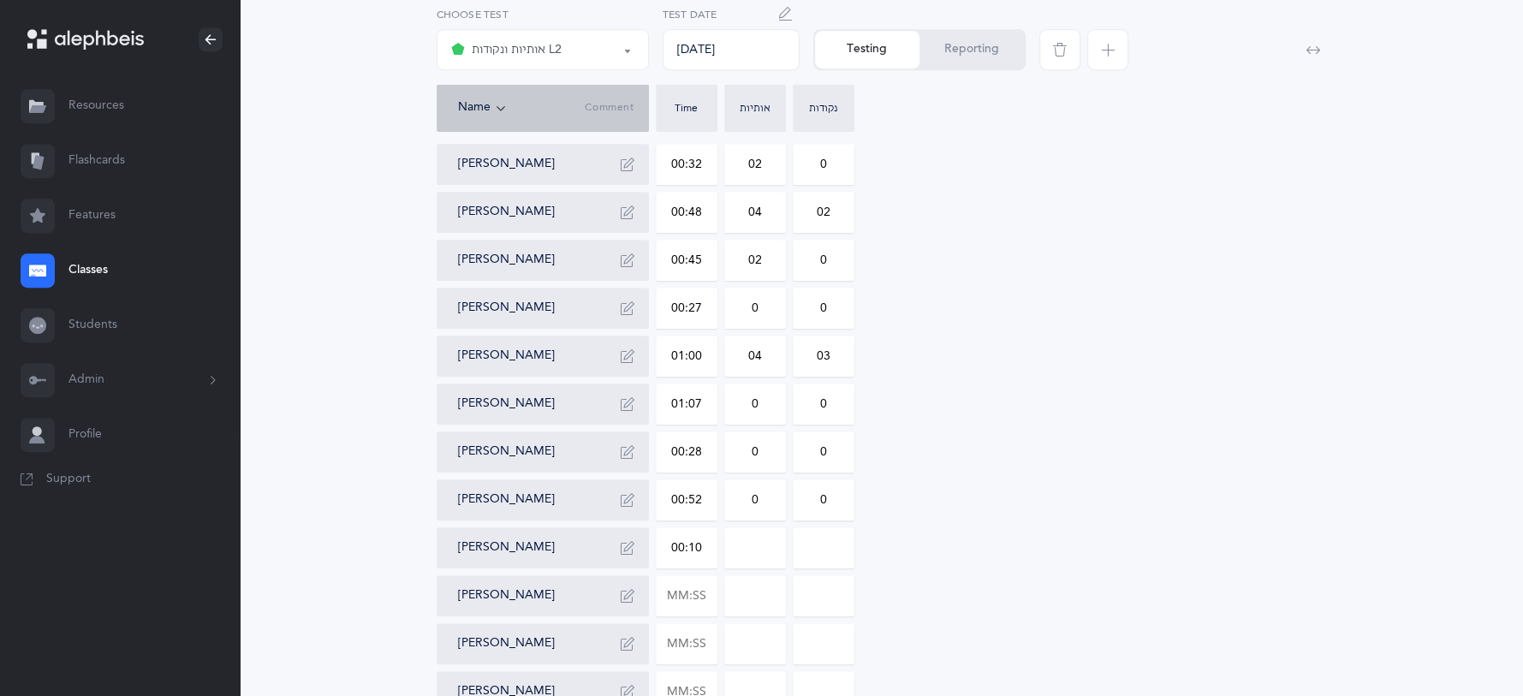
type input "01:01"
type input "0"
click at [840, 548] on input "0" at bounding box center [823, 547] width 60 height 39
type input "01"
click at [718, 586] on div "[PERSON_NAME] 01:17 06 07 [PERSON_NAME] 00:35 0 0 [PERSON_NAME][DATE] 01:29 02 …" at bounding box center [882, 188] width 890 height 1048
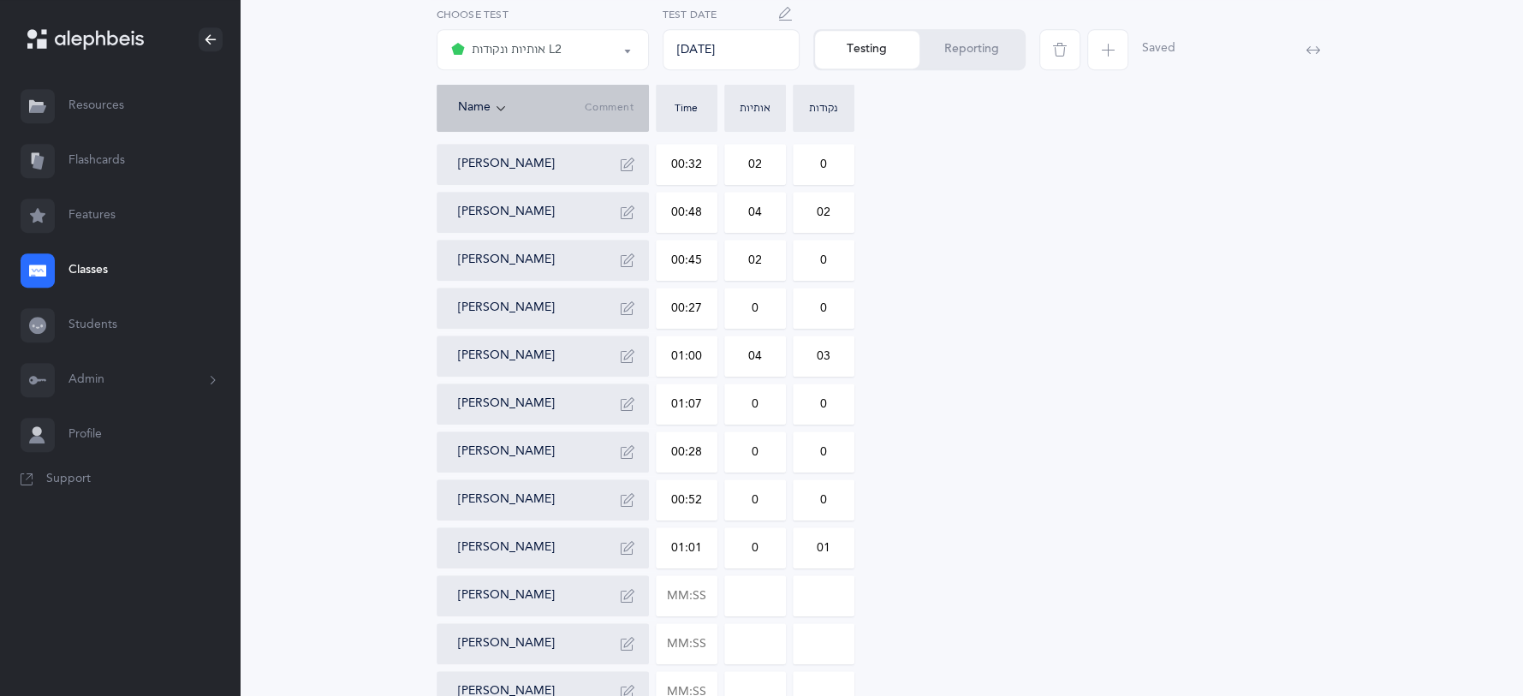
click at [716, 586] on div at bounding box center [687, 595] width 62 height 41
click at [710, 587] on input "text" at bounding box center [686, 595] width 60 height 39
type input "00:46"
type input "0"
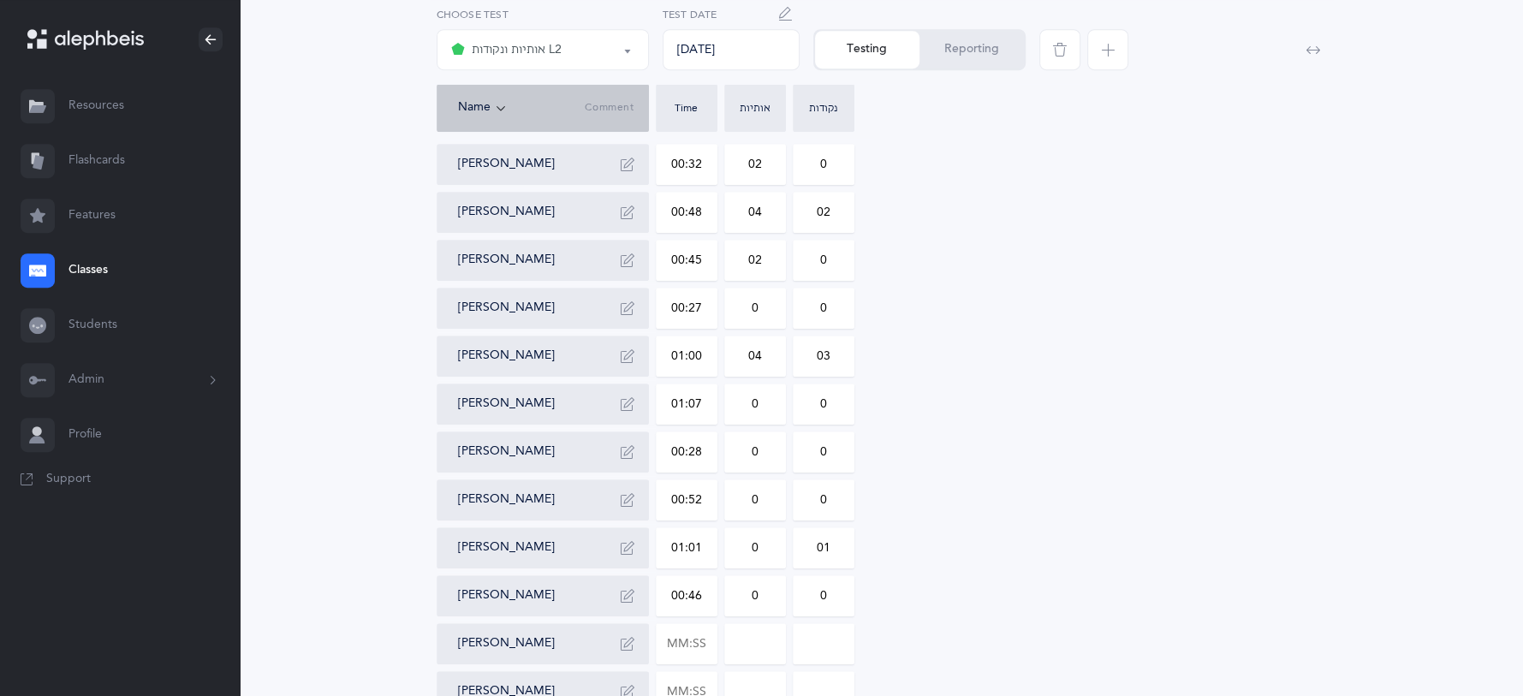
click at [722, 625] on div "[PERSON_NAME] 01:17 06 07 [PERSON_NAME] 00:35 0 0 [PERSON_NAME][DATE] 01:29 02 …" at bounding box center [882, 188] width 890 height 1048
click at [703, 644] on input "text" at bounding box center [686, 643] width 60 height 39
type input "01:40"
type input "0"
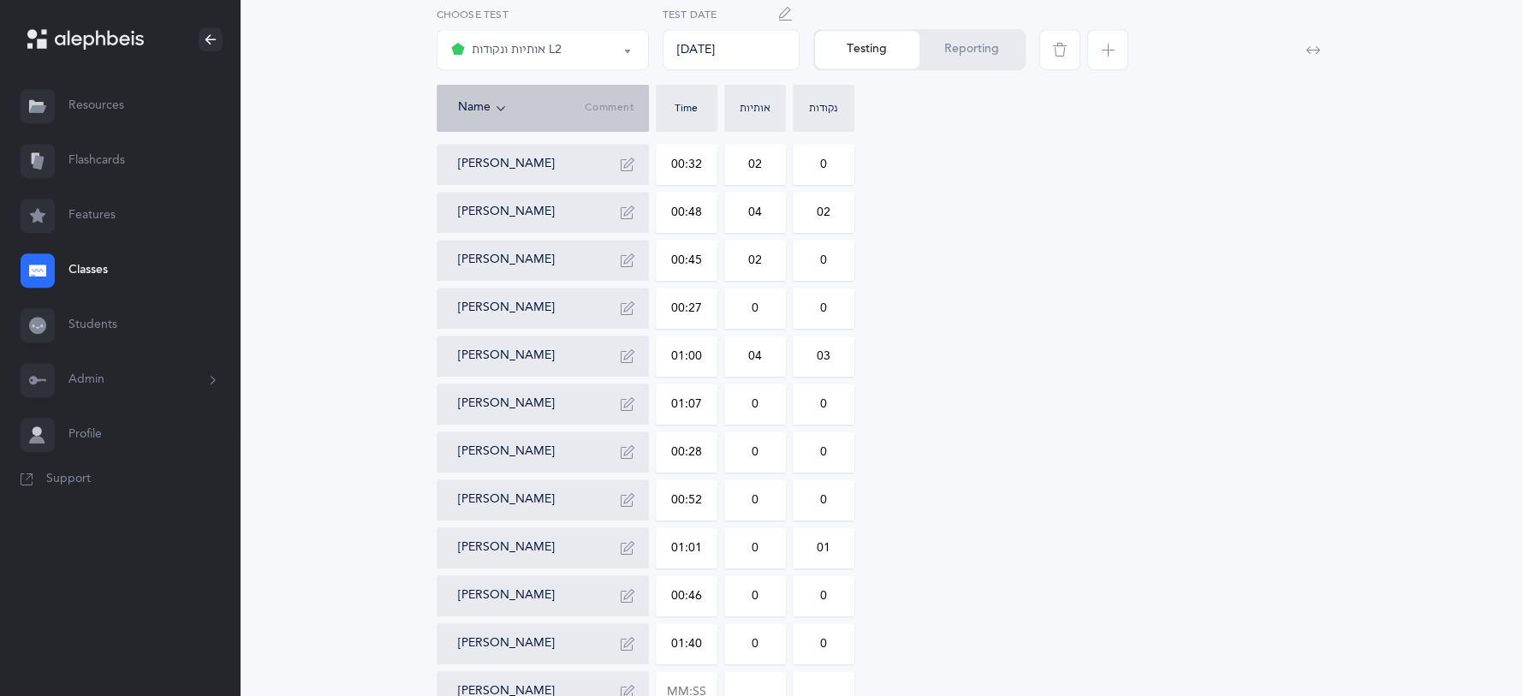
click at [769, 647] on input "0" at bounding box center [755, 643] width 60 height 39
type input "04"
click at [839, 643] on input "0" at bounding box center [823, 643] width 60 height 39
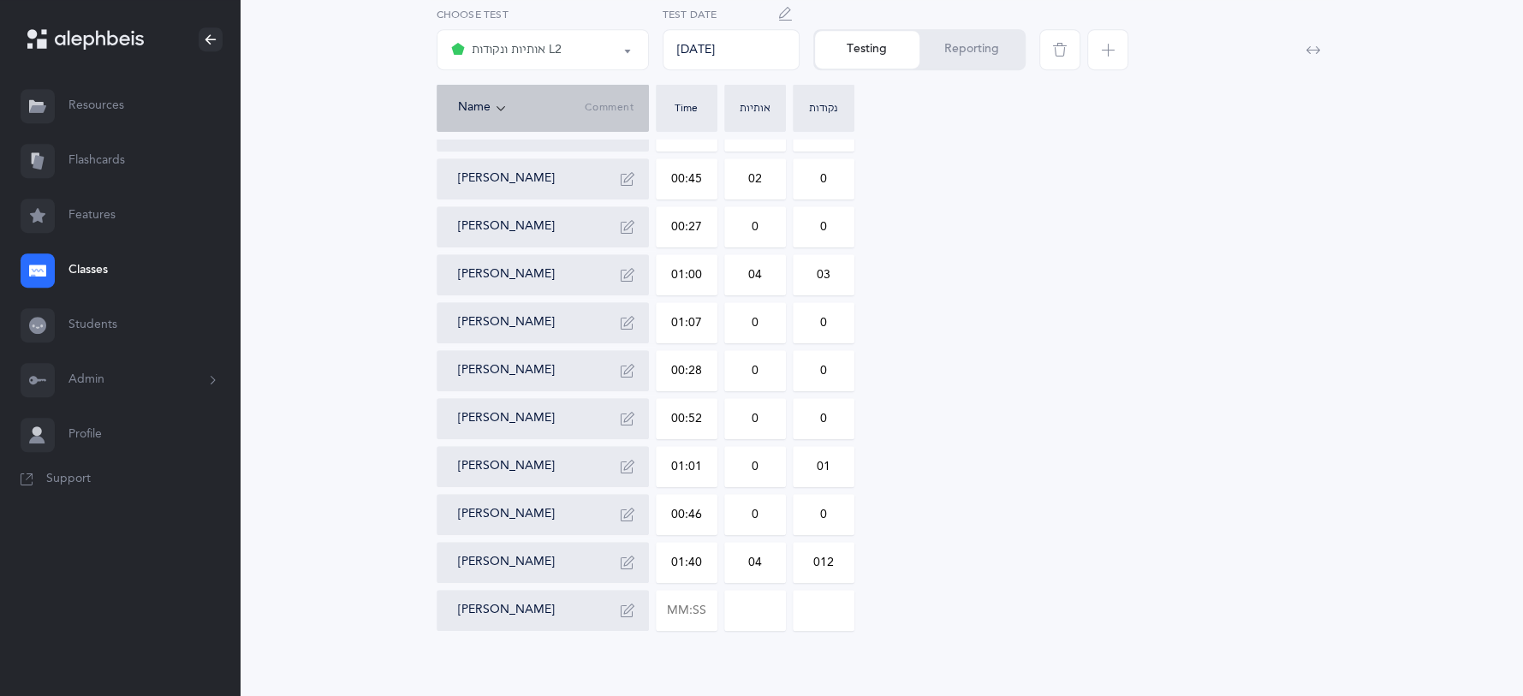
scroll to position [726, 0]
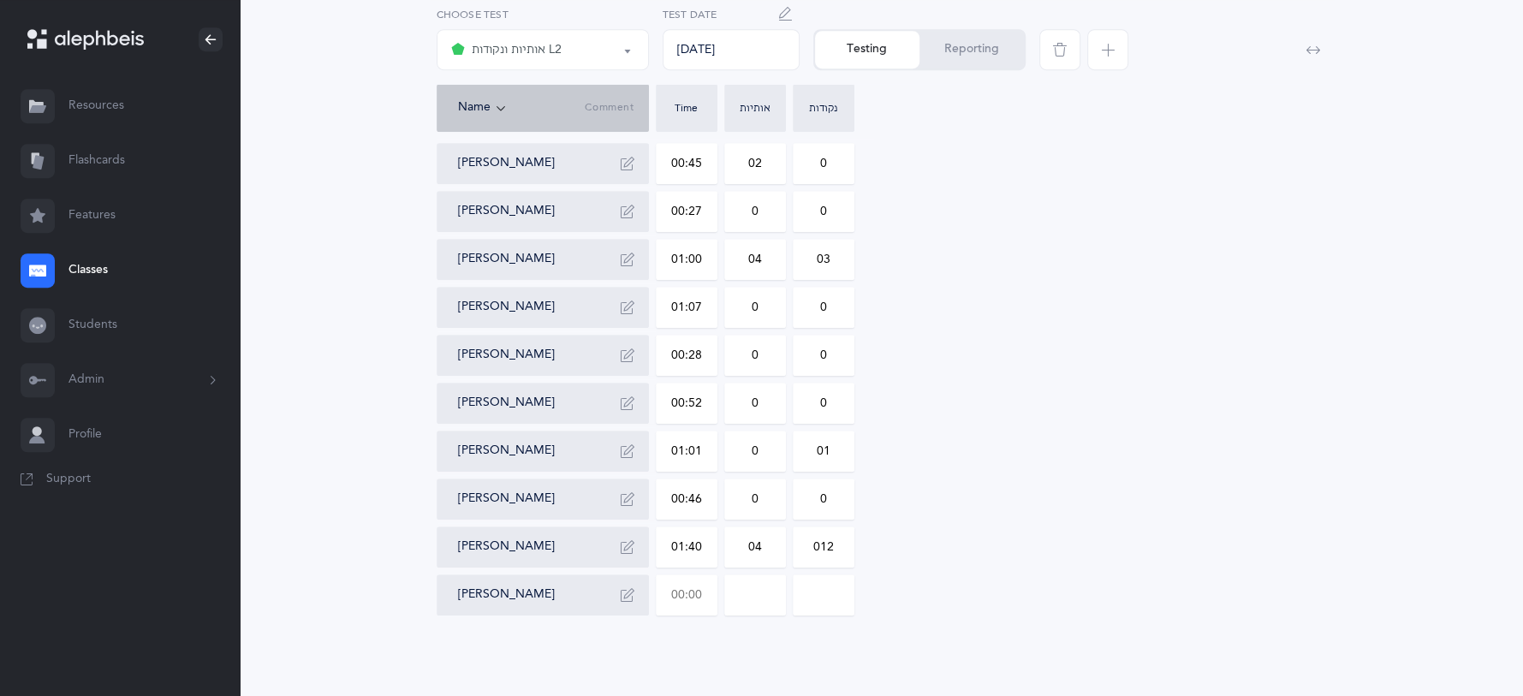
type input "012"
click at [701, 585] on input "text" at bounding box center [686, 594] width 60 height 39
type input "01:25"
type input "0"
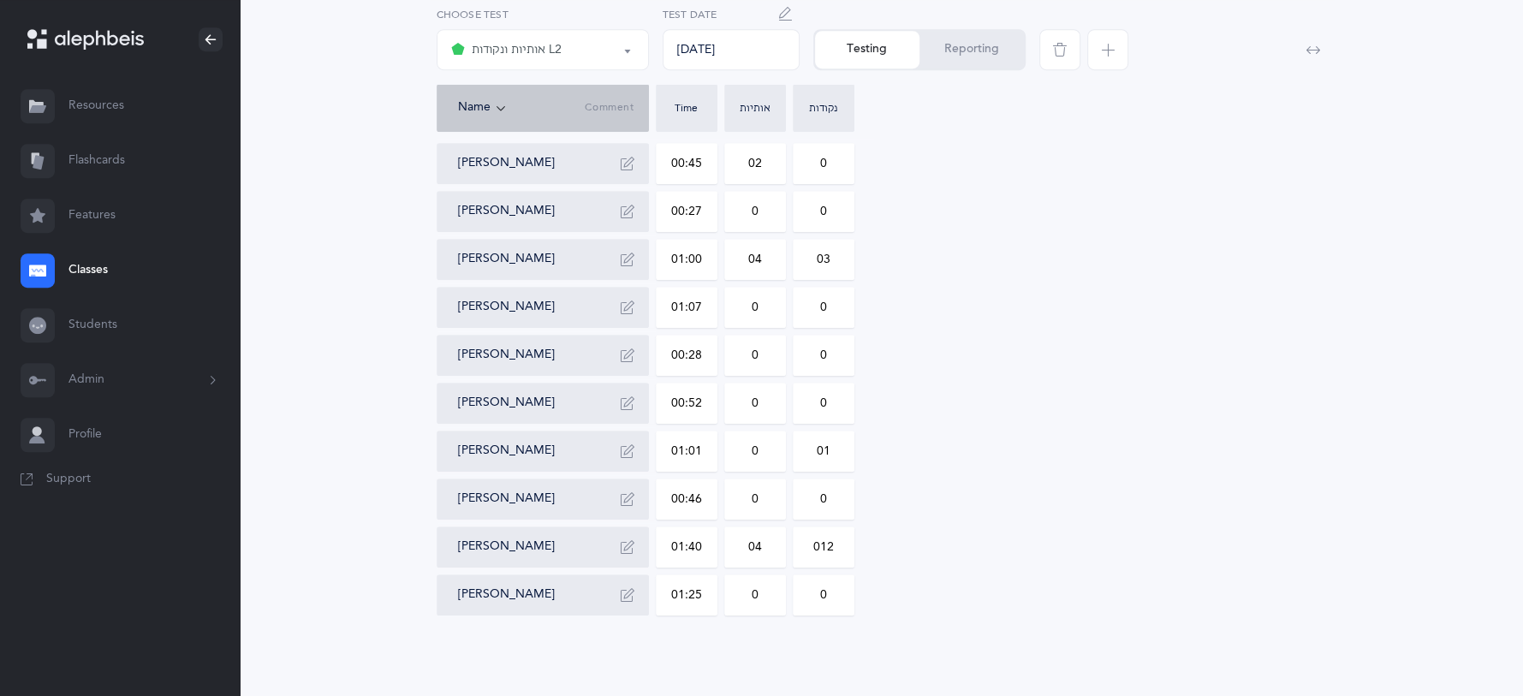
click at [761, 595] on input "0" at bounding box center [755, 594] width 60 height 39
type input "06"
click at [845, 587] on input "0" at bounding box center [823, 594] width 60 height 39
type input "06"
click at [943, 52] on button "Reporting" at bounding box center [971, 50] width 104 height 38
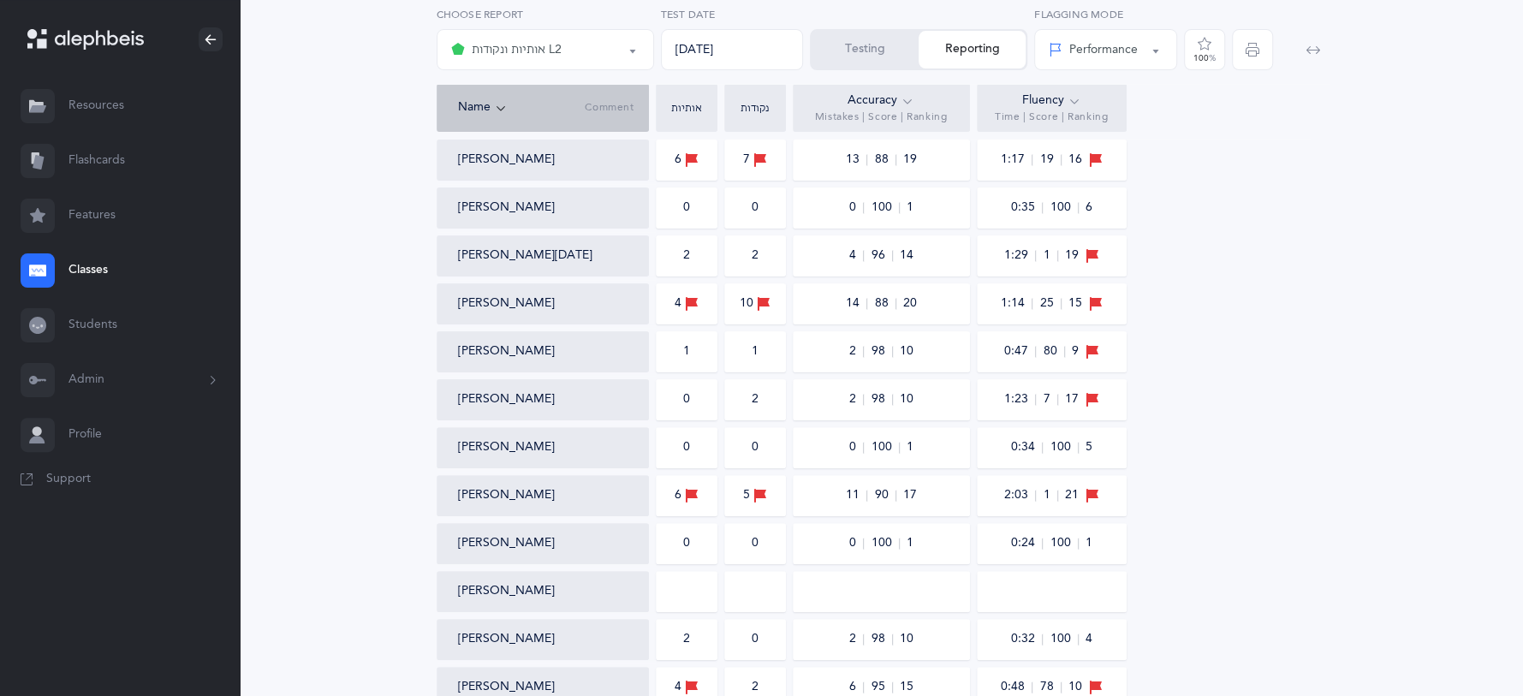
scroll to position [81, 0]
